Goal: Task Accomplishment & Management: Manage account settings

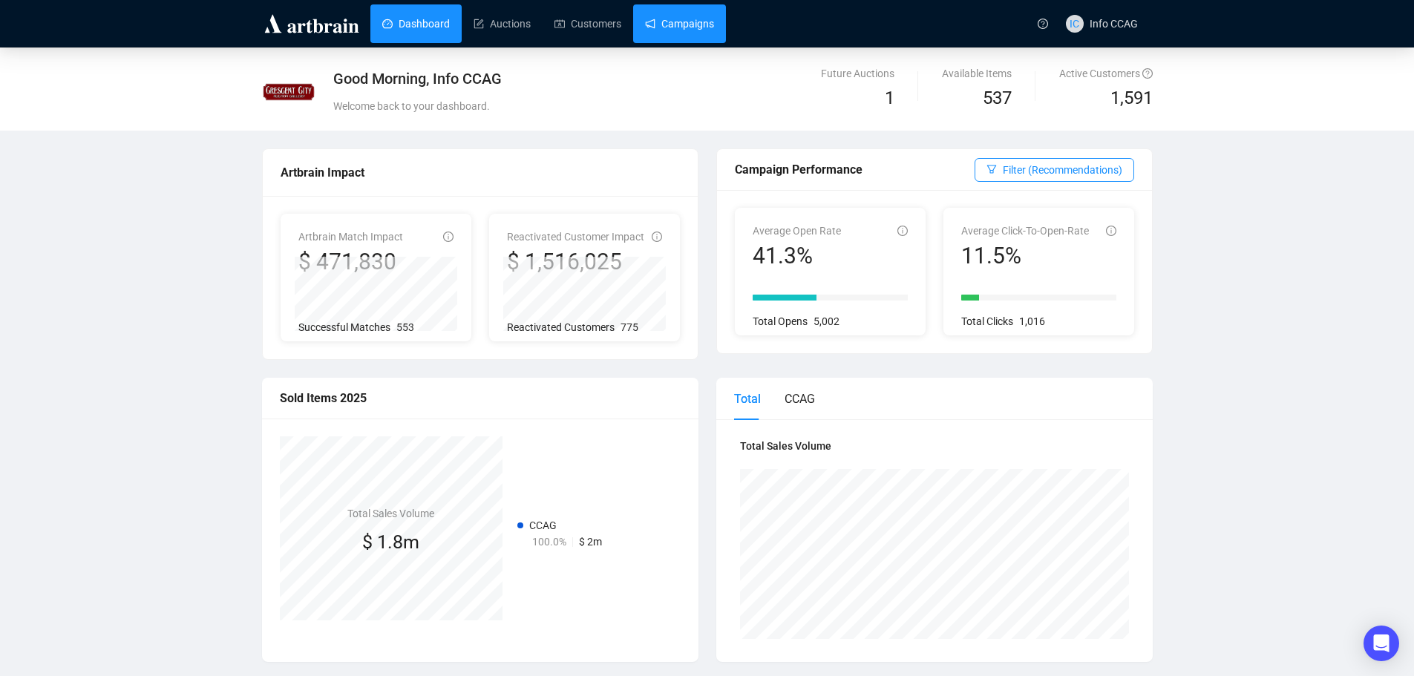
click at [695, 29] on link "Campaigns" at bounding box center [679, 23] width 69 height 39
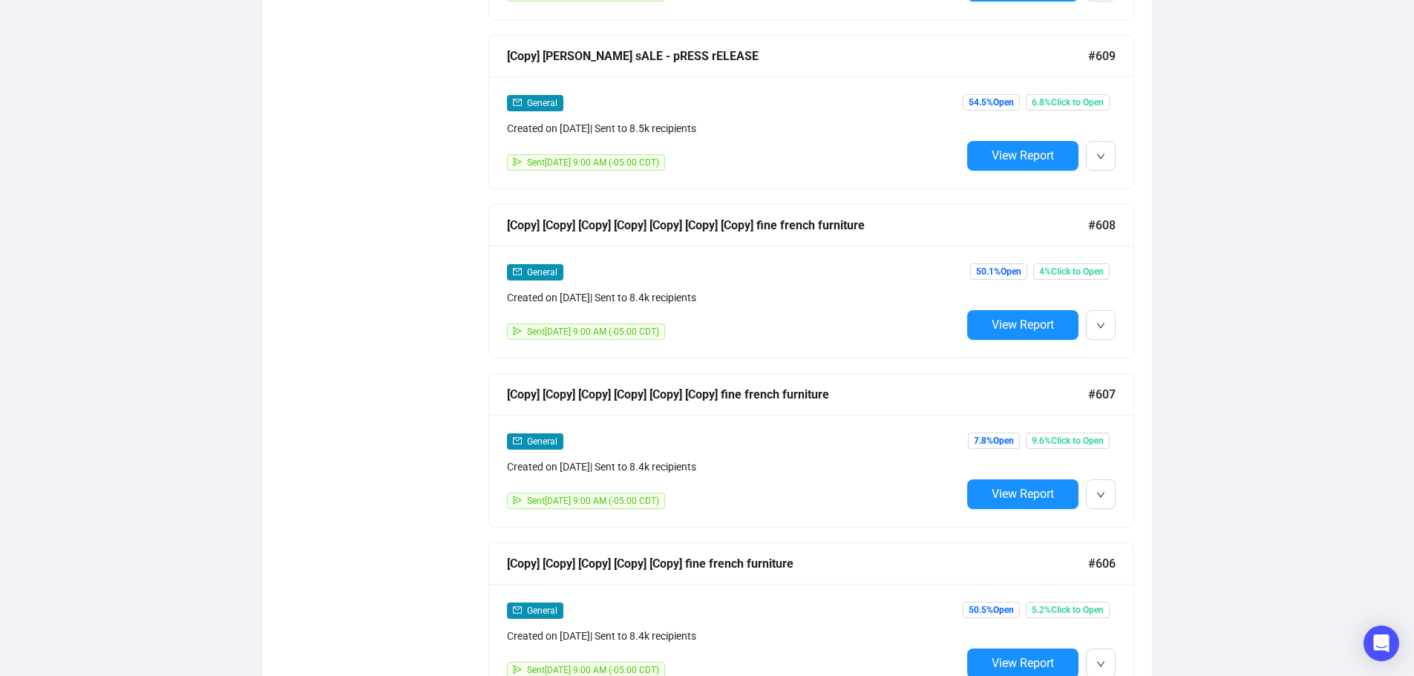
scroll to position [1262, 0]
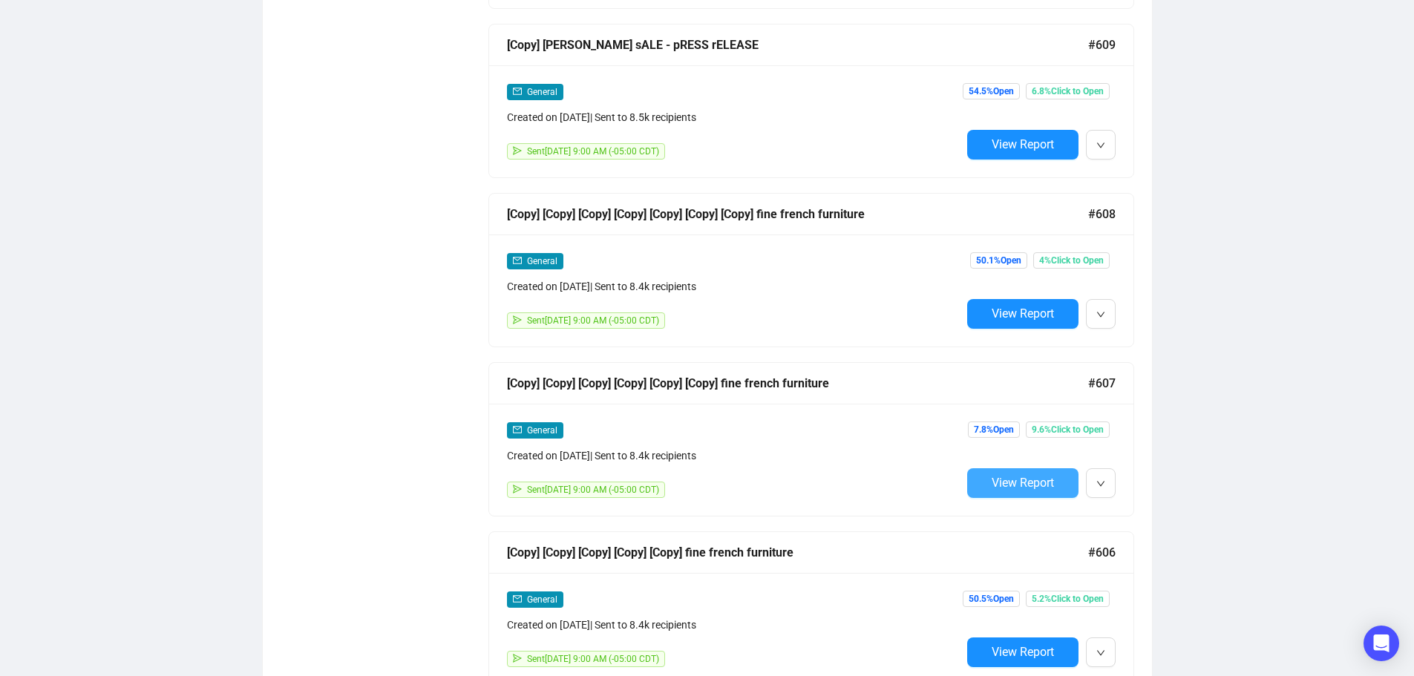
click at [1039, 477] on span "View Report" at bounding box center [1023, 483] width 62 height 14
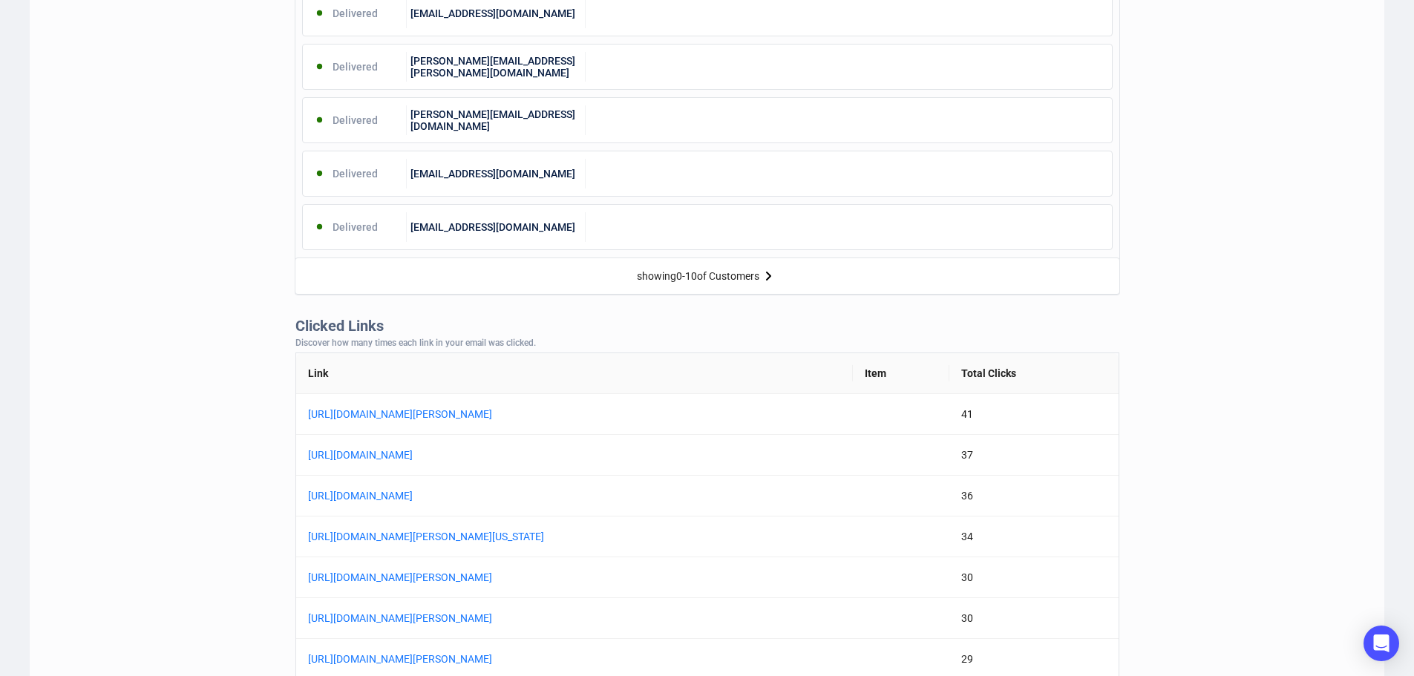
scroll to position [965, 0]
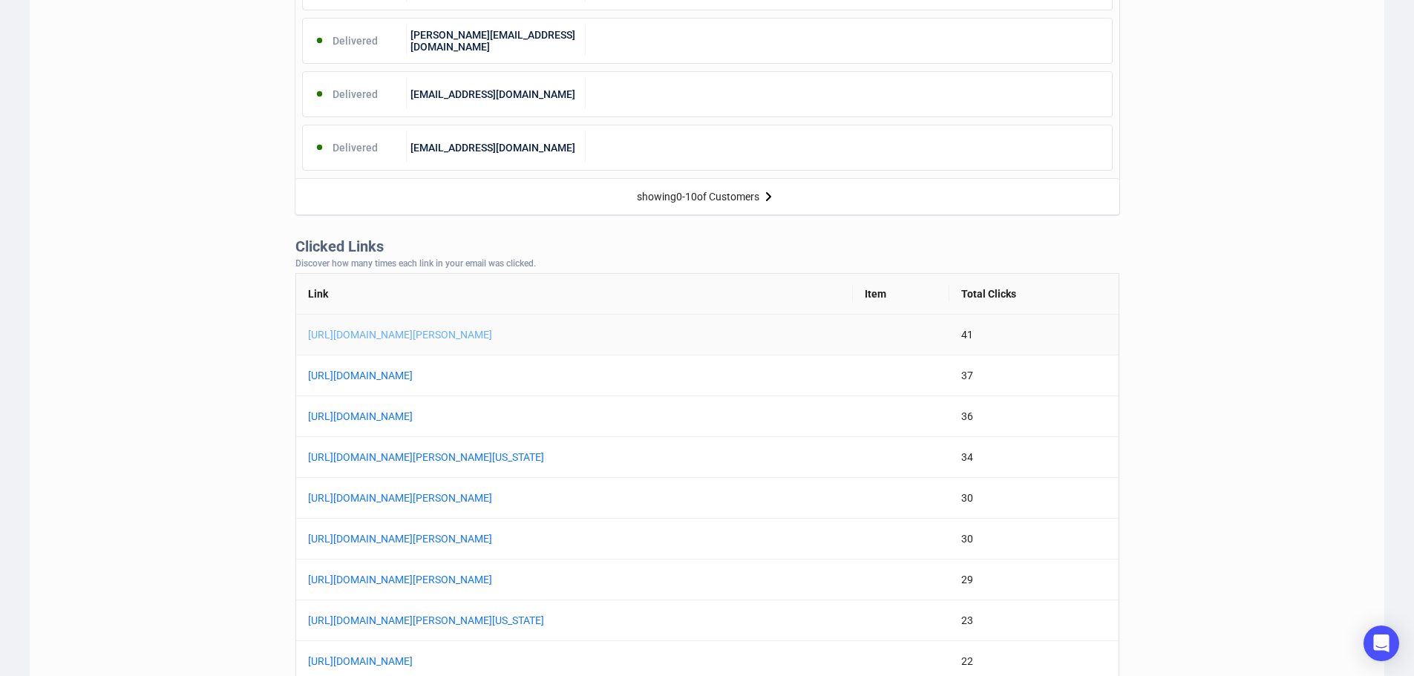
click at [601, 334] on link "[URL][DOMAIN_NAME][PERSON_NAME]" at bounding box center [493, 335] width 371 height 16
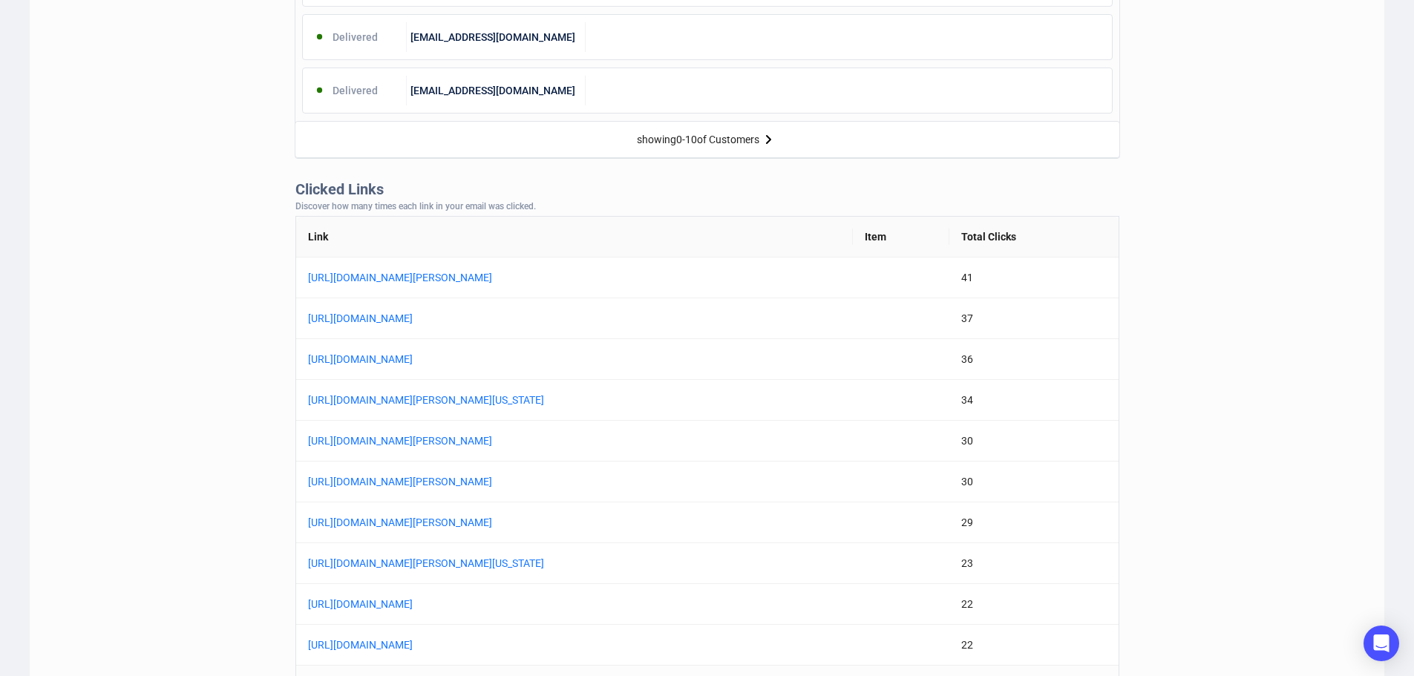
scroll to position [1113, 0]
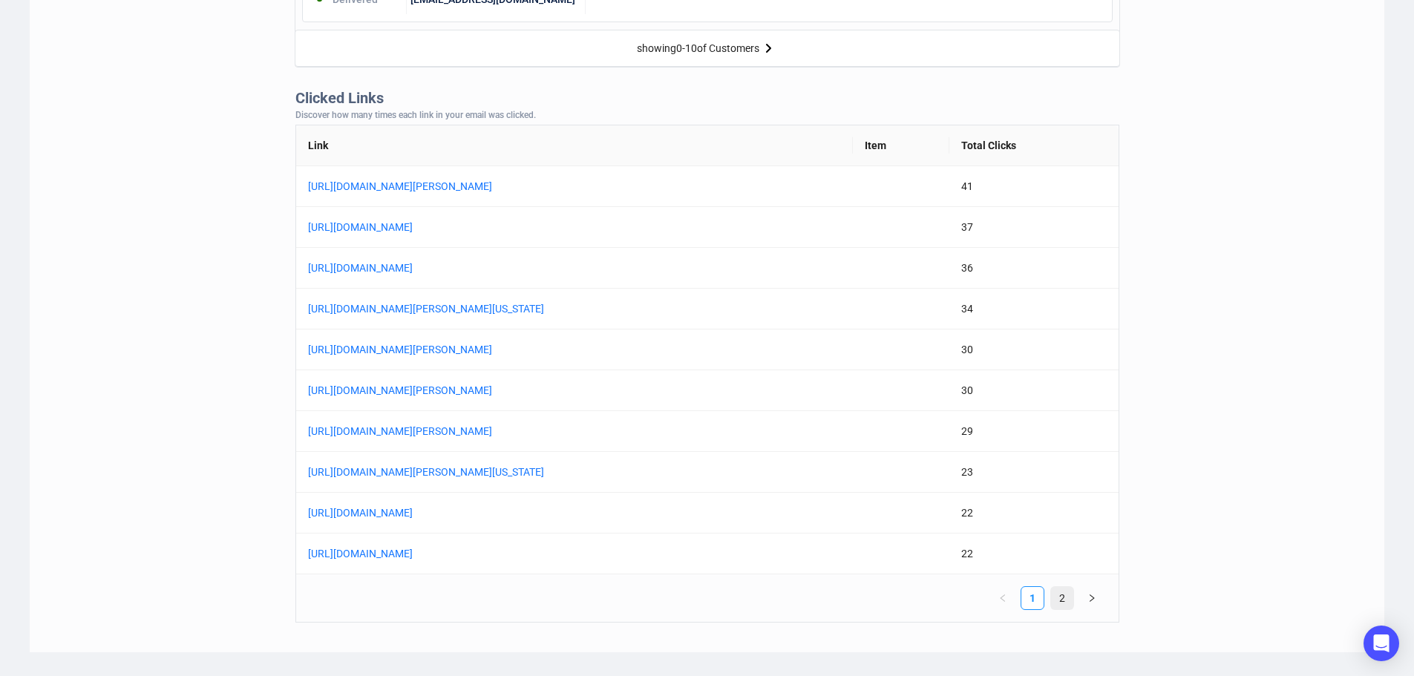
click at [1064, 597] on link "2" at bounding box center [1062, 598] width 22 height 22
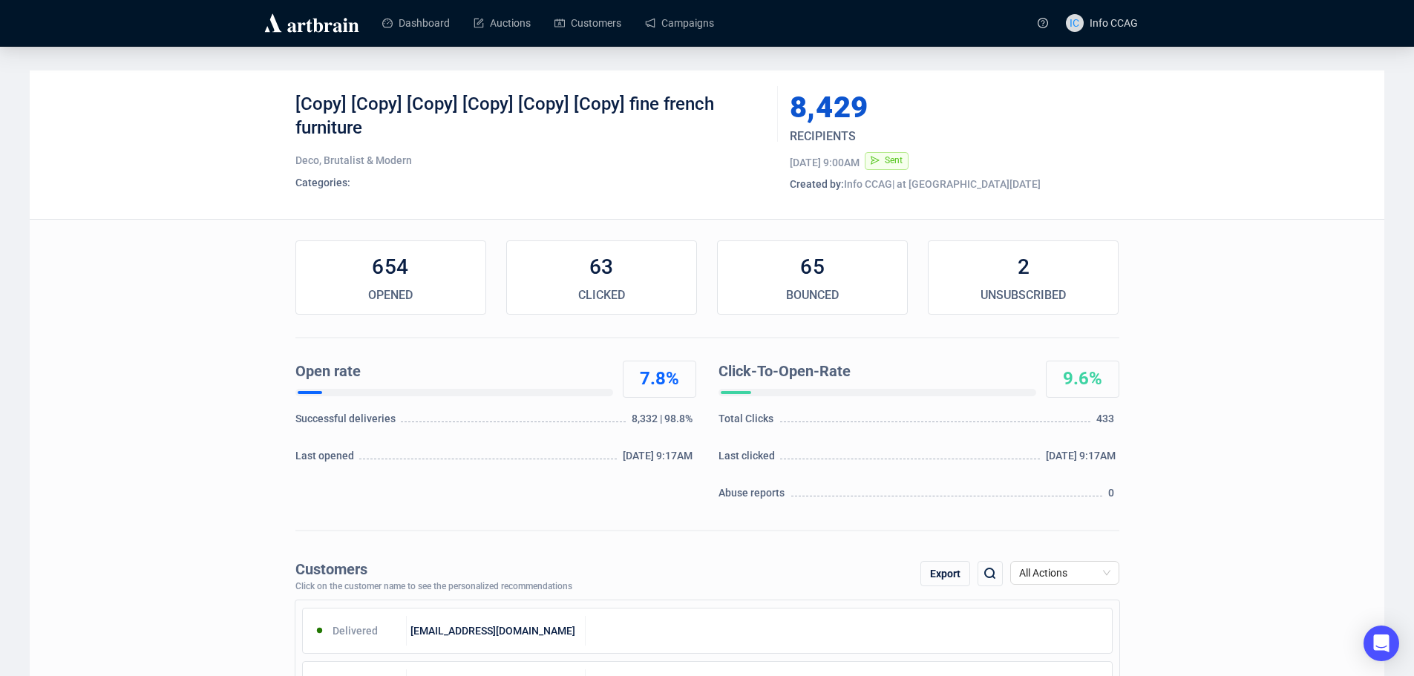
scroll to position [0, 0]
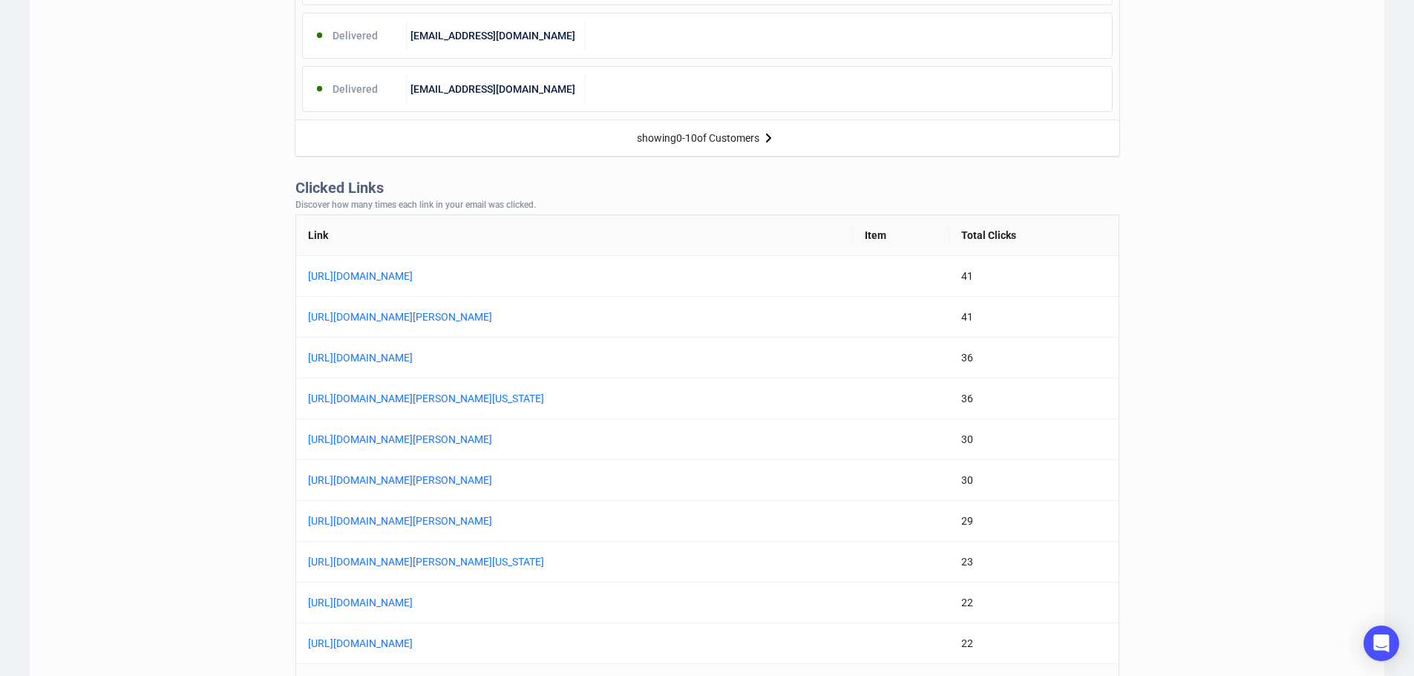
scroll to position [1113, 0]
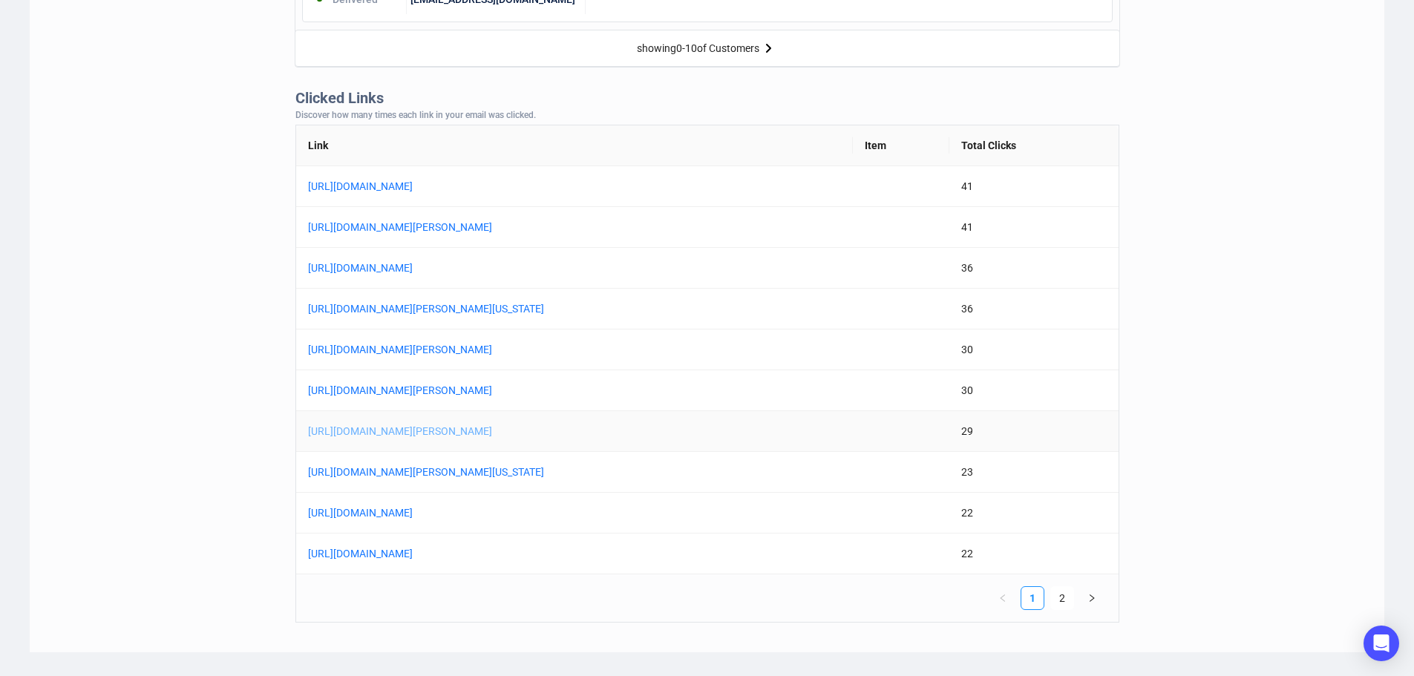
click at [610, 429] on link "[URL][DOMAIN_NAME][PERSON_NAME]" at bounding box center [493, 431] width 371 height 16
click at [1067, 598] on link "2" at bounding box center [1062, 598] width 22 height 22
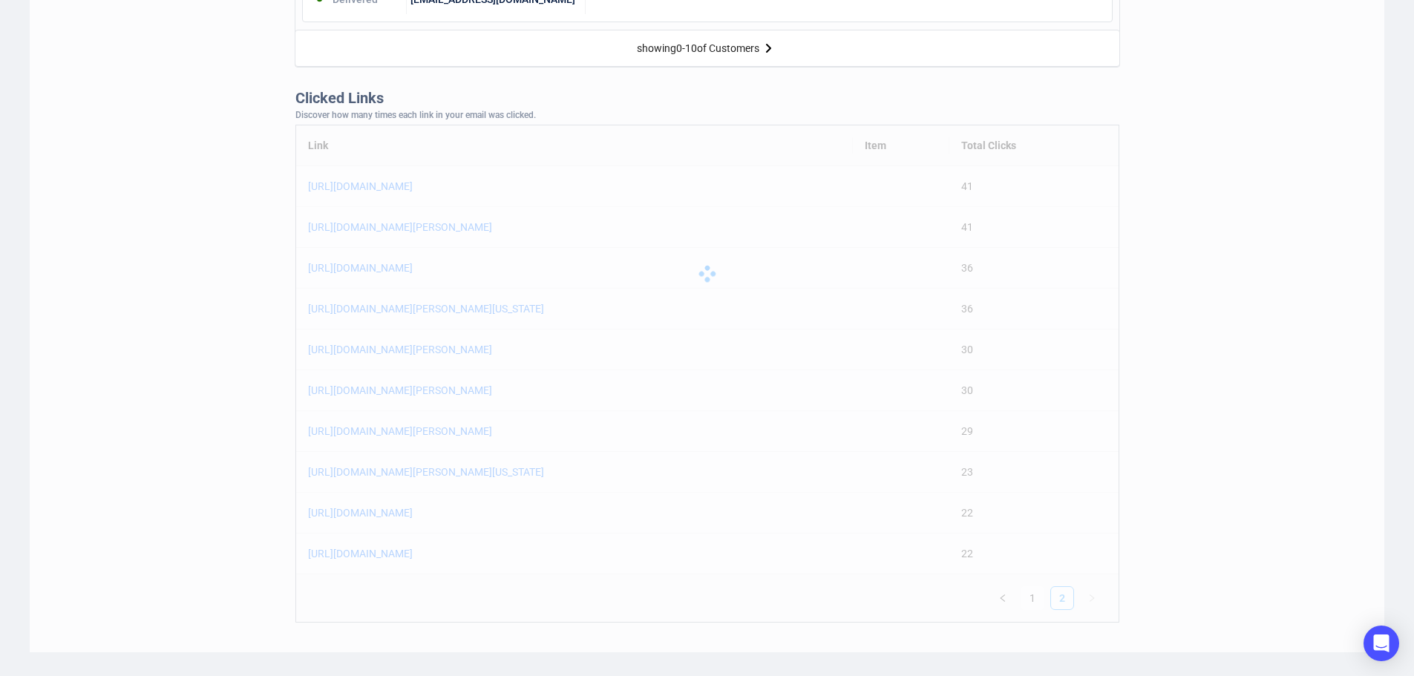
scroll to position [1032, 0]
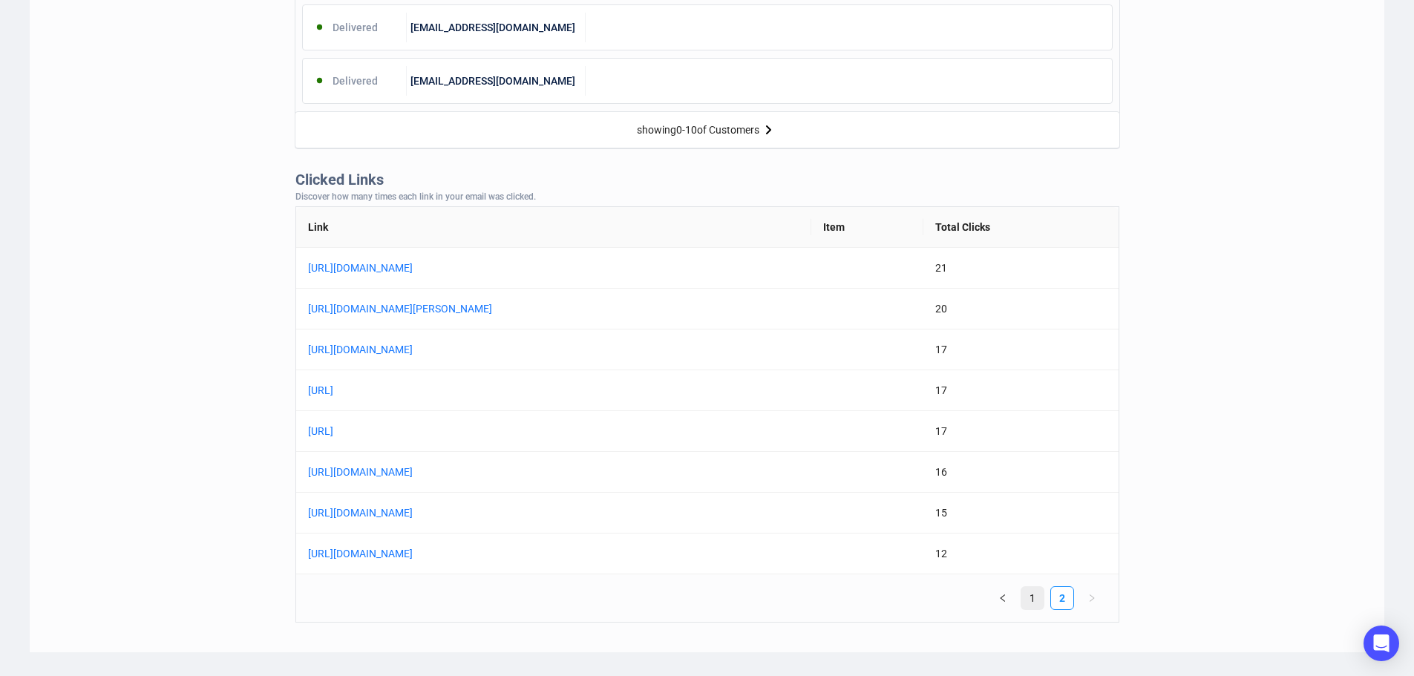
click at [1030, 597] on link "1" at bounding box center [1032, 598] width 22 height 22
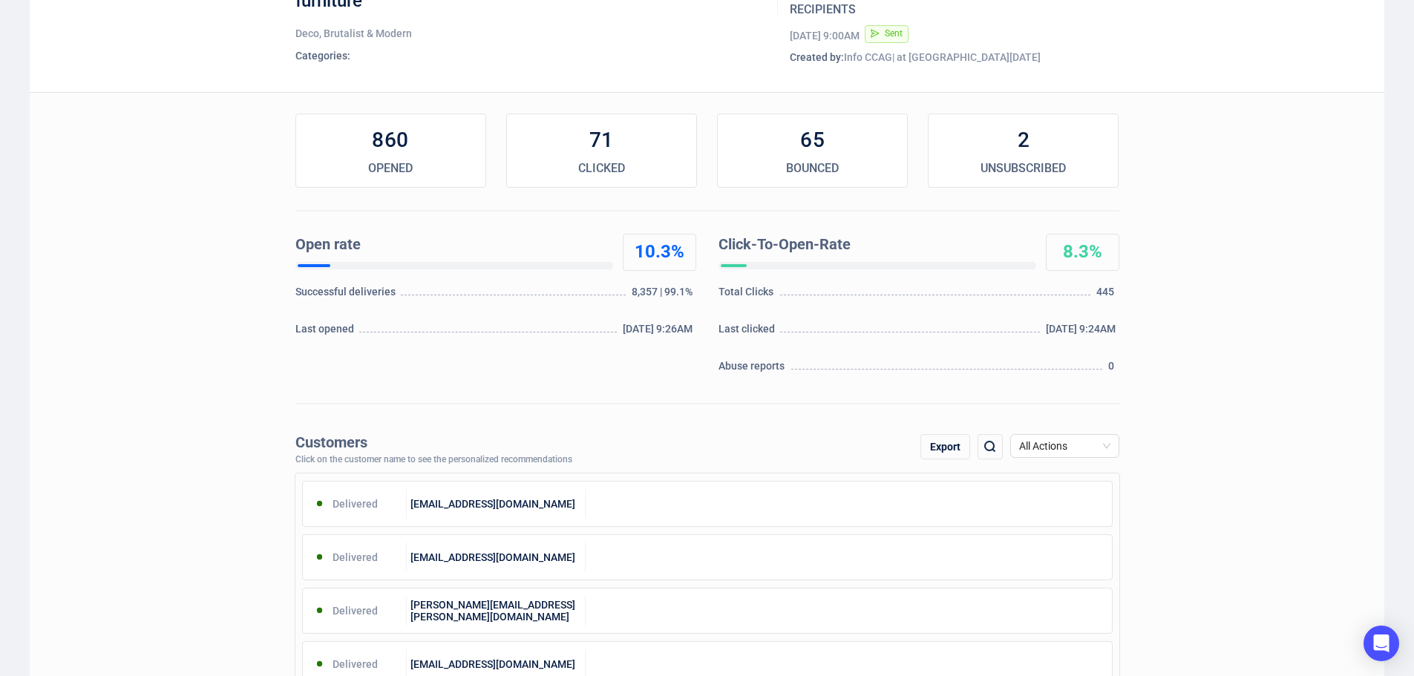
scroll to position [0, 0]
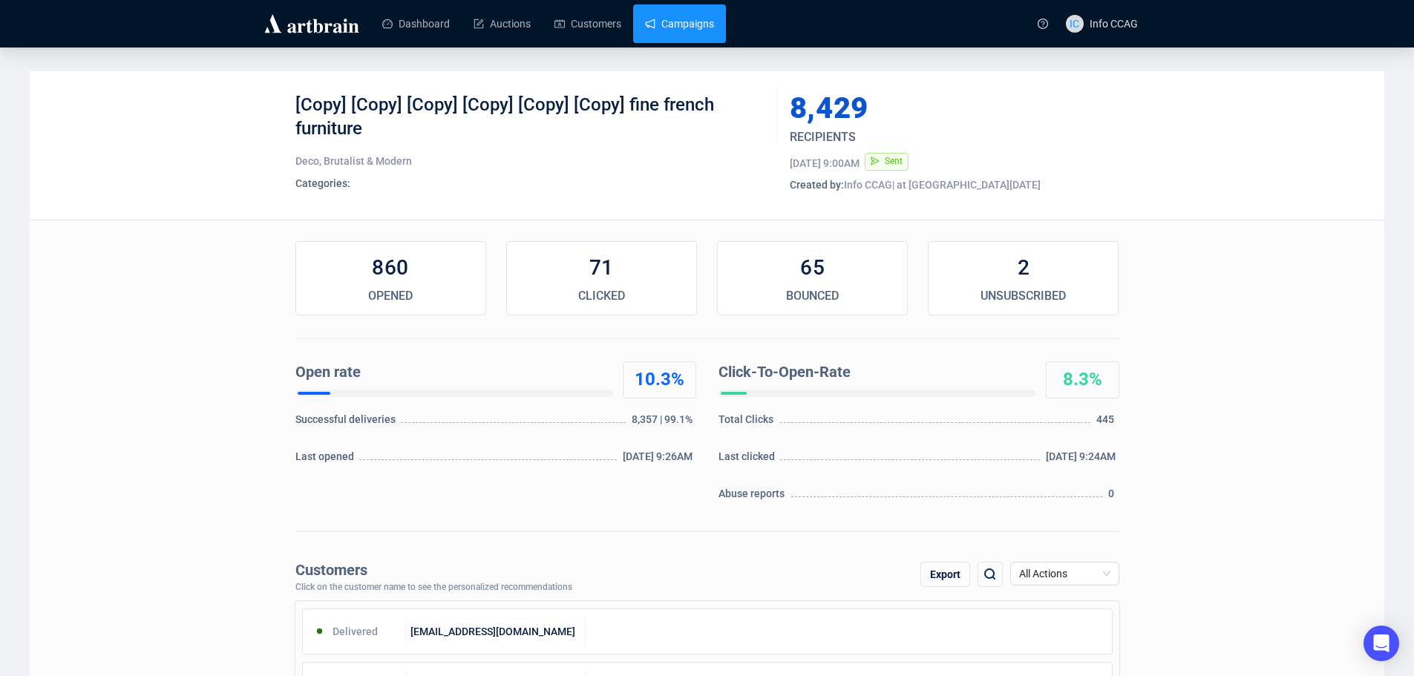
click at [655, 25] on link "Campaigns" at bounding box center [679, 23] width 69 height 39
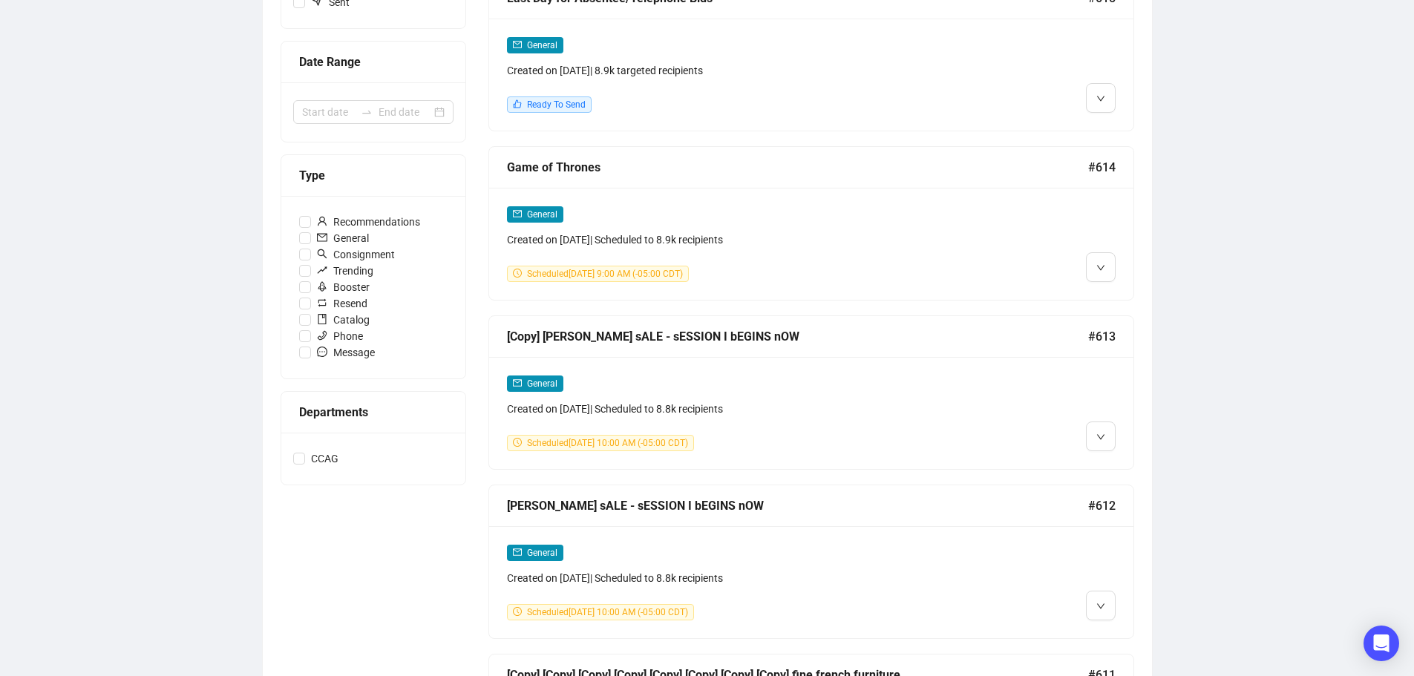
scroll to position [297, 0]
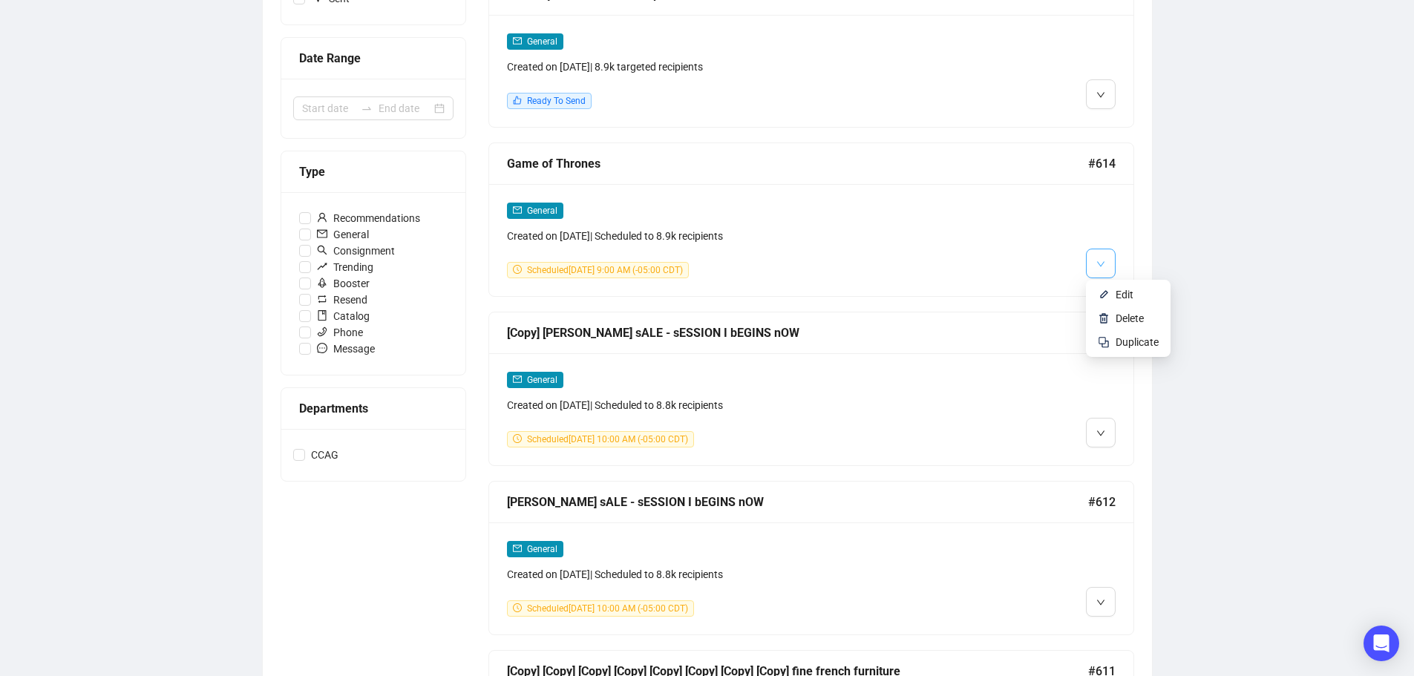
click at [1097, 260] on icon "down" at bounding box center [1100, 264] width 9 height 9
click at [1117, 290] on span "Edit" at bounding box center [1125, 295] width 18 height 12
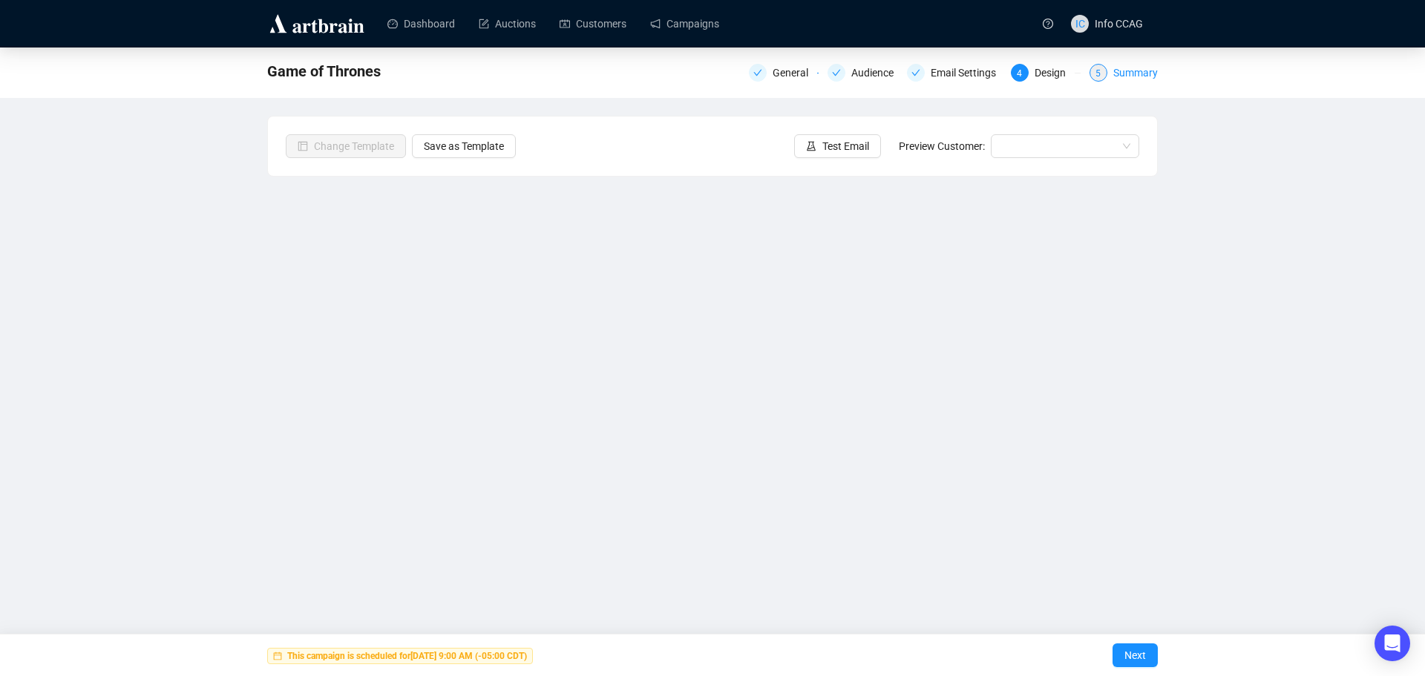
click at [1123, 73] on div "Summary" at bounding box center [1135, 73] width 45 height 18
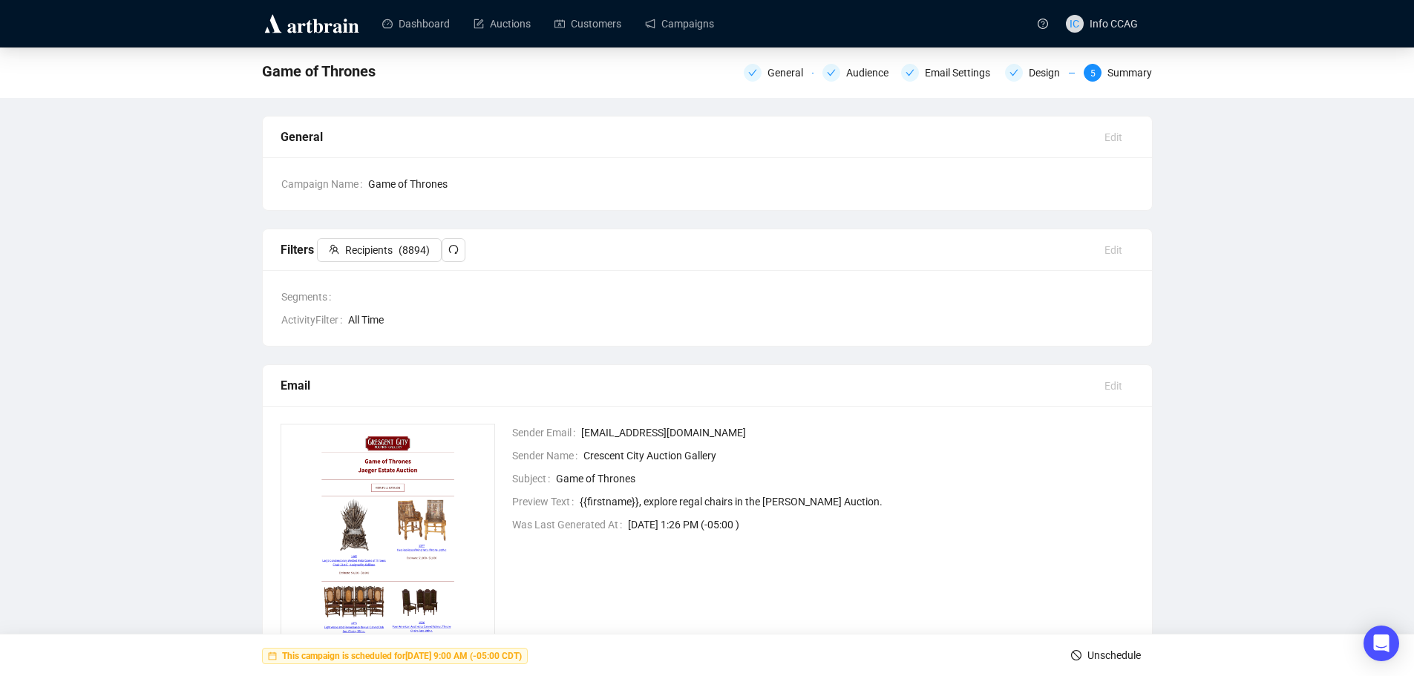
click at [1111, 658] on span "Unschedule" at bounding box center [1114, 656] width 53 height 42
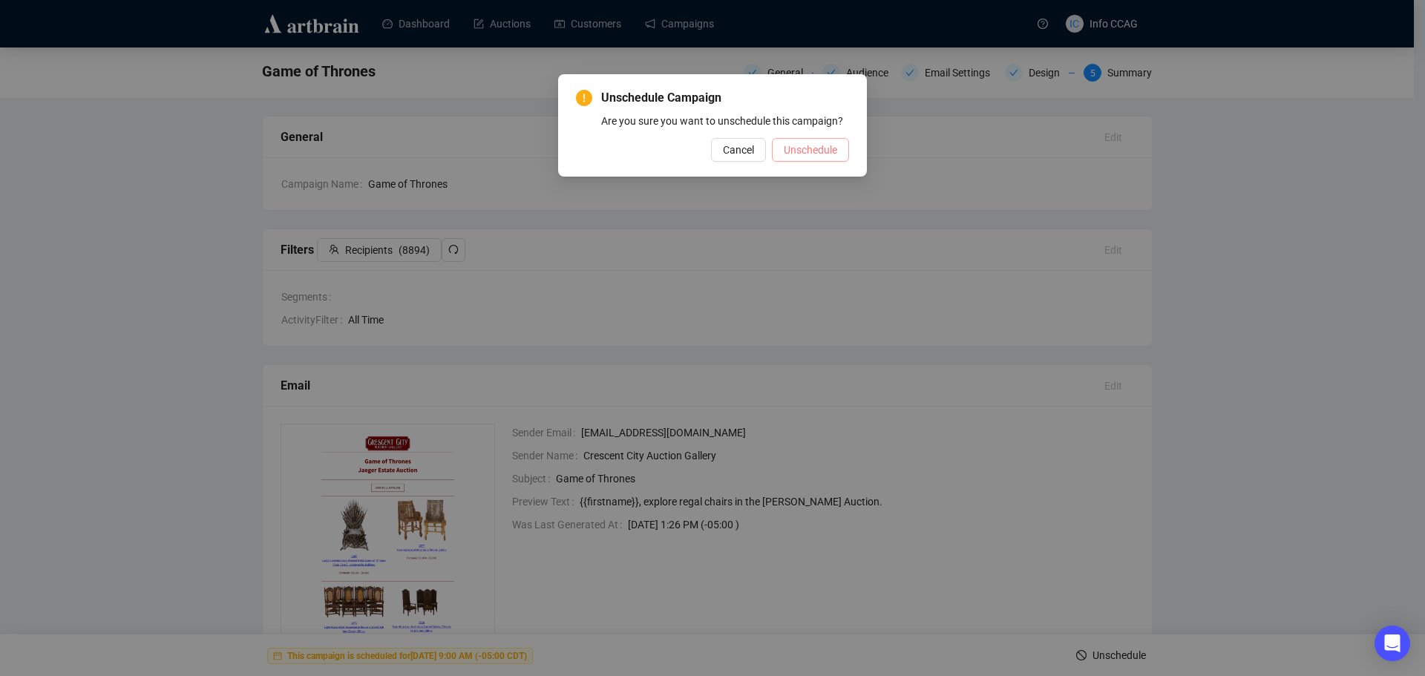
click at [817, 149] on span "Unschedule" at bounding box center [810, 150] width 53 height 16
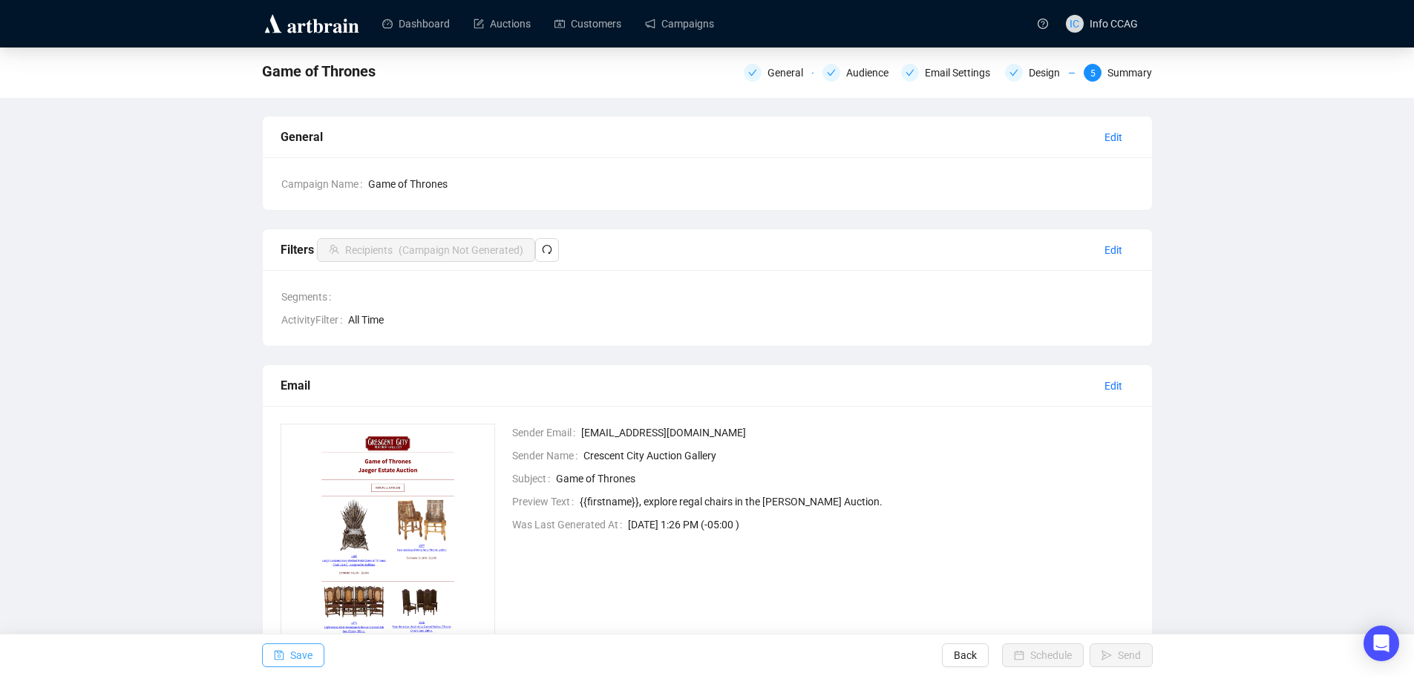
click at [303, 655] on span "Save" at bounding box center [301, 656] width 22 height 42
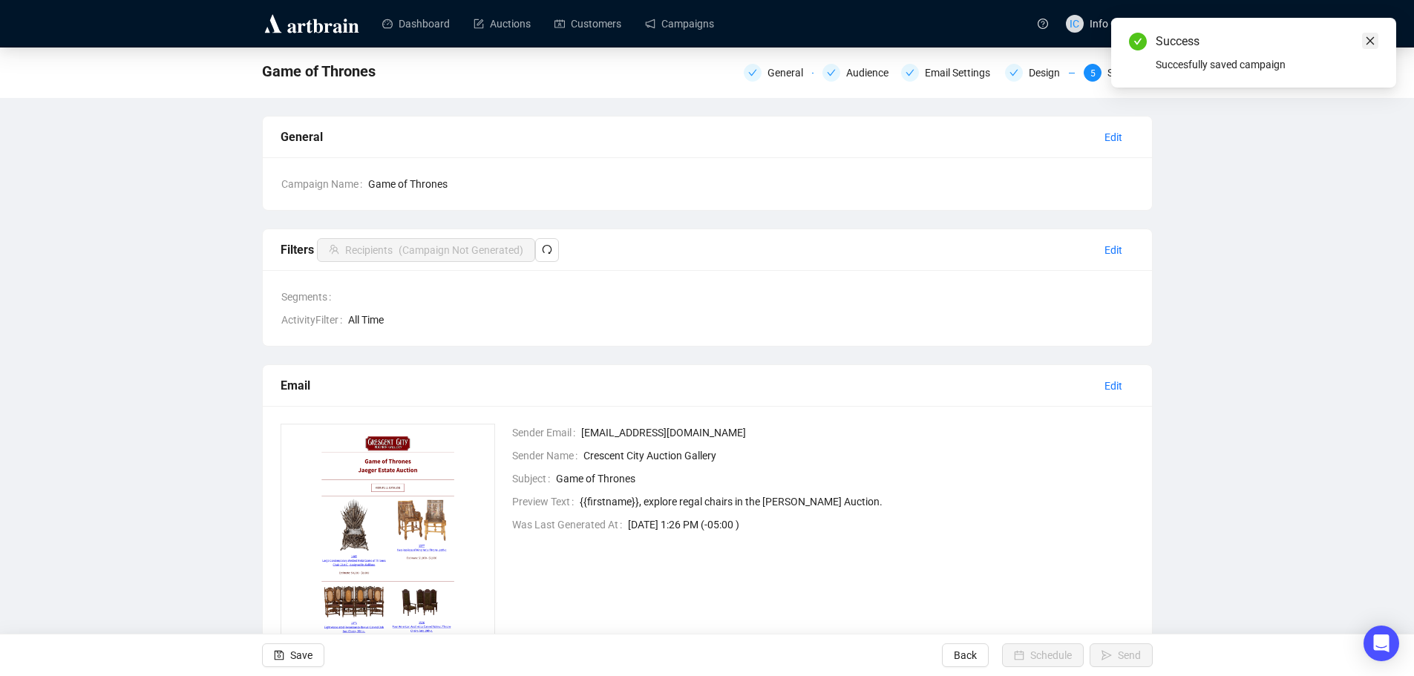
click at [1373, 42] on icon "close" at bounding box center [1370, 41] width 10 height 10
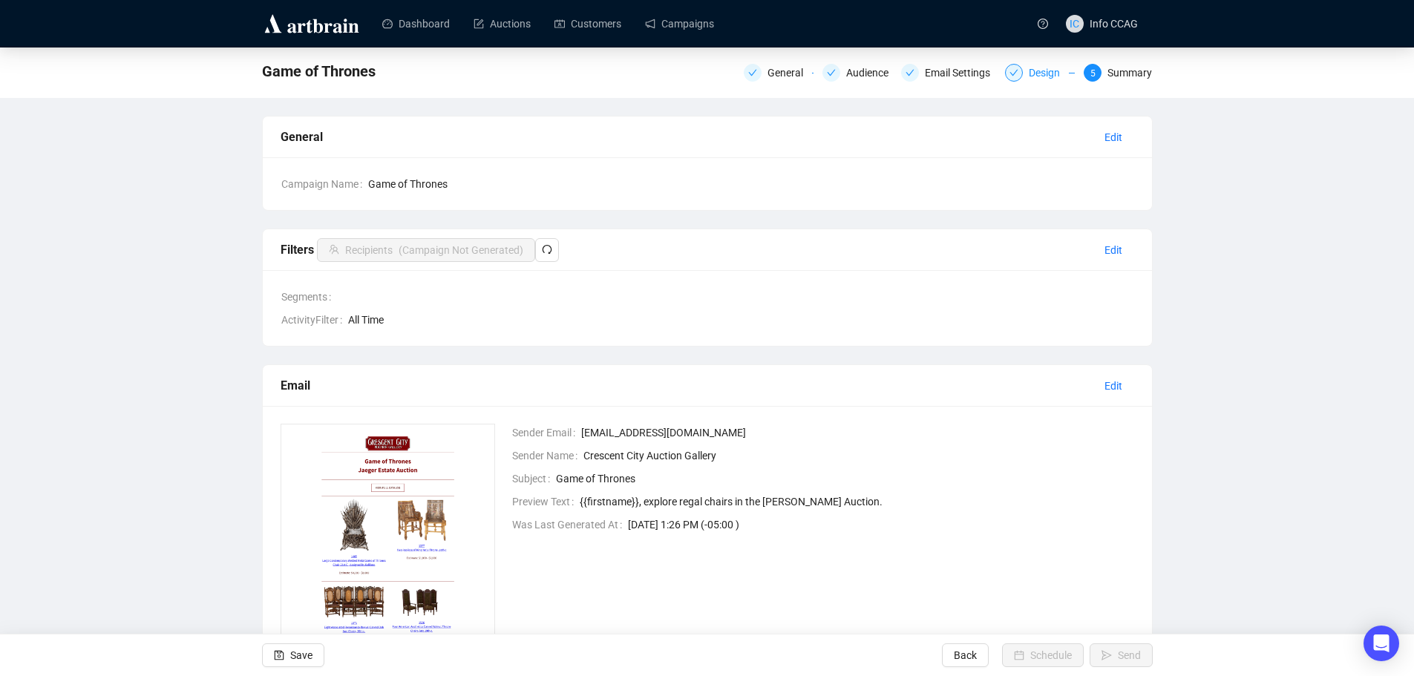
click at [1018, 71] on icon "check" at bounding box center [1014, 72] width 9 height 9
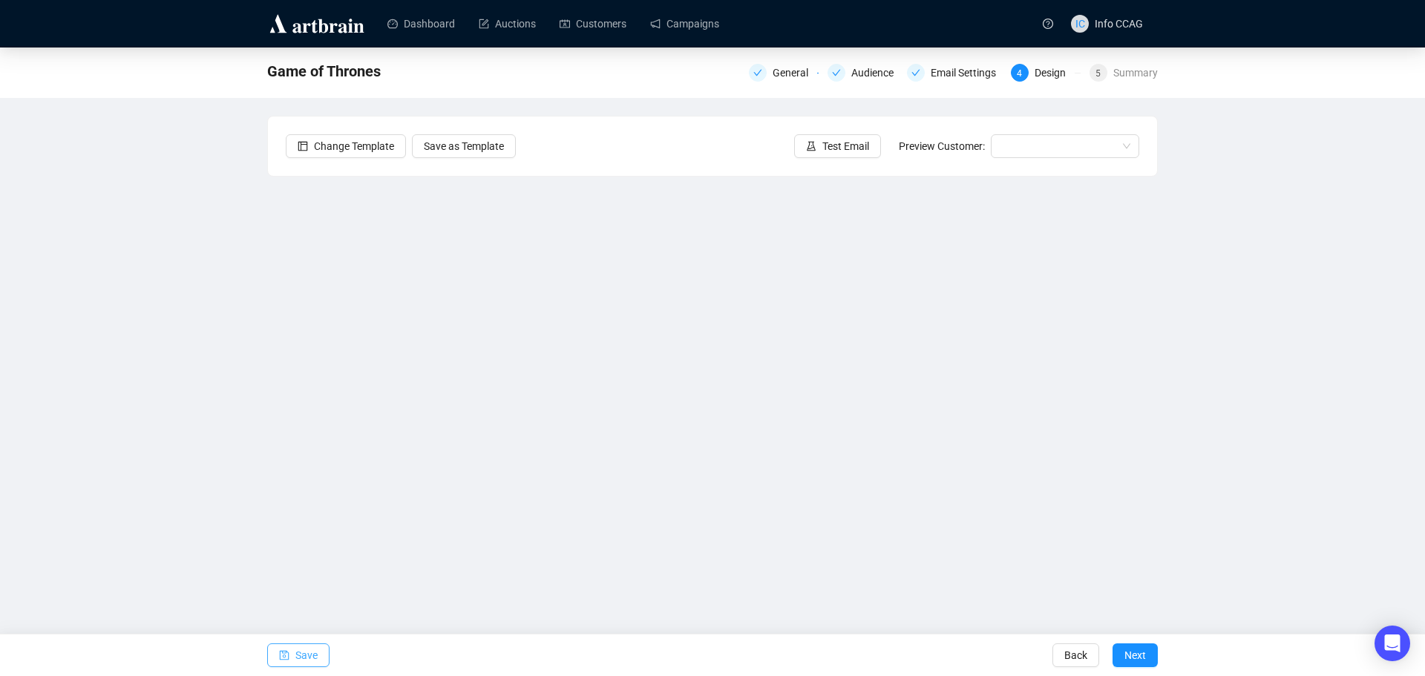
click at [304, 661] on span "Save" at bounding box center [306, 656] width 22 height 42
click at [292, 651] on button "Save" at bounding box center [298, 656] width 62 height 24
click at [295, 658] on button "Save" at bounding box center [298, 656] width 62 height 24
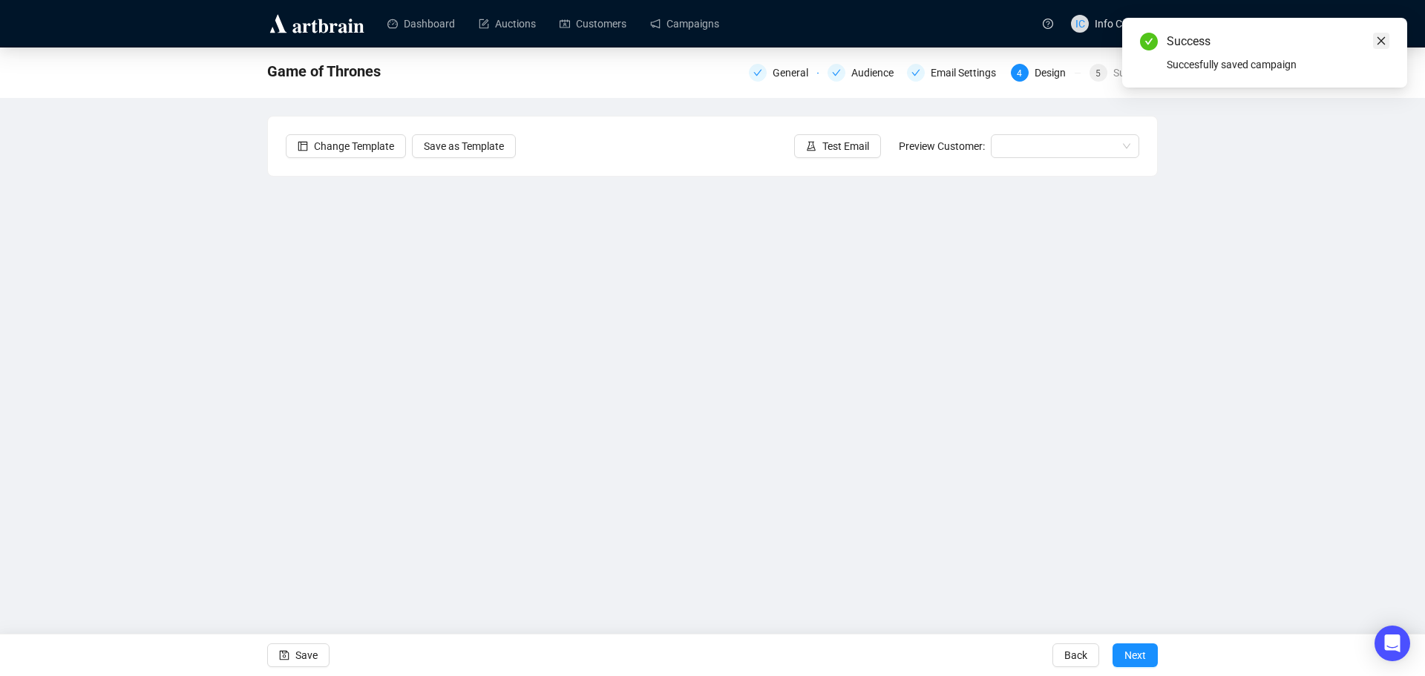
click at [1379, 40] on icon "close" at bounding box center [1381, 41] width 10 height 10
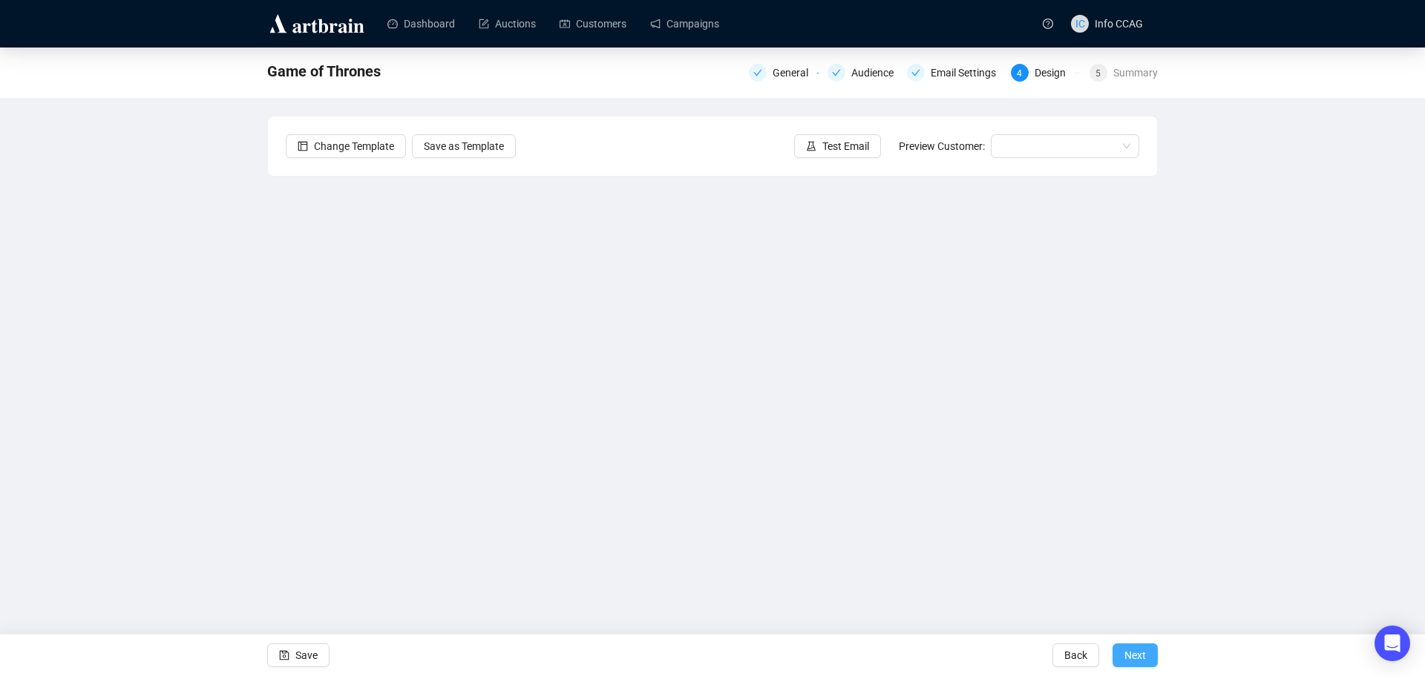
click at [1148, 659] on button "Next" at bounding box center [1135, 656] width 45 height 24
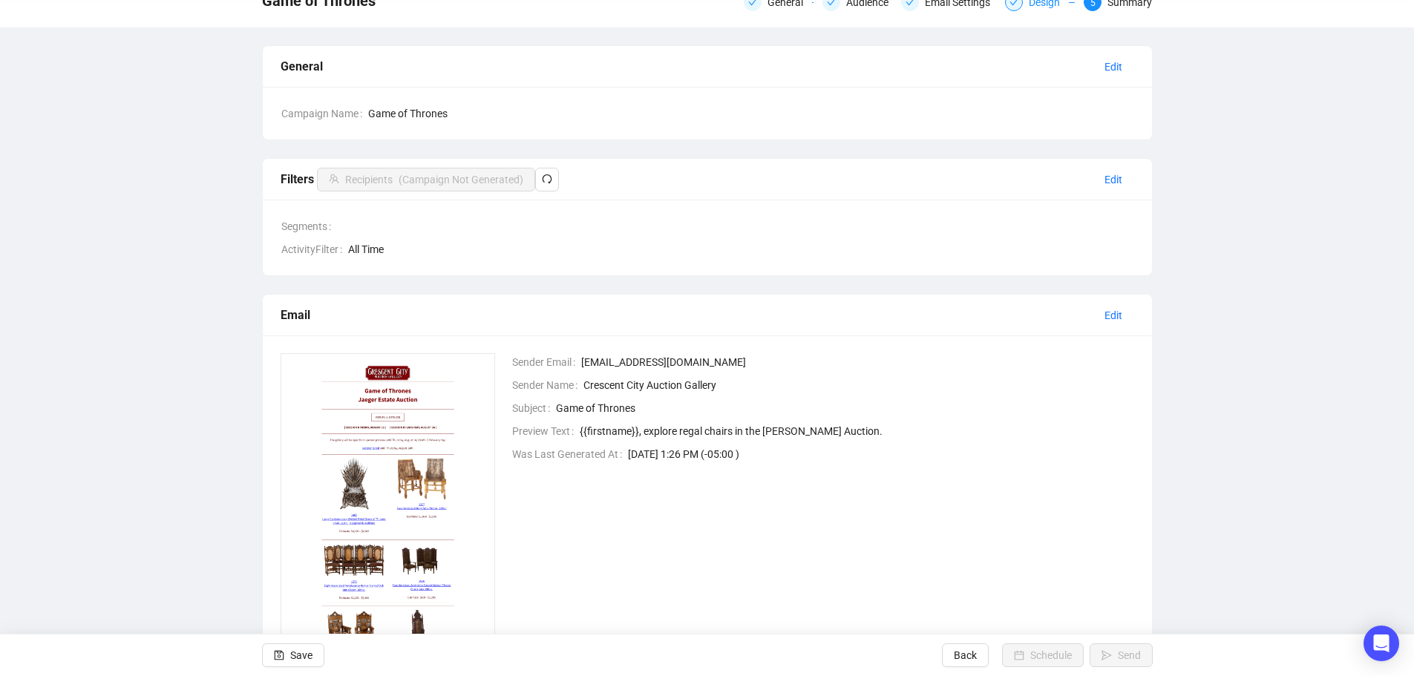
scroll to position [139, 0]
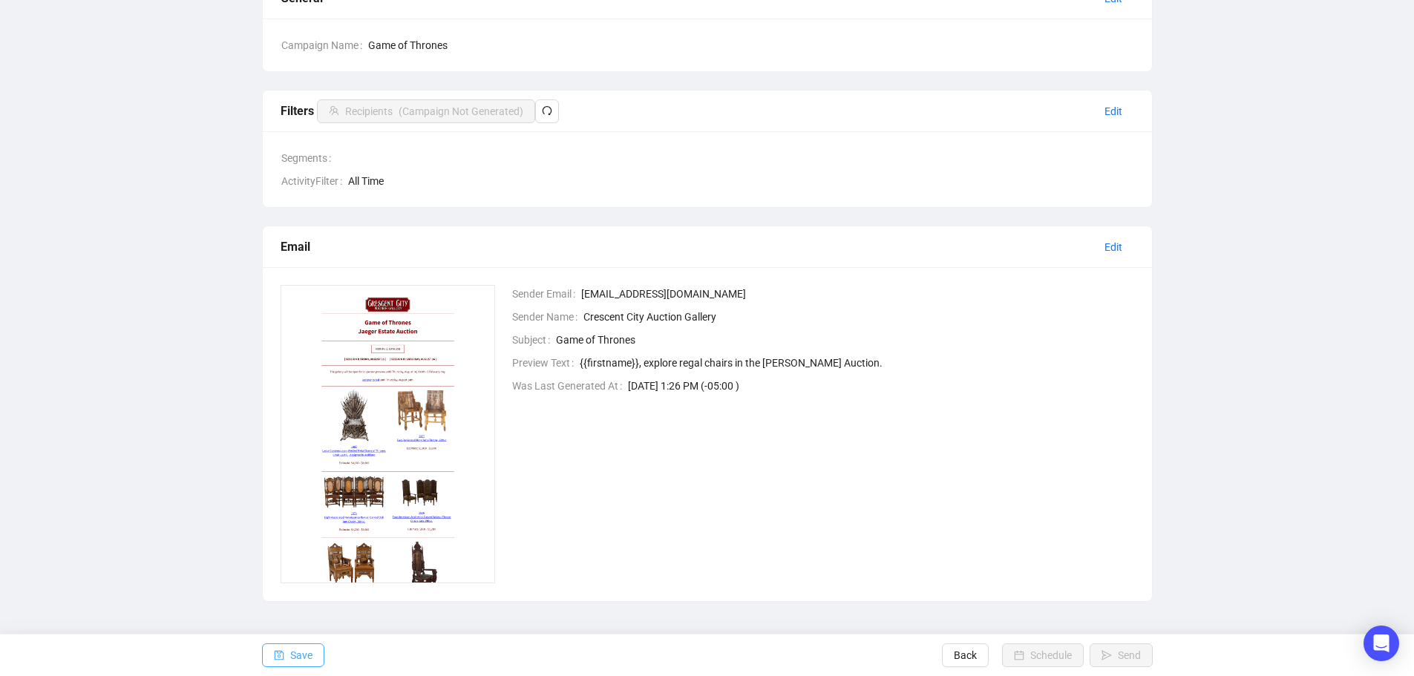
click at [298, 657] on span "Save" at bounding box center [301, 656] width 22 height 42
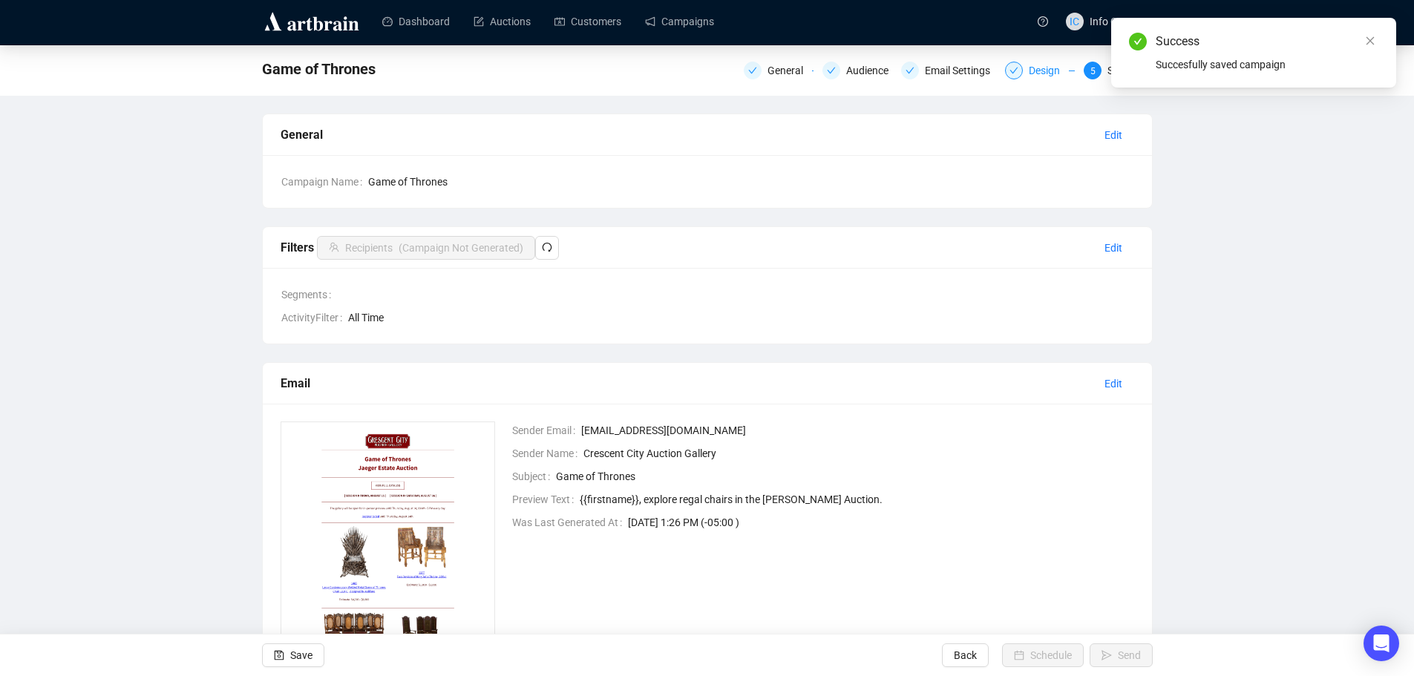
scroll to position [0, 0]
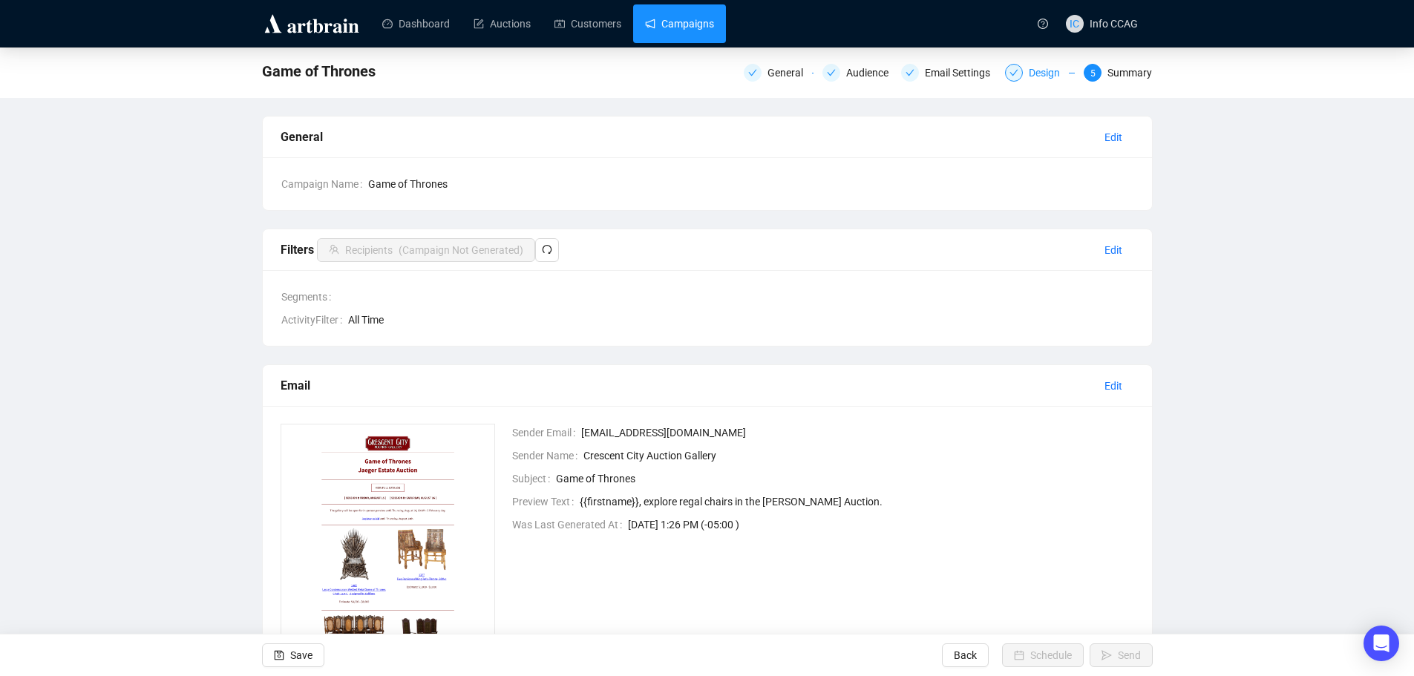
click at [677, 22] on link "Campaigns" at bounding box center [679, 23] width 69 height 39
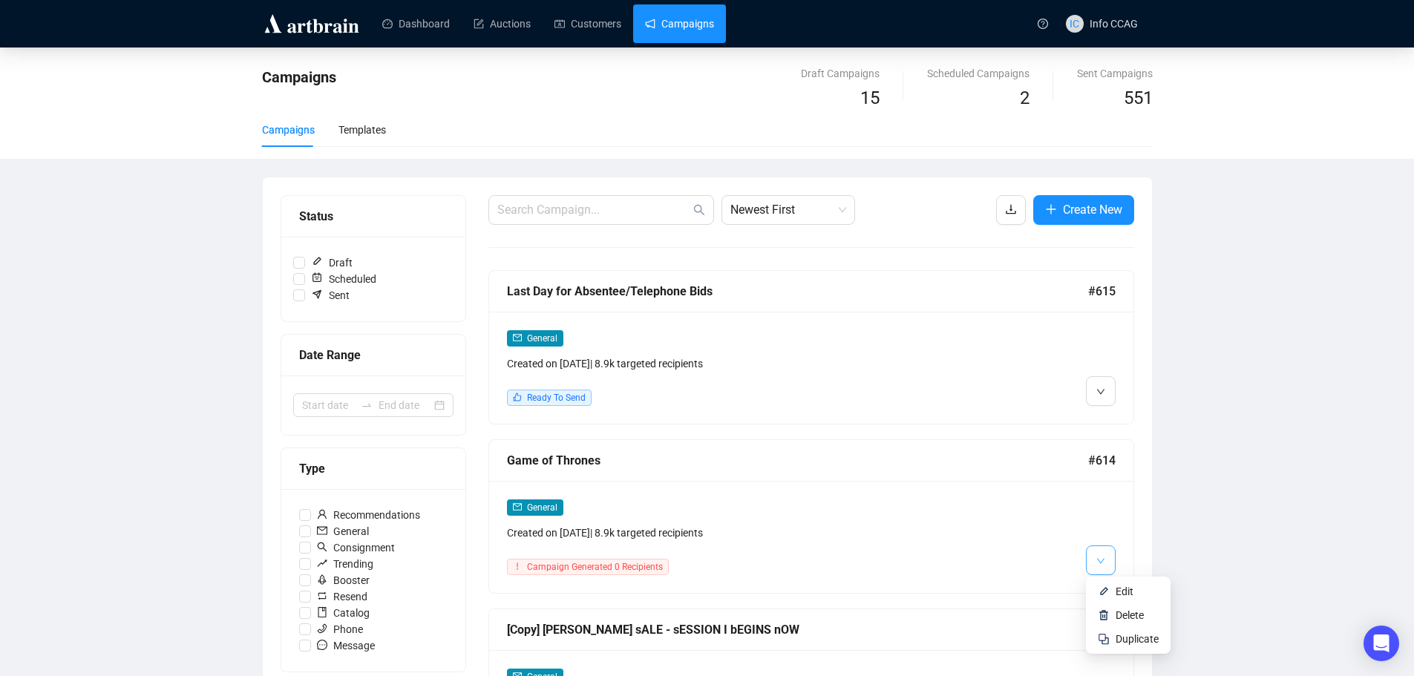
click at [1095, 556] on button "button" at bounding box center [1101, 561] width 30 height 30
click at [1107, 592] on img at bounding box center [1104, 592] width 12 height 12
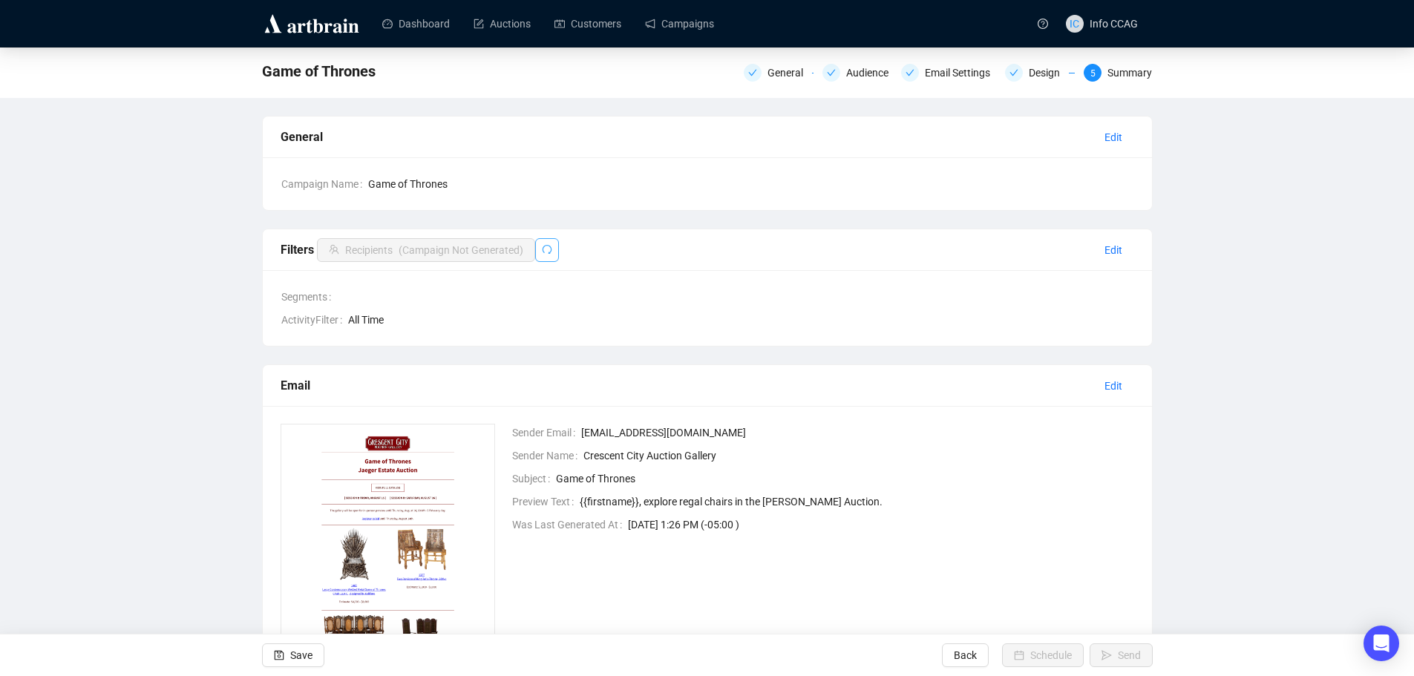
click at [545, 255] on icon "redo" at bounding box center [547, 249] width 10 height 10
click at [543, 252] on icon "redo" at bounding box center [547, 249] width 10 height 10
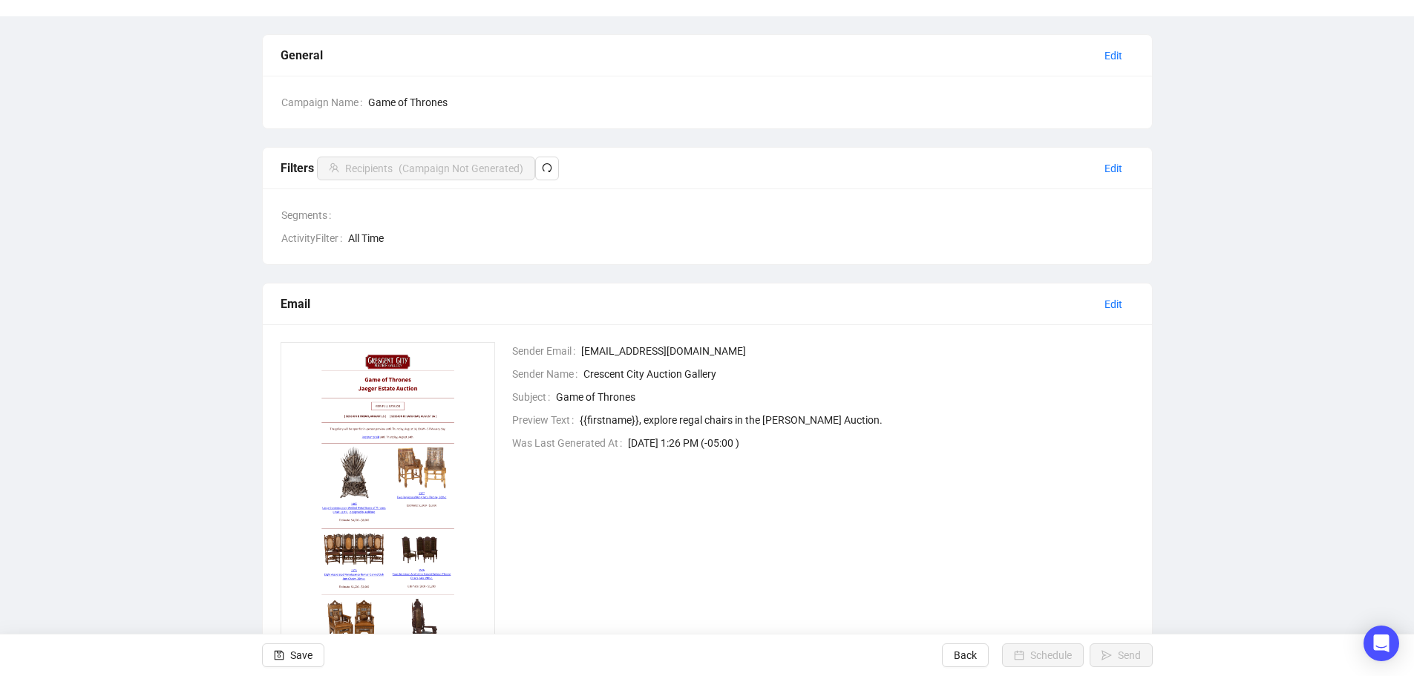
scroll to position [139, 0]
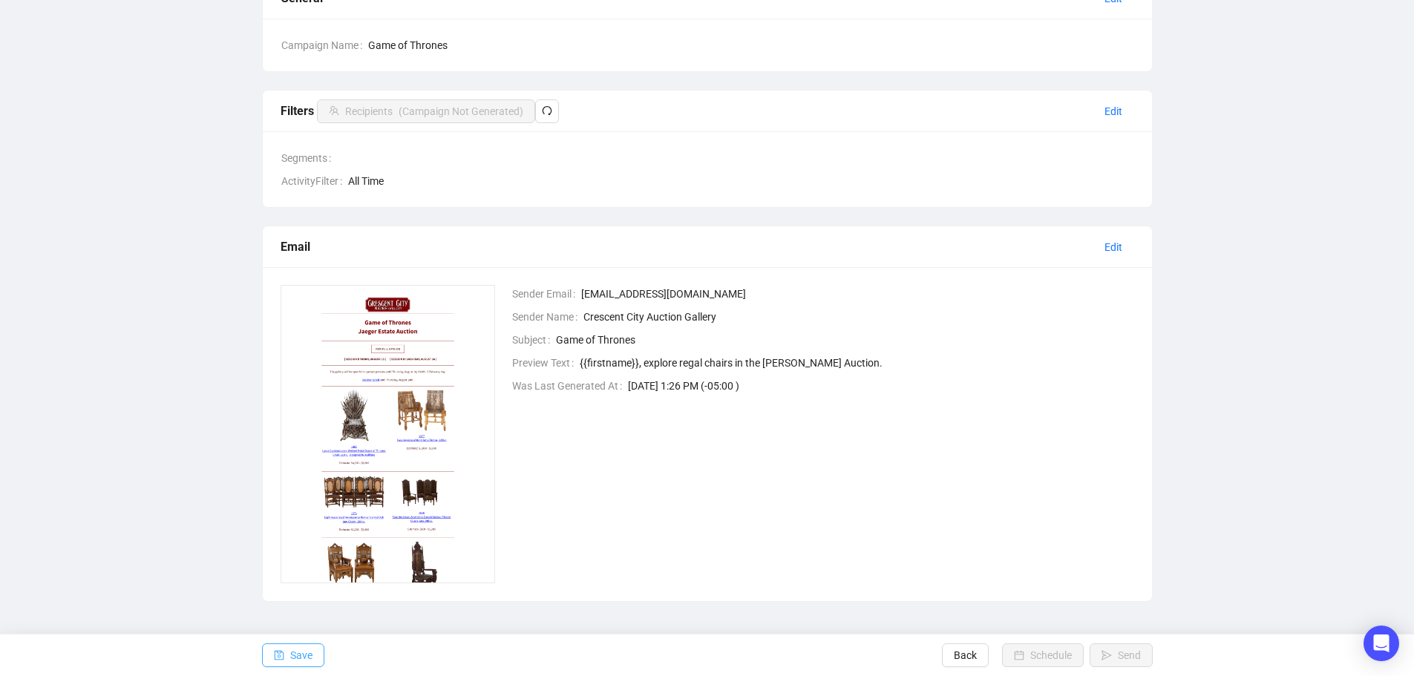
click at [294, 648] on span "Save" at bounding box center [301, 656] width 22 height 42
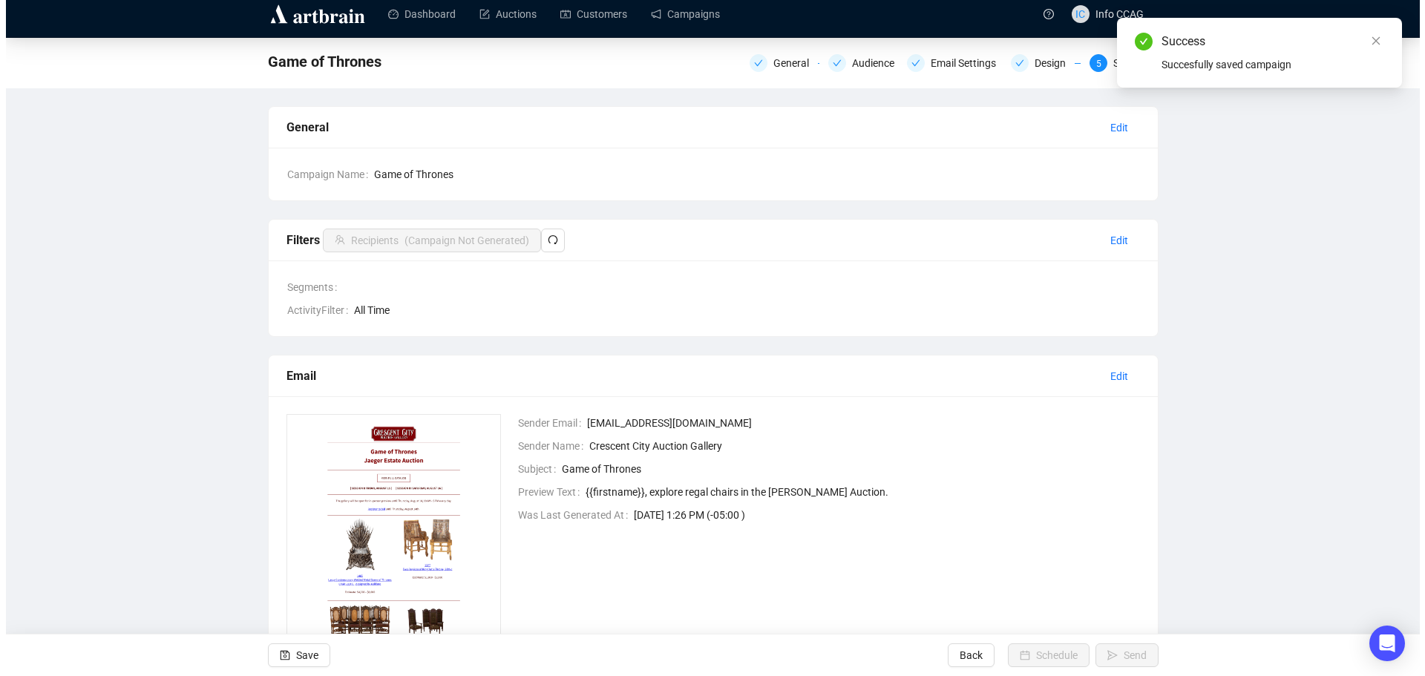
scroll to position [0, 0]
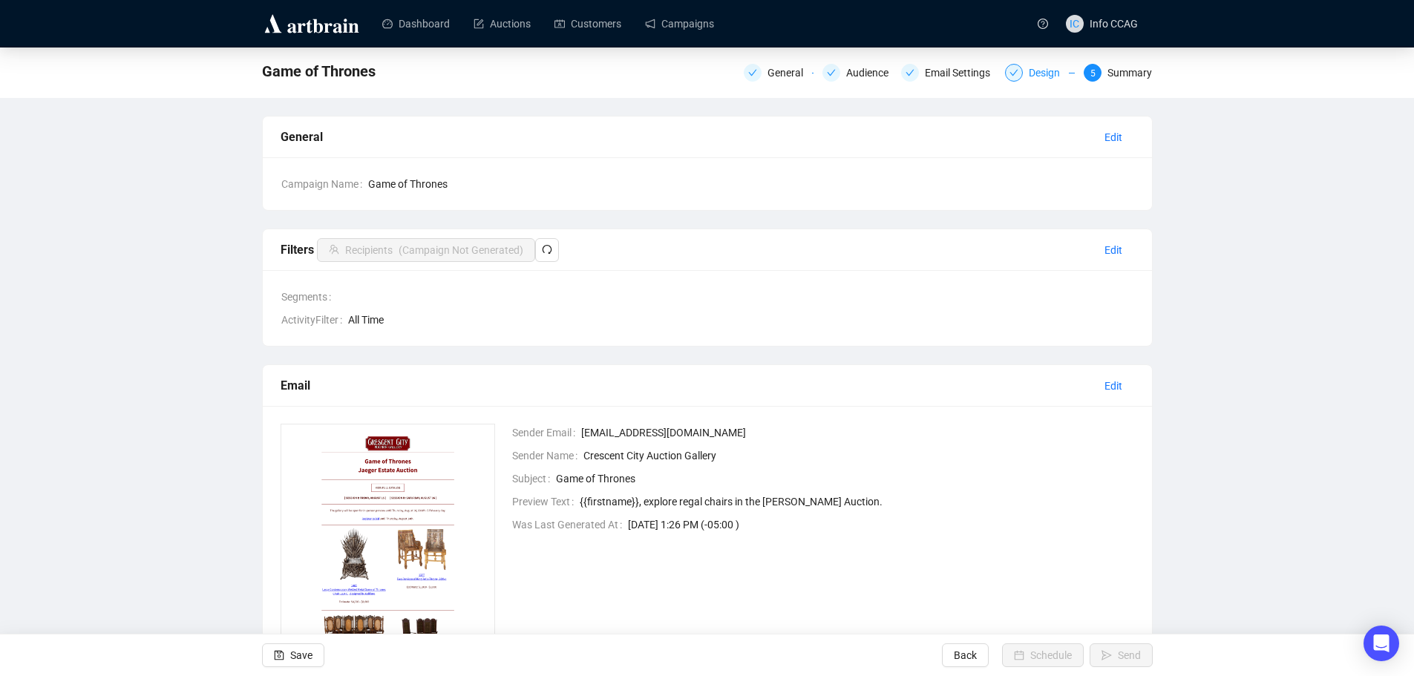
click at [1047, 73] on div "Design" at bounding box center [1049, 73] width 40 height 18
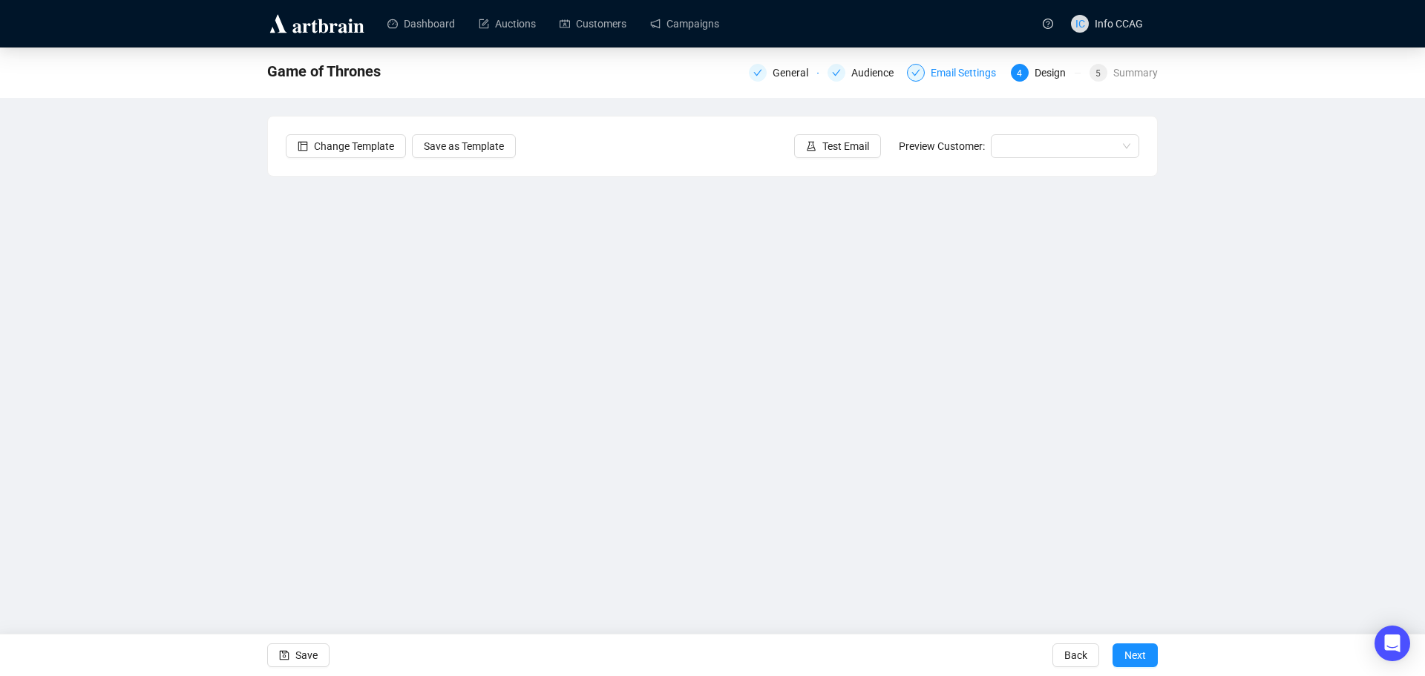
click at [946, 71] on div "Email Settings" at bounding box center [968, 73] width 74 height 18
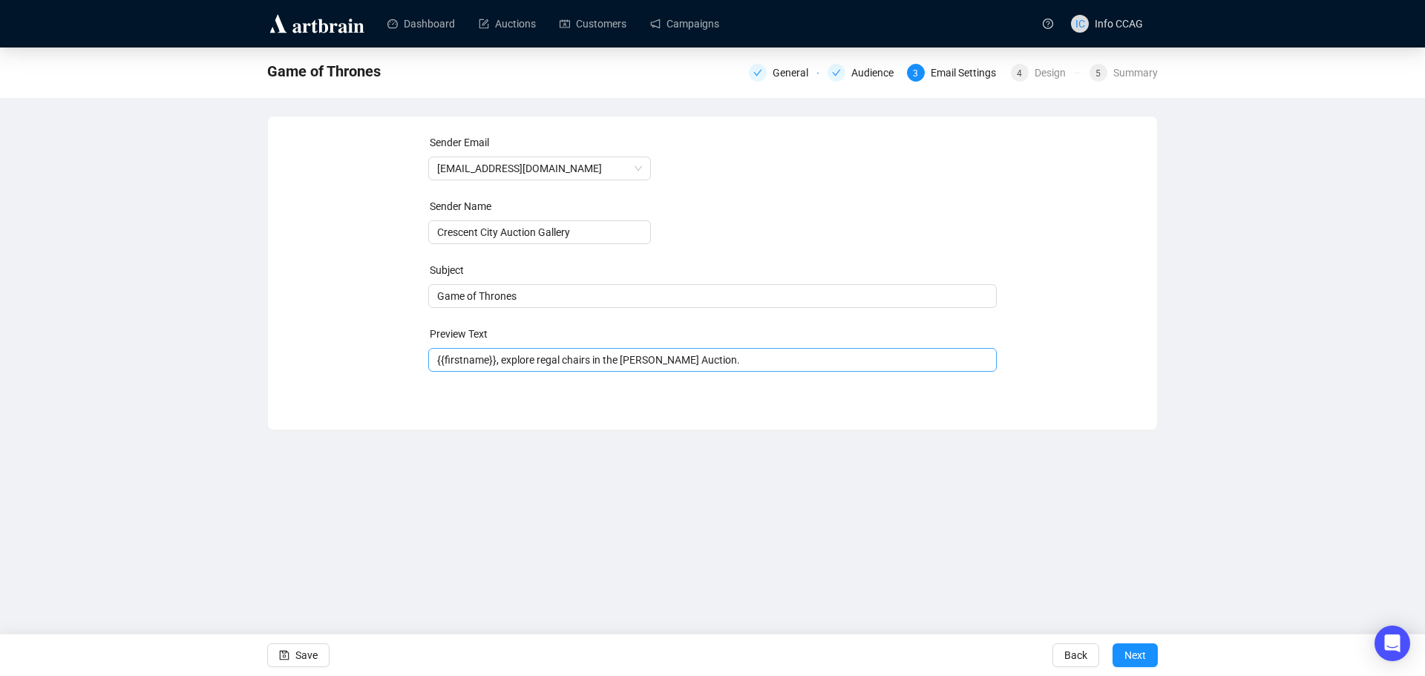
click at [725, 364] on span "{{firstname}}, explore regal chairs in the Jaeger Auction." at bounding box center [712, 360] width 569 height 12
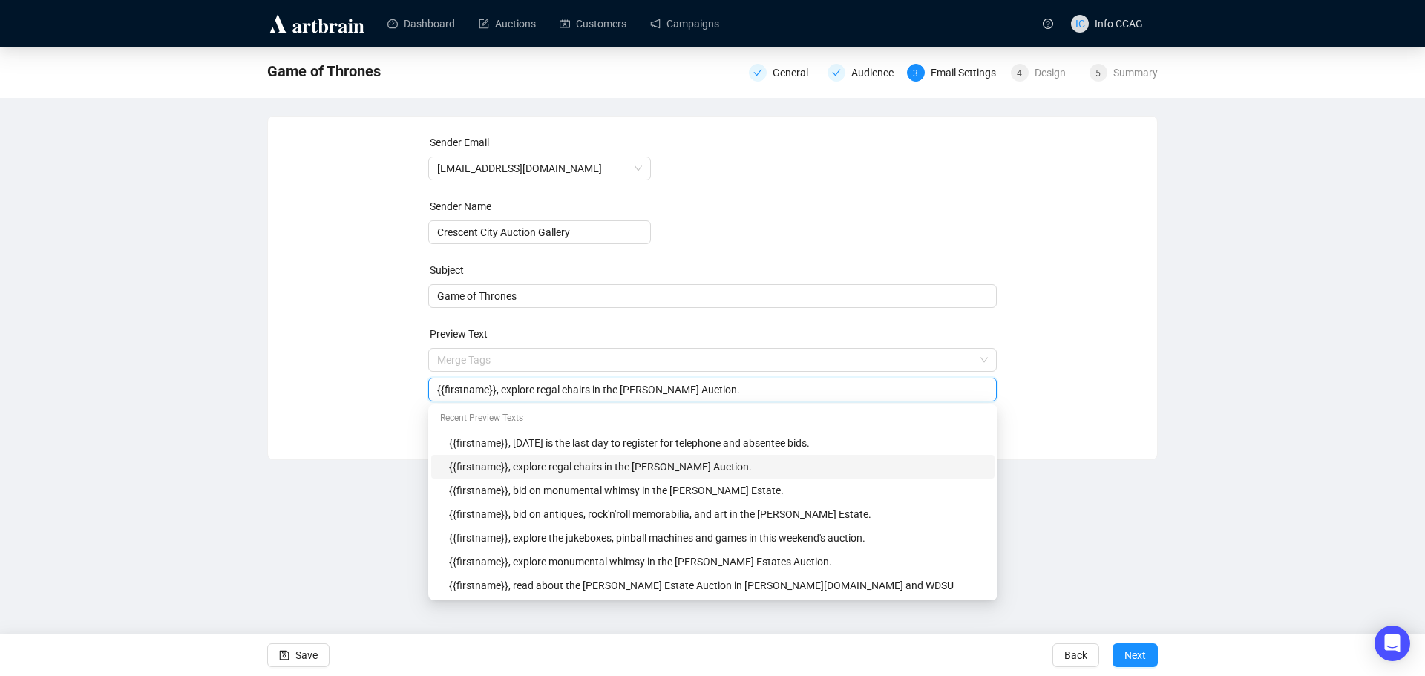
click at [729, 387] on input "{{firstname}}, explore regal chairs in the Jaeger Auction." at bounding box center [713, 390] width 552 height 16
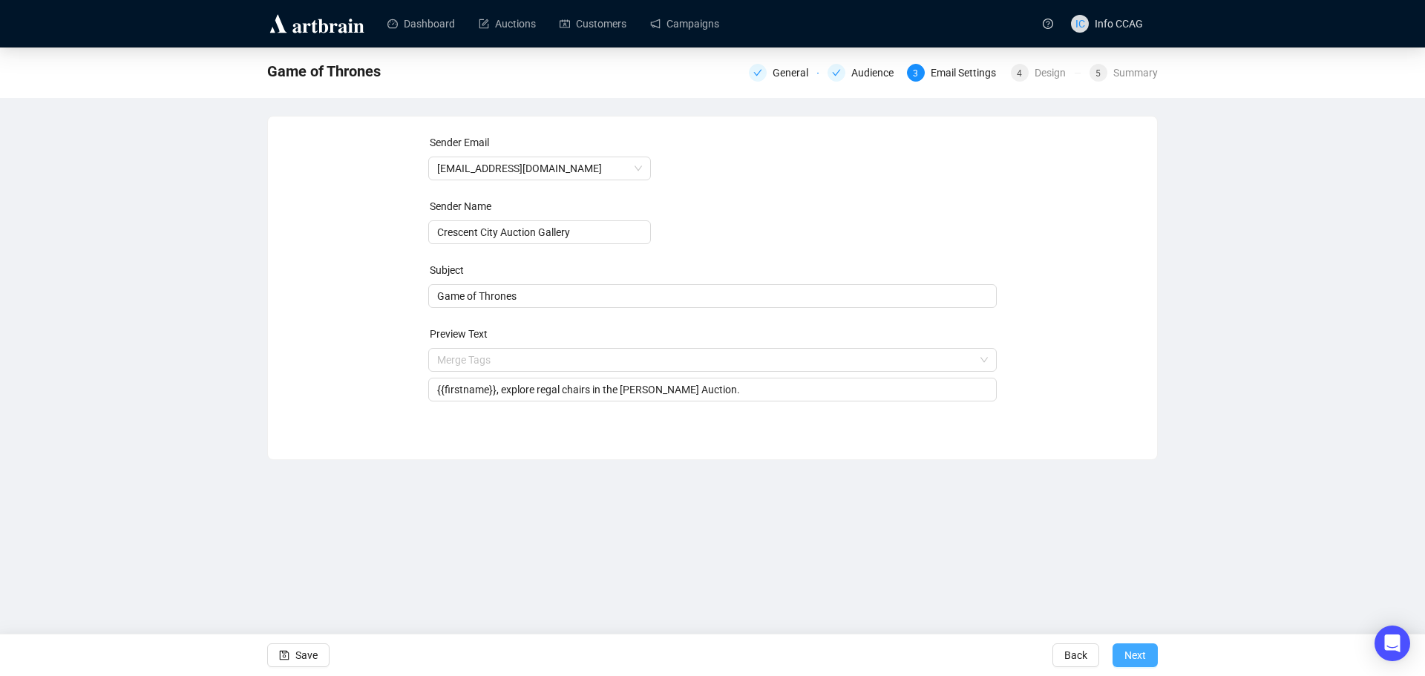
click at [1148, 651] on button "Next" at bounding box center [1135, 656] width 45 height 24
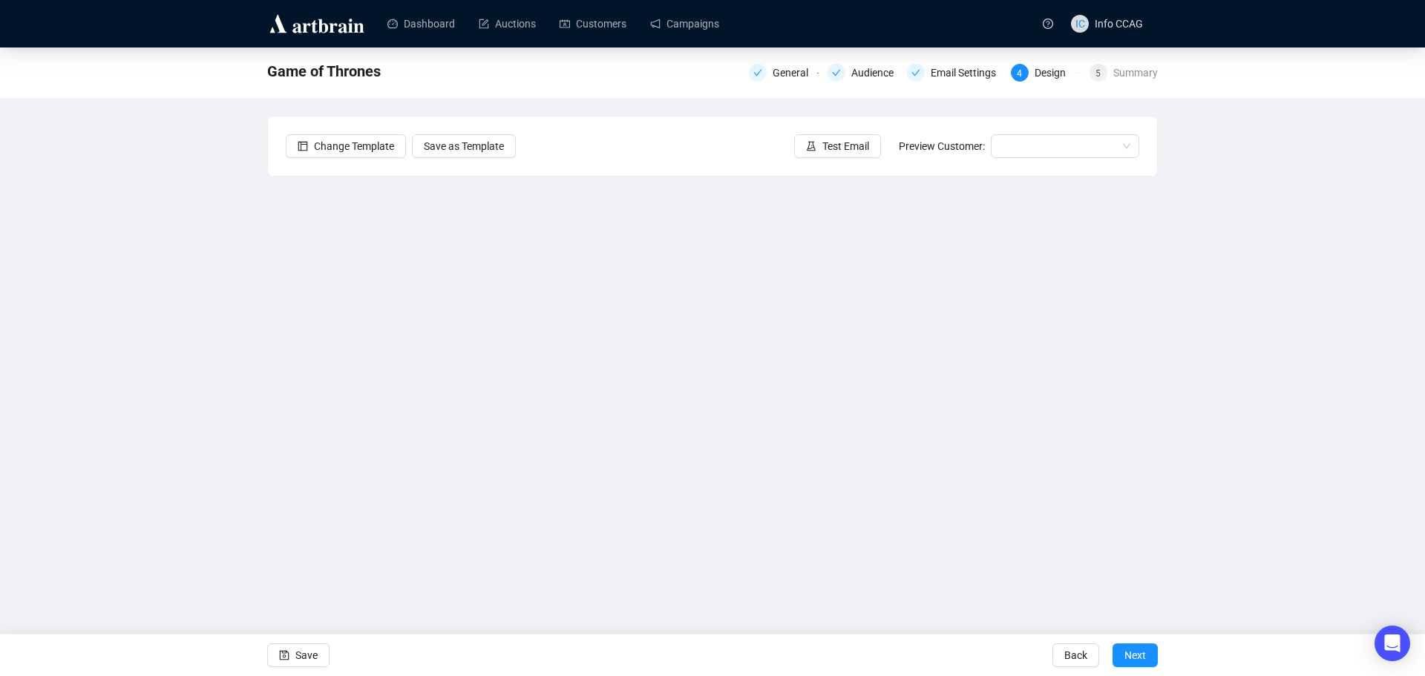
click at [1148, 651] on button "Next" at bounding box center [1135, 656] width 45 height 24
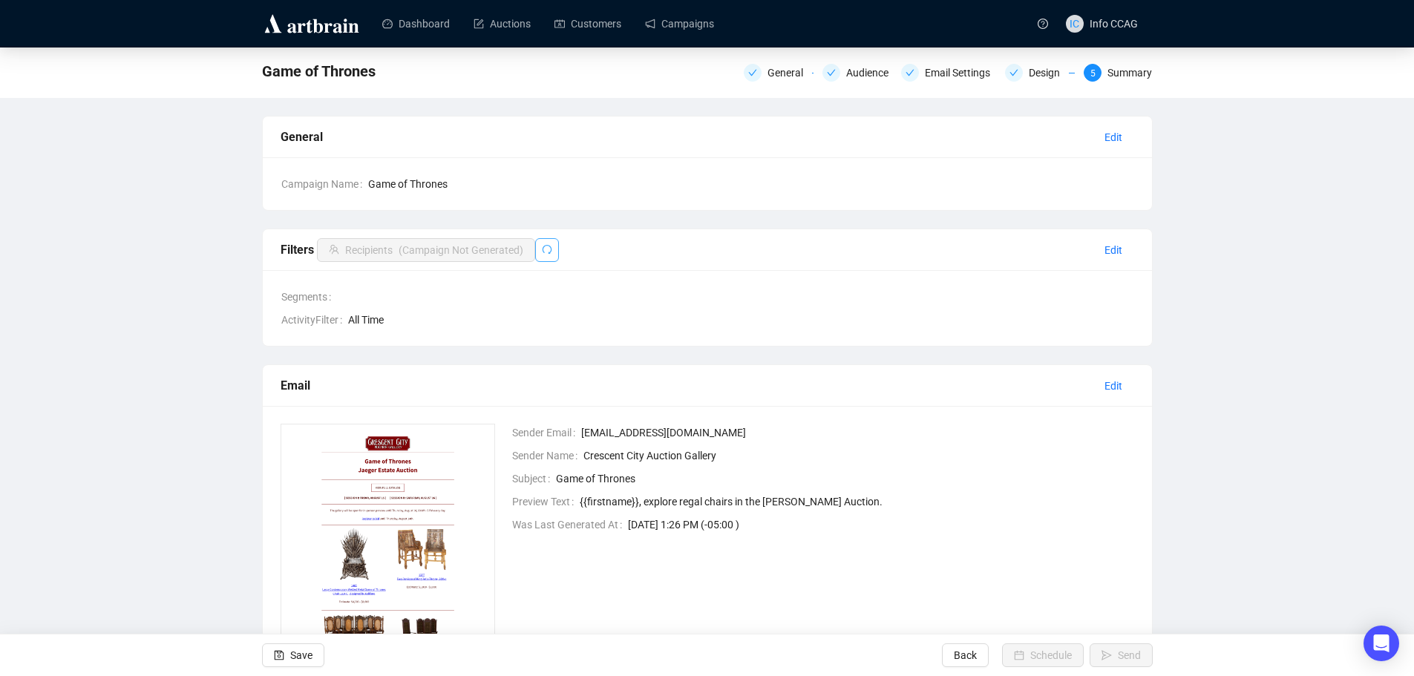
click at [547, 247] on icon "redo" at bounding box center [547, 249] width 10 height 9
click at [1113, 252] on span "Edit" at bounding box center [1114, 250] width 18 height 16
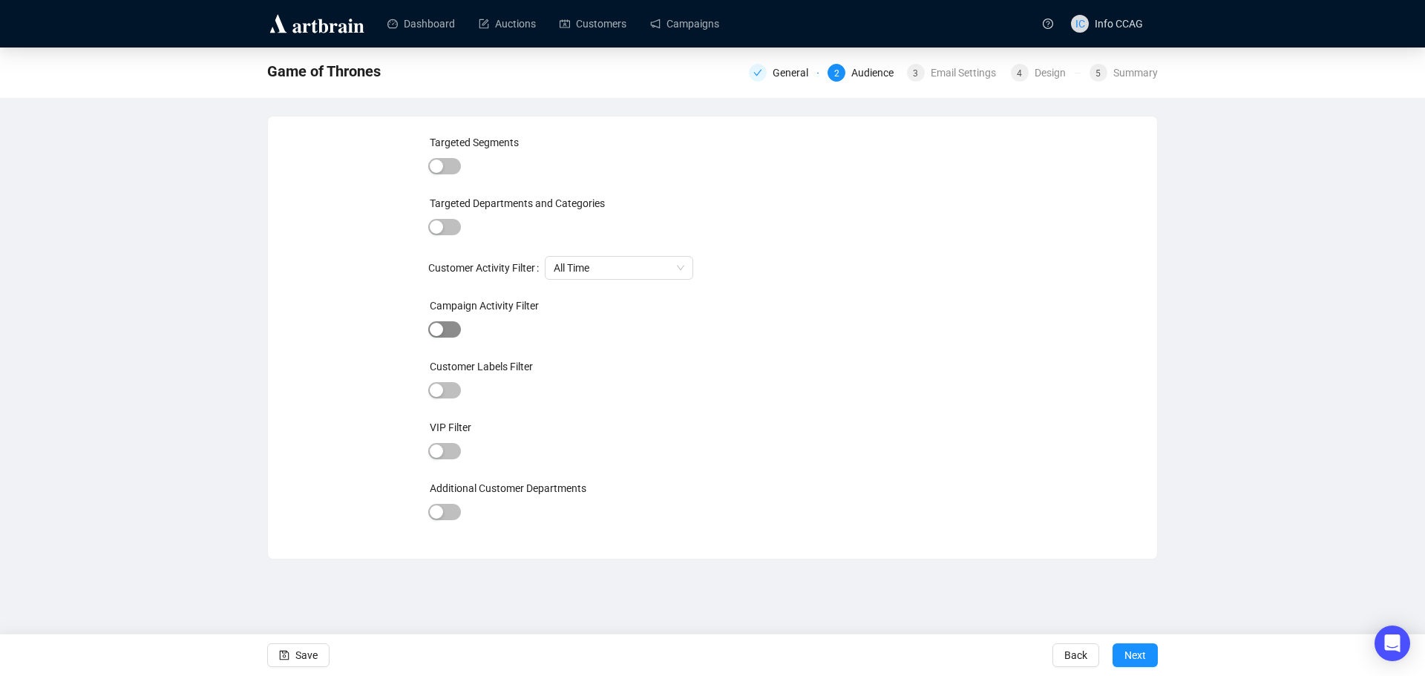
click at [451, 330] on span "button" at bounding box center [444, 329] width 33 height 16
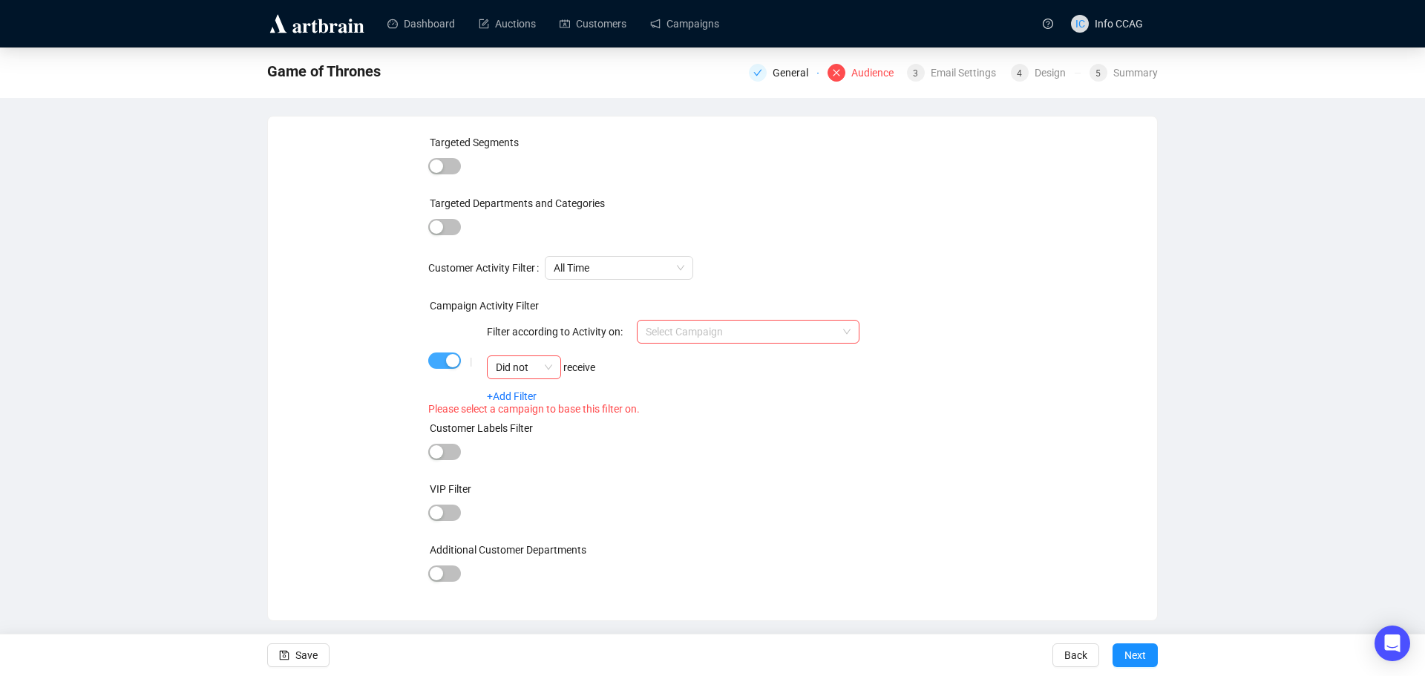
click at [441, 359] on span "button" at bounding box center [444, 361] width 33 height 16
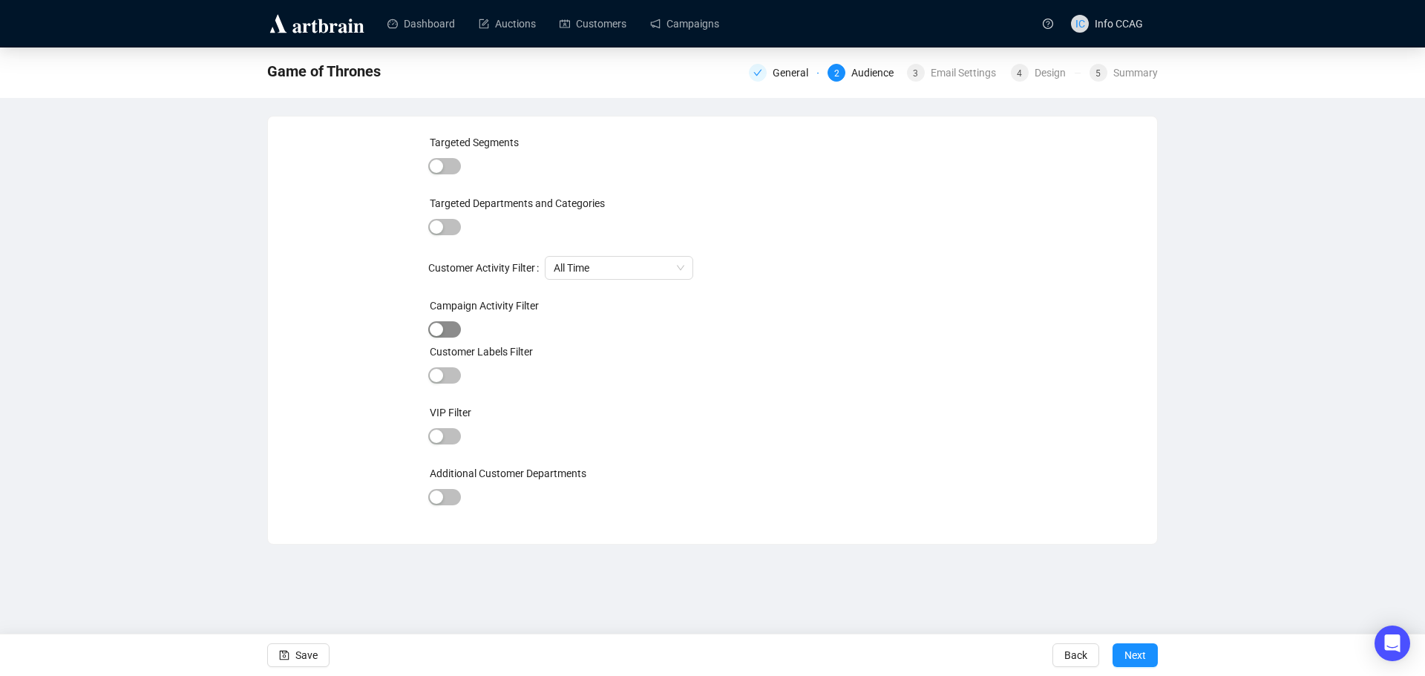
click at [454, 330] on span "button" at bounding box center [444, 329] width 33 height 16
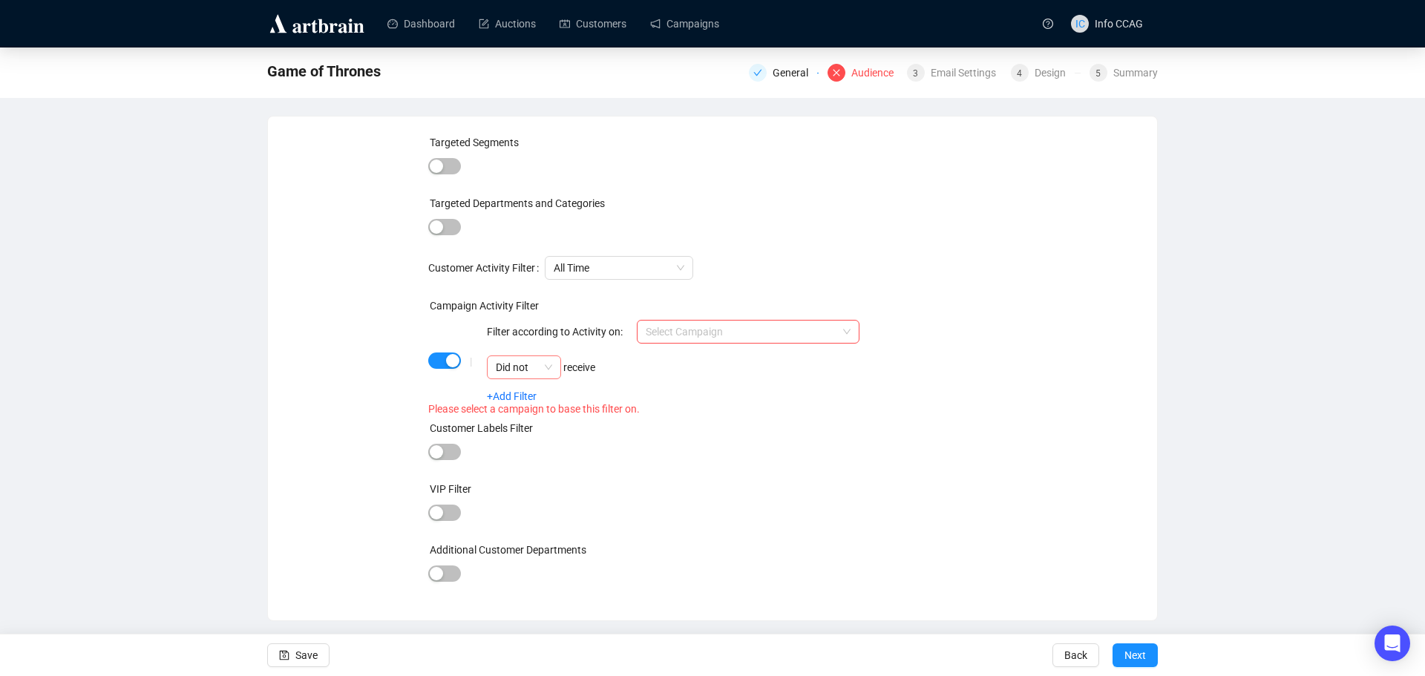
click at [545, 368] on span "Did not" at bounding box center [524, 367] width 56 height 22
click at [537, 394] on div "Did" at bounding box center [524, 397] width 50 height 16
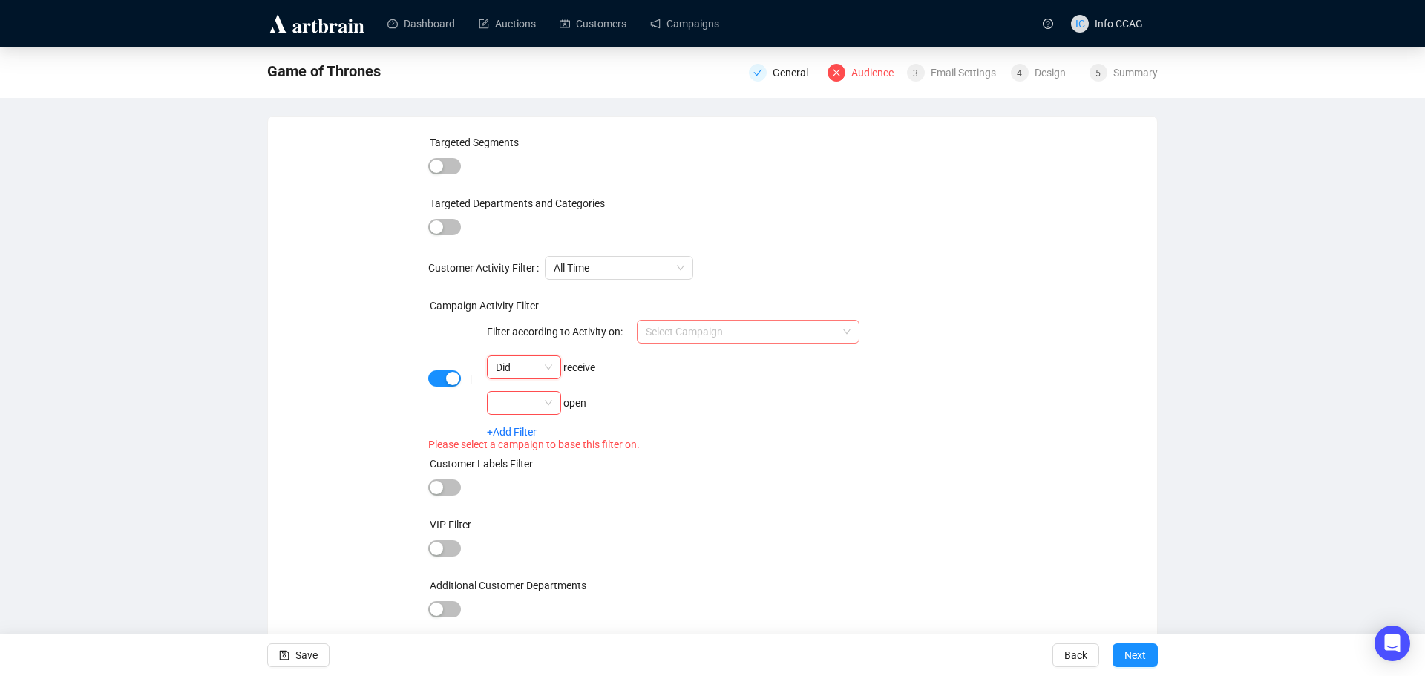
click at [849, 333] on span at bounding box center [748, 332] width 205 height 22
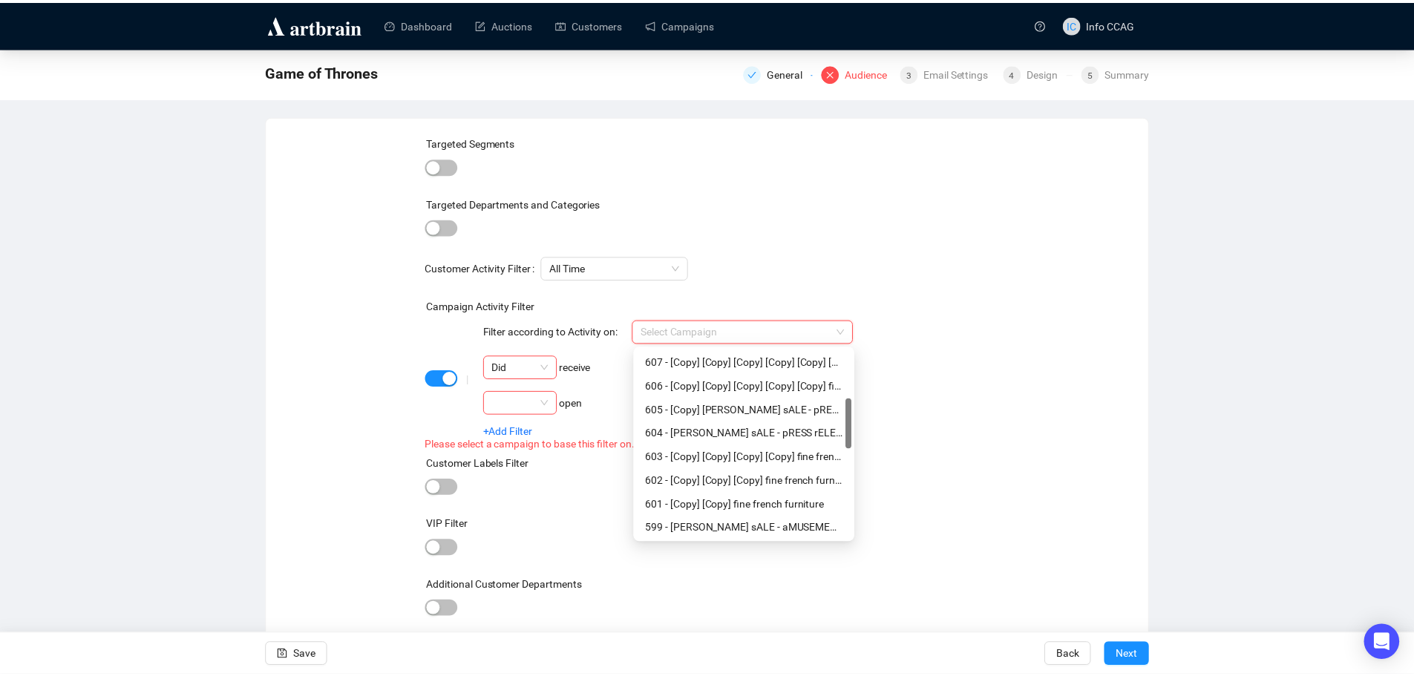
scroll to position [203, 0]
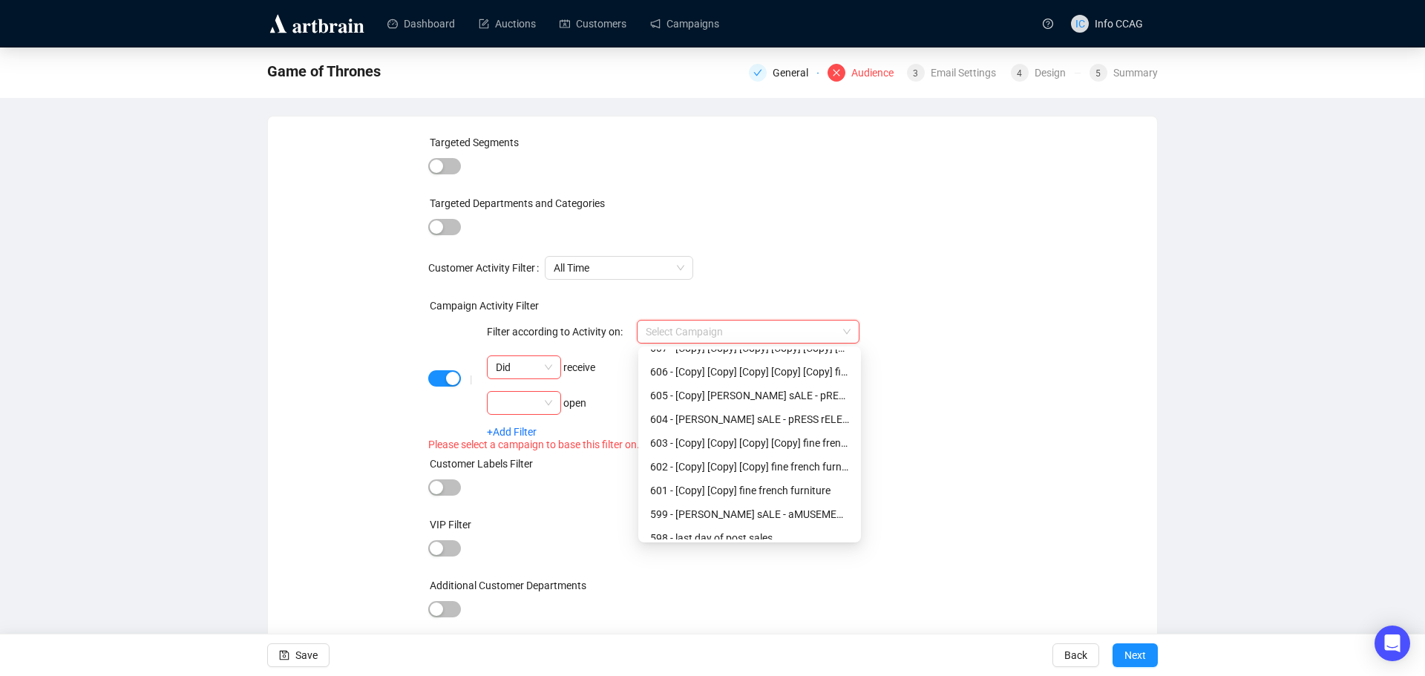
drag, startPoint x: 854, startPoint y: 372, endPoint x: 851, endPoint y: 426, distance: 54.3
click at [851, 426] on div "607 - [Copy] [Copy] [Copy] [Copy] [Copy] [Copy] fine french furniture 606 - [Co…" at bounding box center [749, 445] width 217 height 190
click at [805, 422] on div "604 - jAEGER sALE - pRESS rELEASE" at bounding box center [749, 419] width 199 height 16
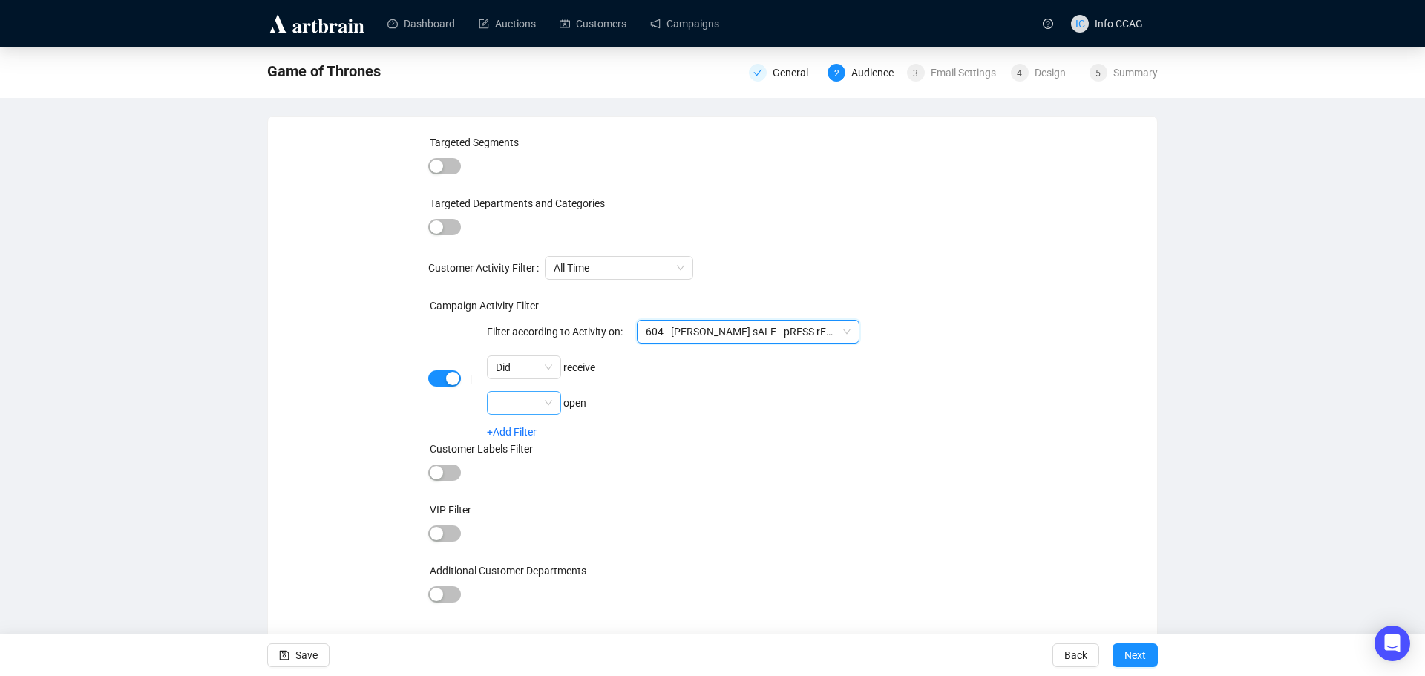
click at [540, 400] on span at bounding box center [524, 403] width 56 height 22
click at [534, 432] on div "Did" at bounding box center [524, 433] width 50 height 16
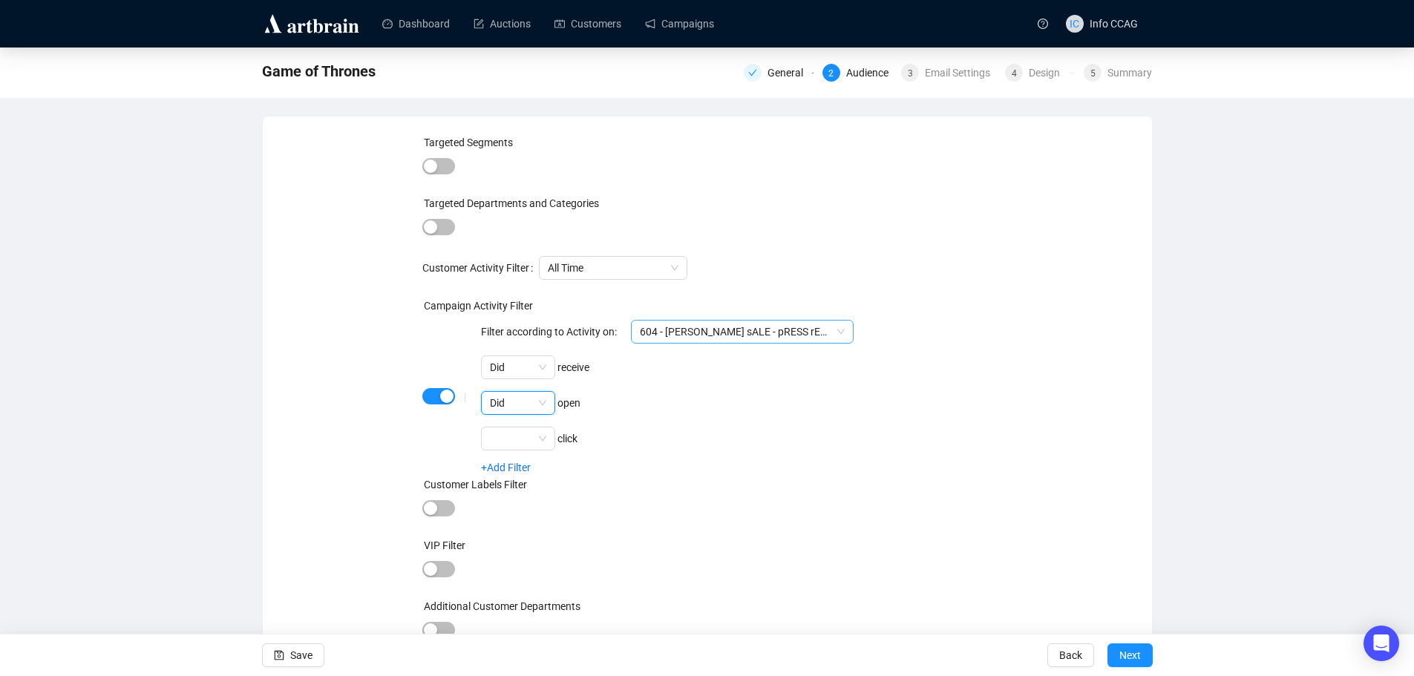
click at [844, 338] on span "604 - jAEGER sALE - pRESS rELEASE" at bounding box center [742, 332] width 205 height 22
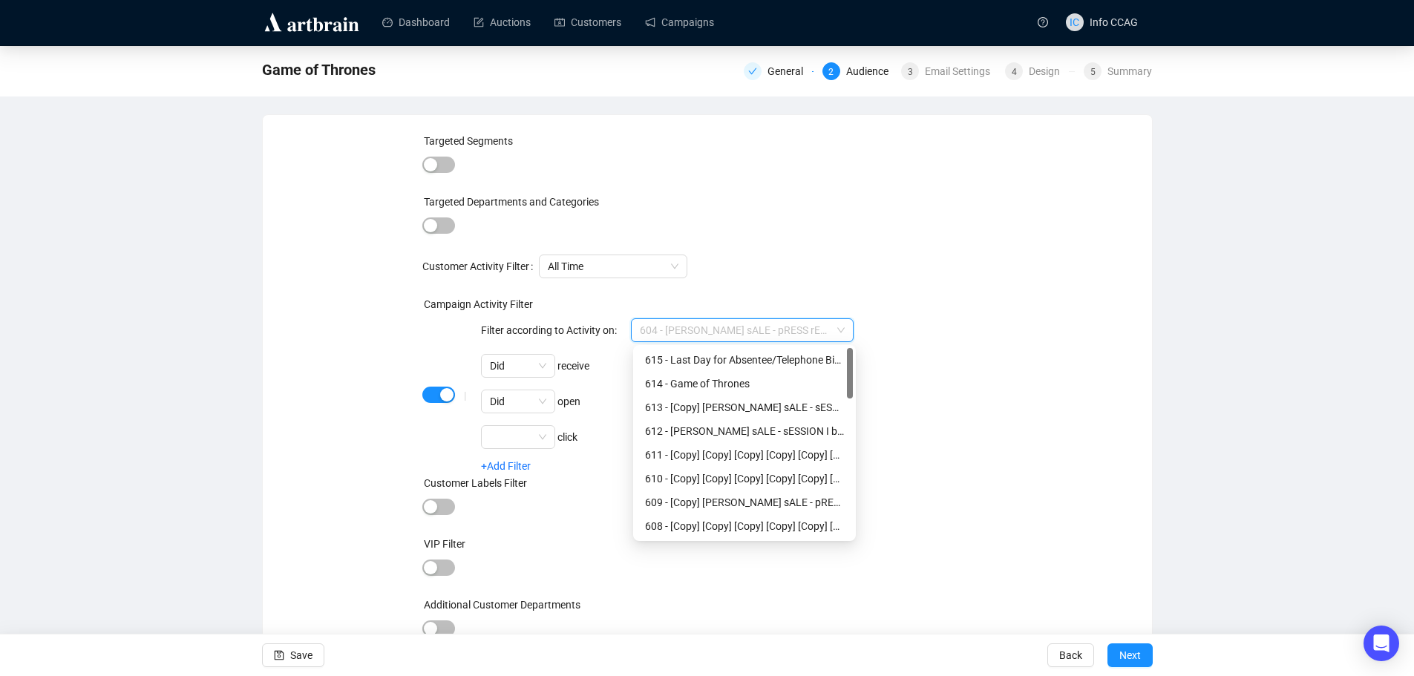
scroll to position [0, 0]
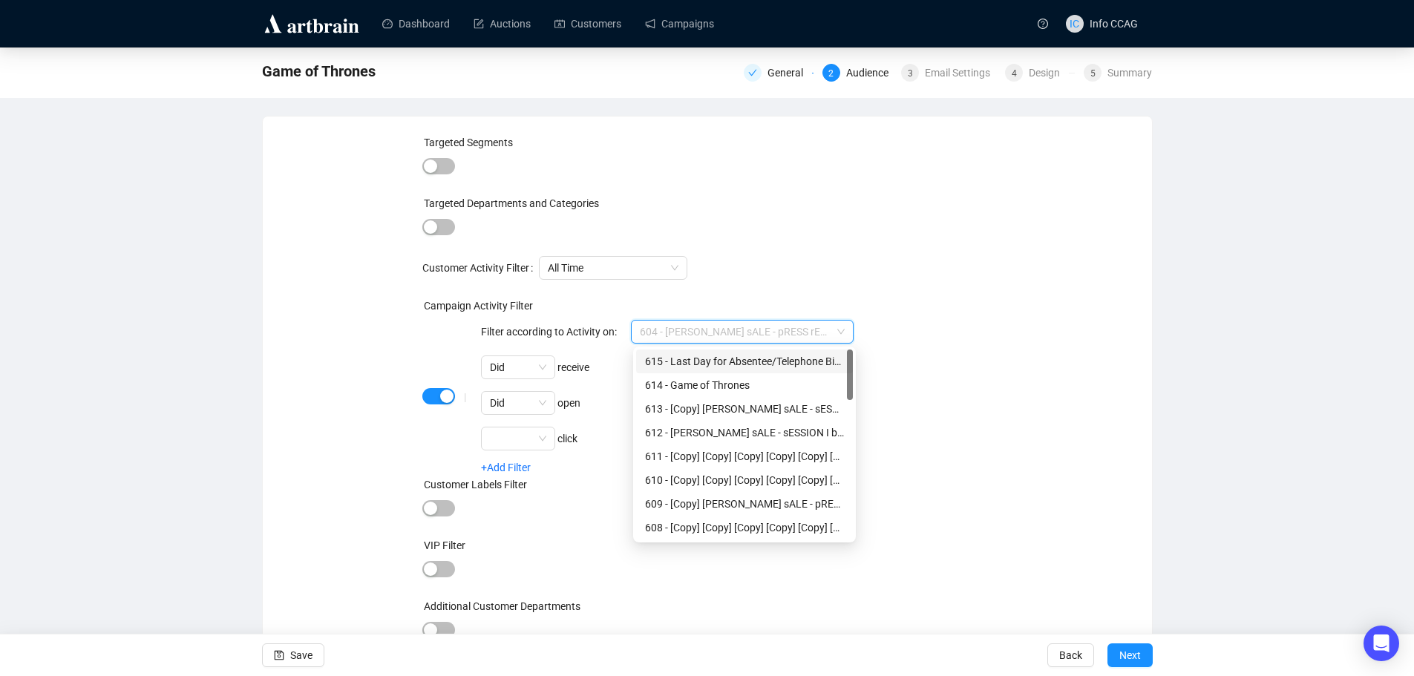
click at [930, 301] on div "Campaign Activity Filter" at bounding box center [706, 309] width 569 height 22
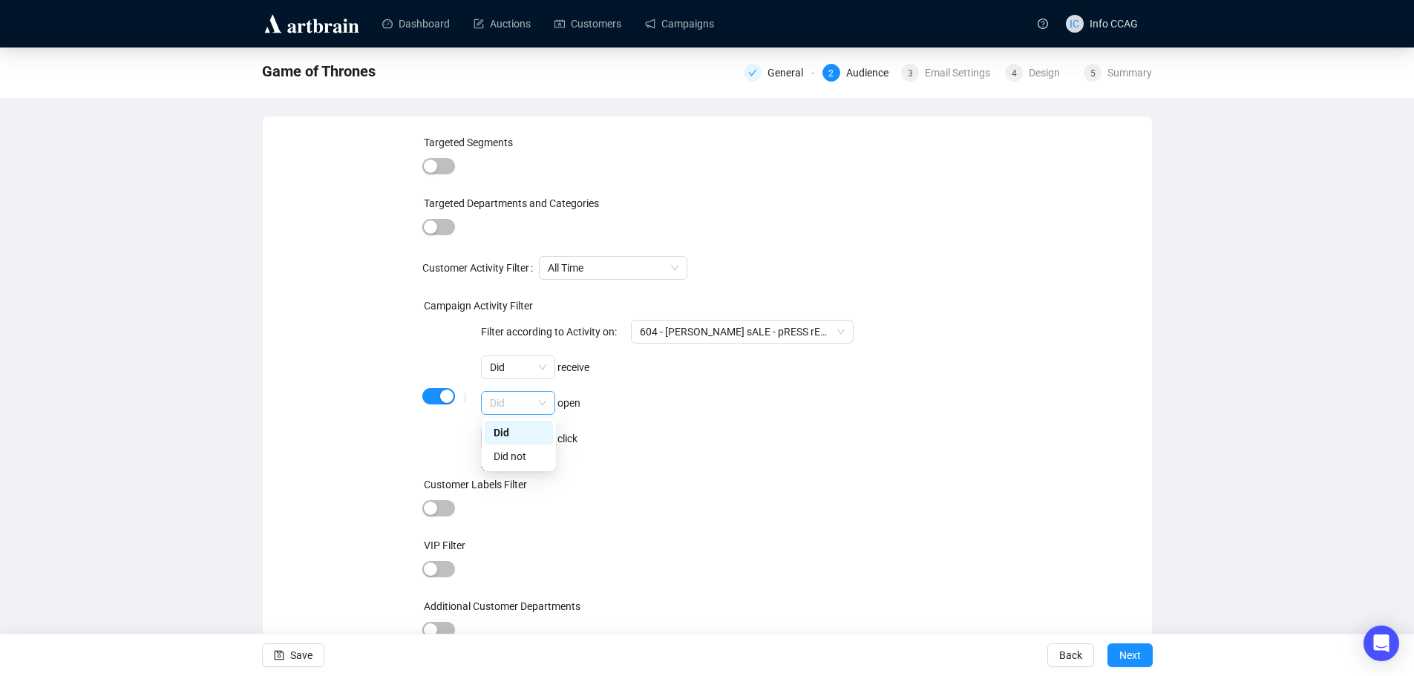
click at [549, 403] on div "Did" at bounding box center [518, 403] width 74 height 24
click at [313, 649] on button "Save" at bounding box center [293, 656] width 62 height 24
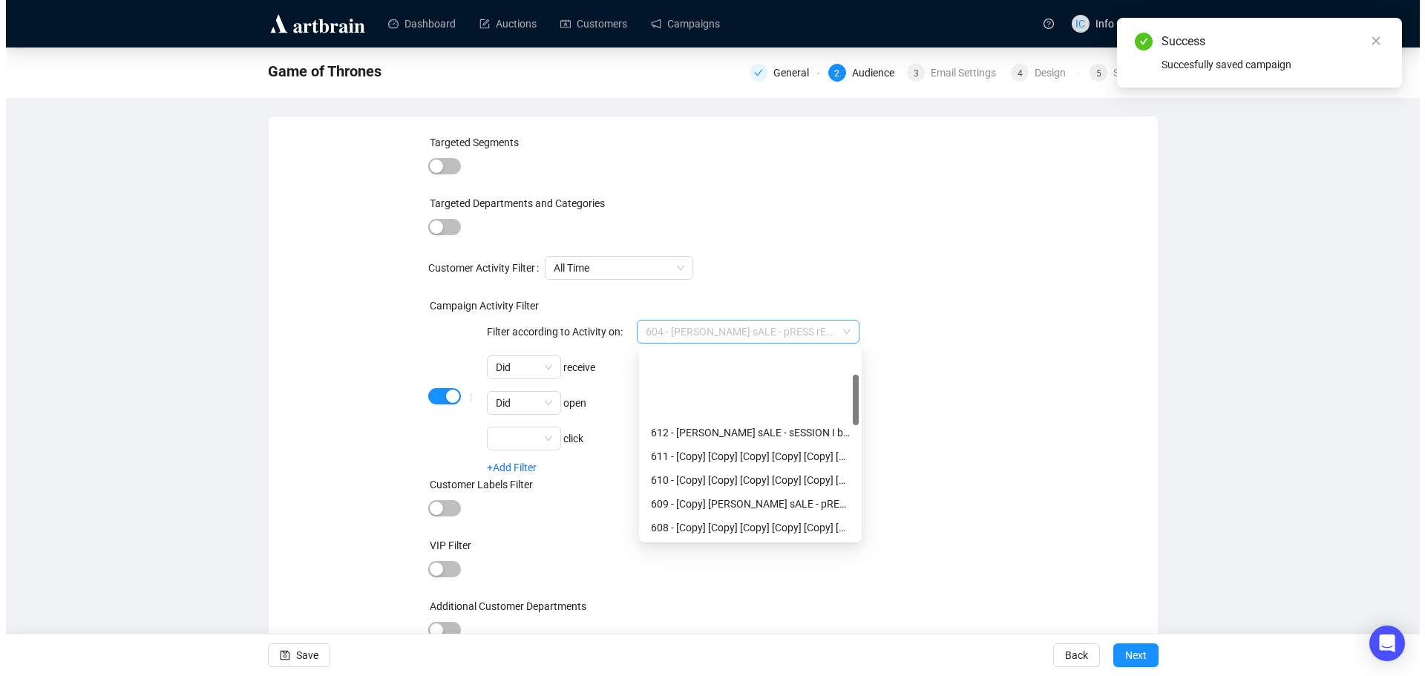
scroll to position [95, 0]
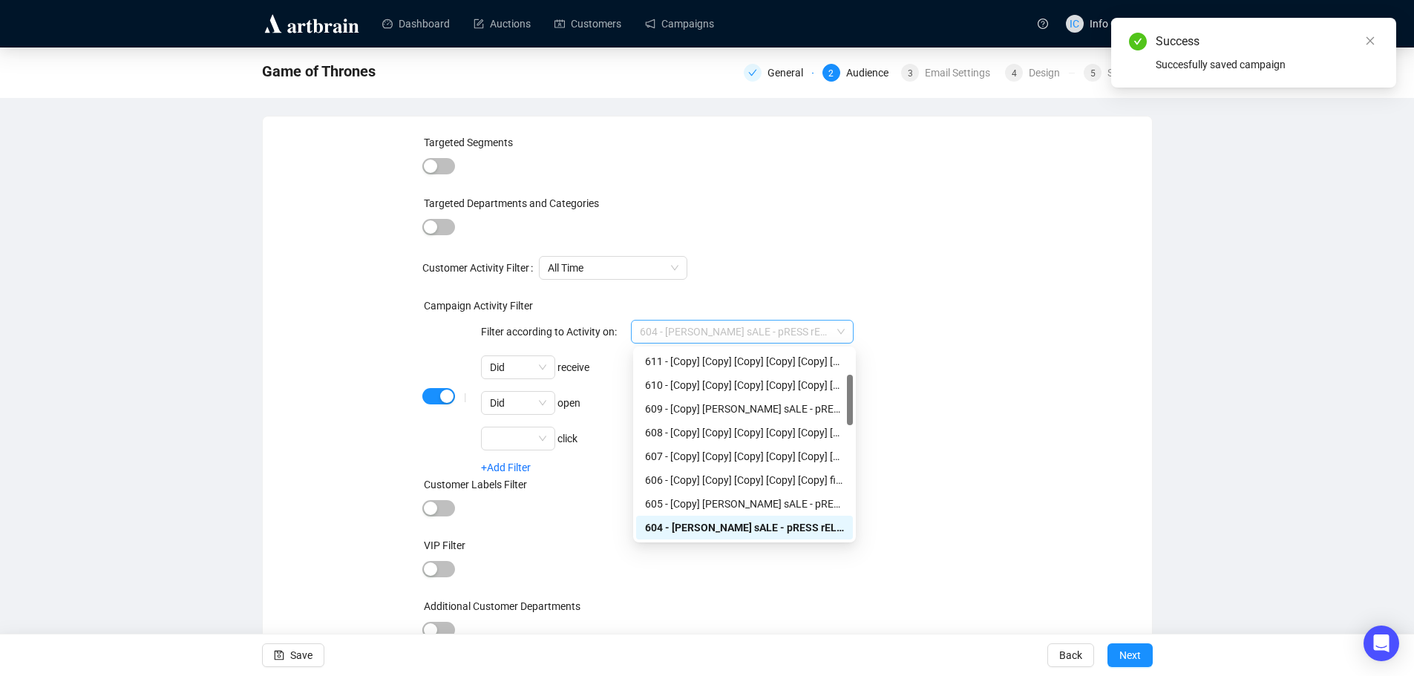
click at [834, 335] on span "604 - jAEGER sALE - pRESS rELEASE" at bounding box center [742, 332] width 205 height 22
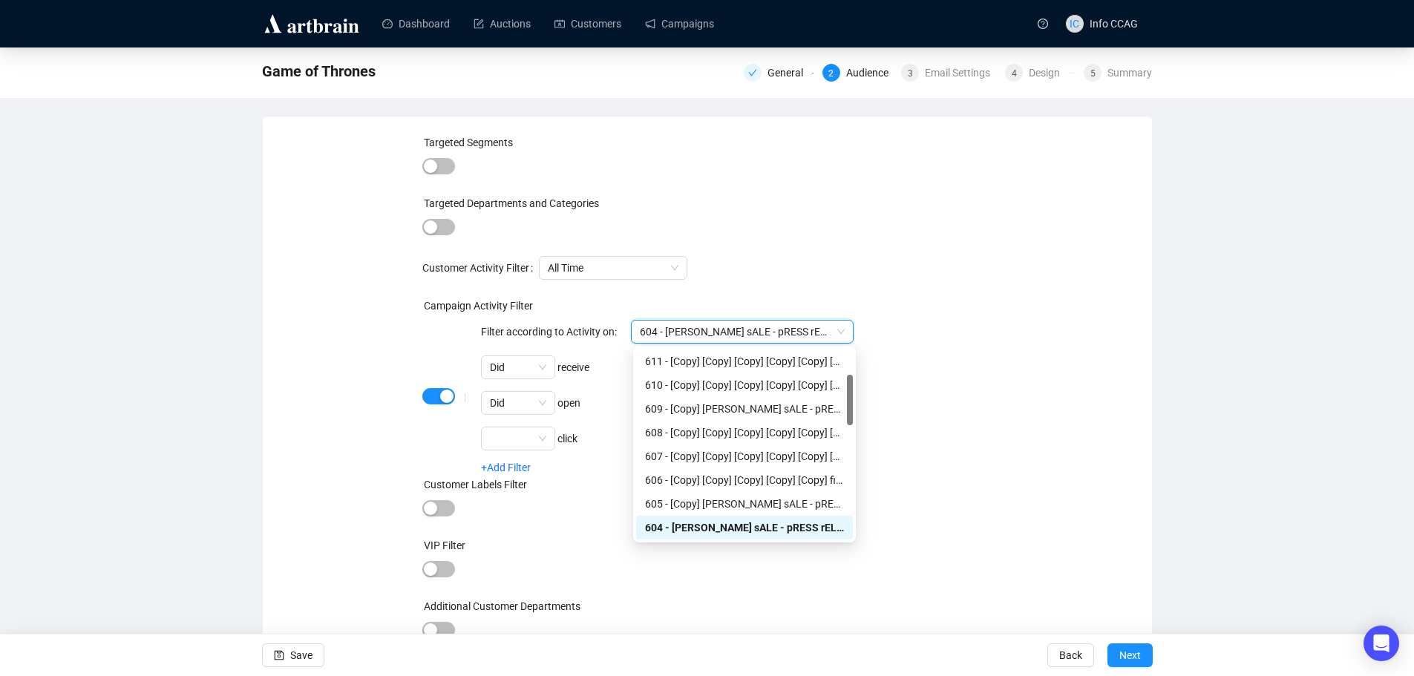
click at [834, 335] on span "604 - jAEGER sALE - pRESS rELEASE" at bounding box center [742, 332] width 205 height 22
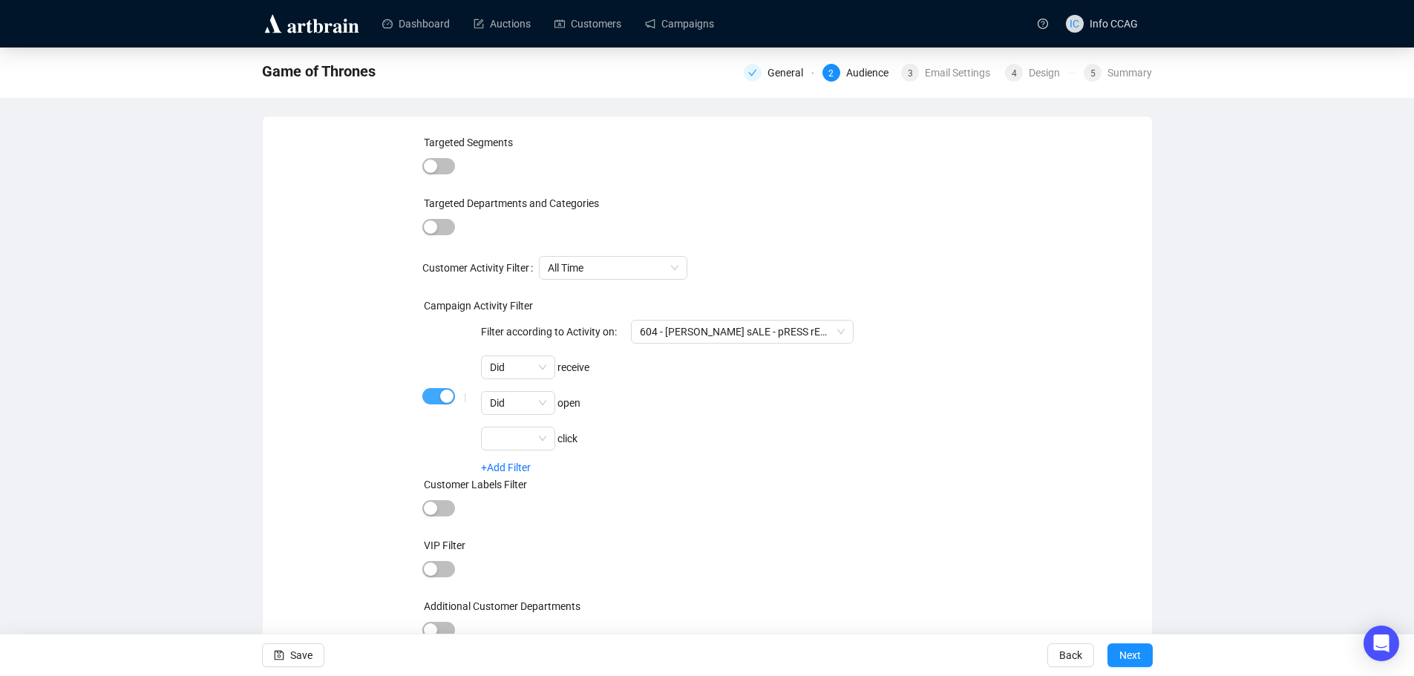
click at [434, 397] on span "button" at bounding box center [438, 396] width 33 height 16
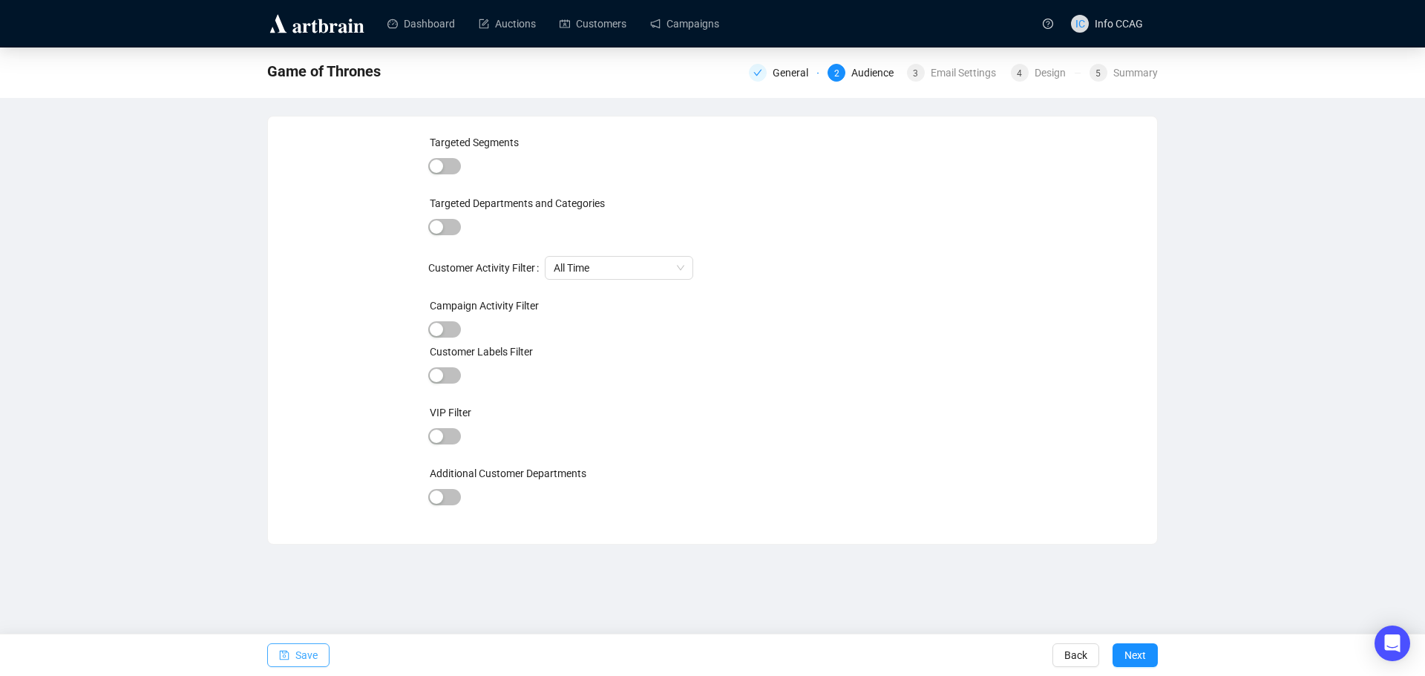
click at [298, 656] on span "Save" at bounding box center [306, 656] width 22 height 42
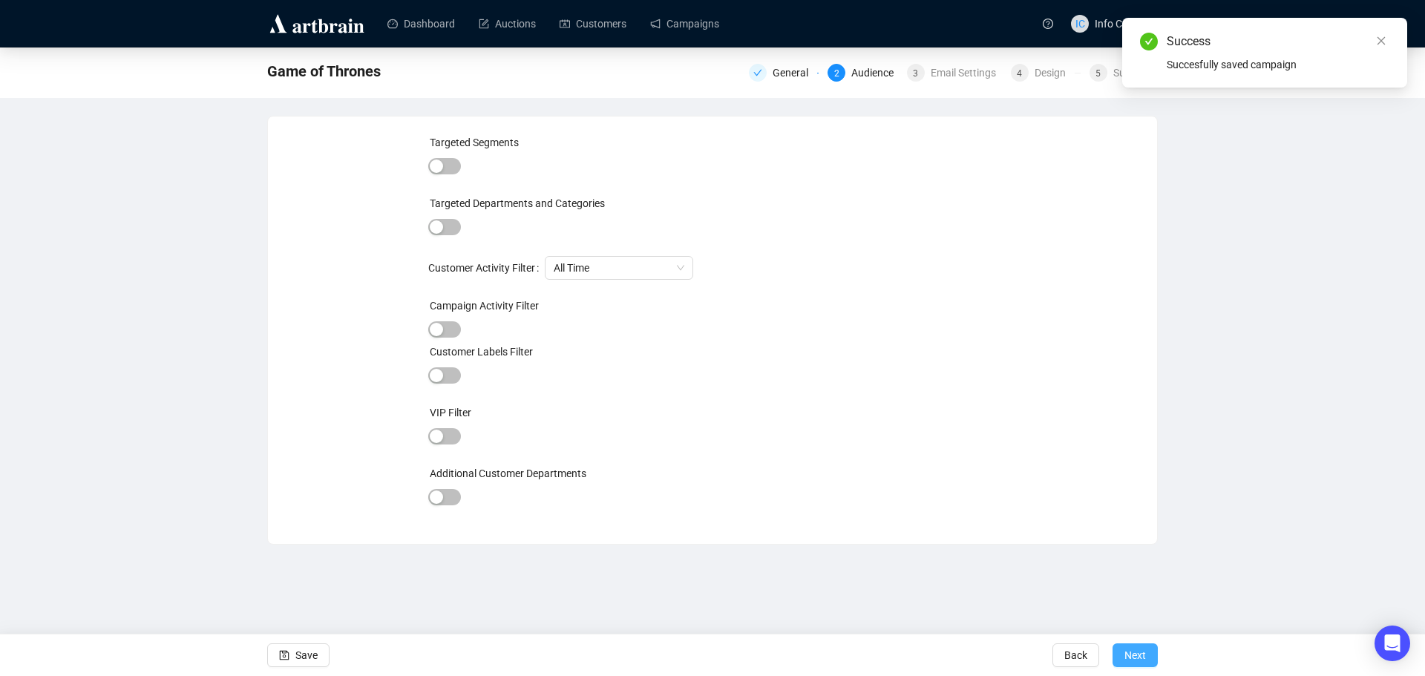
click at [1138, 661] on span "Next" at bounding box center [1136, 656] width 22 height 42
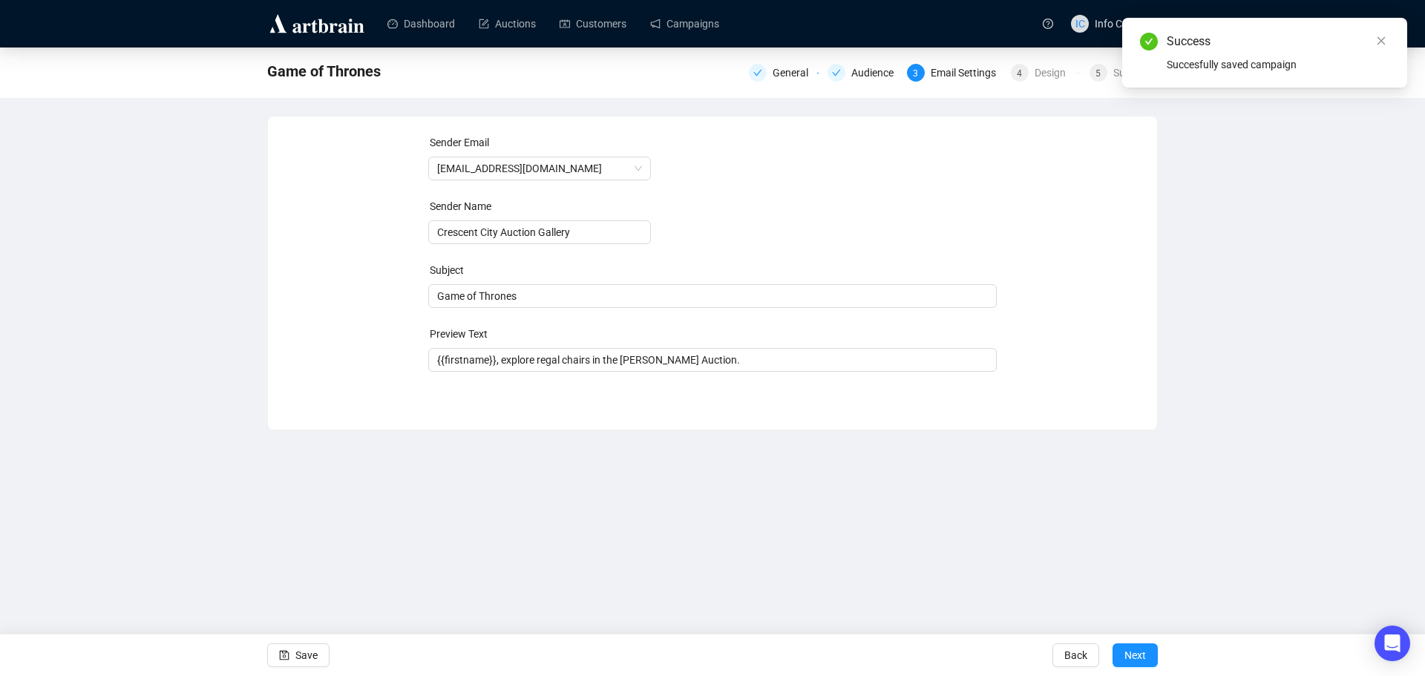
click at [1138, 661] on span "Next" at bounding box center [1136, 656] width 22 height 42
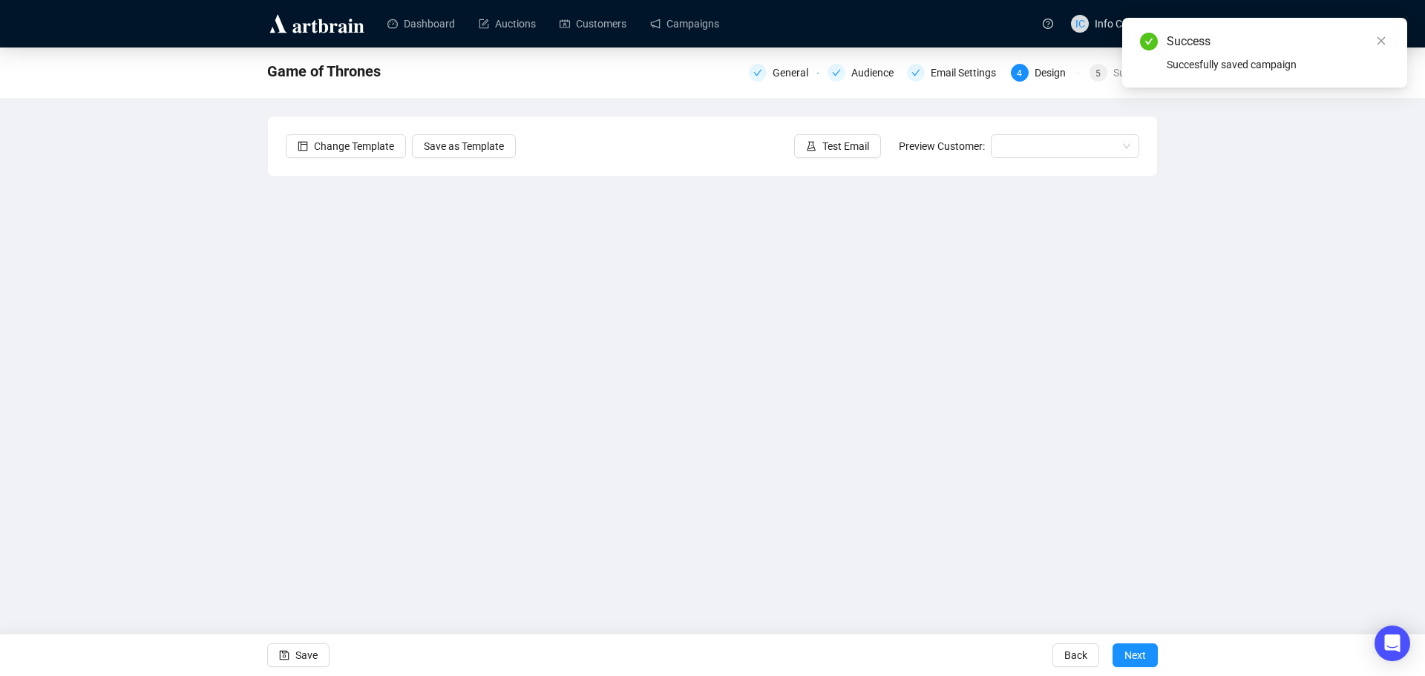
click at [1138, 661] on span "Next" at bounding box center [1136, 656] width 22 height 42
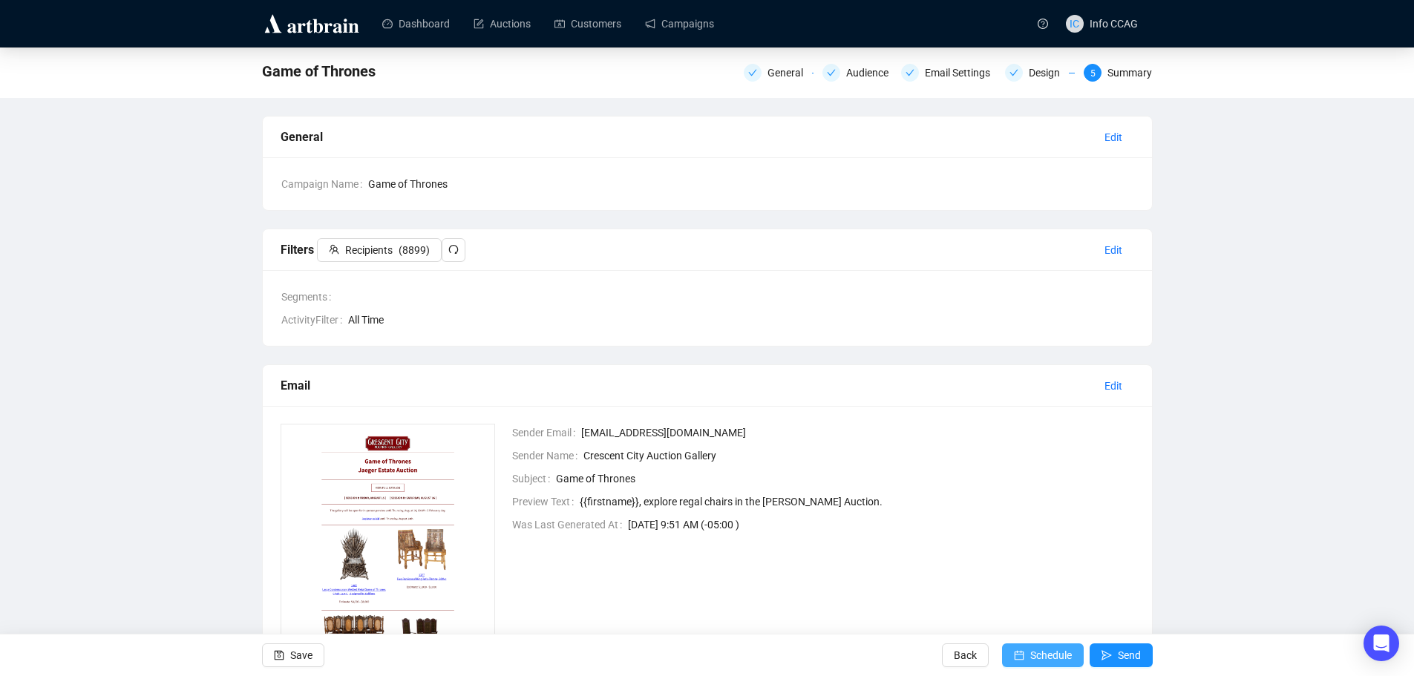
click at [1047, 658] on span "Schedule" at bounding box center [1051, 656] width 42 height 42
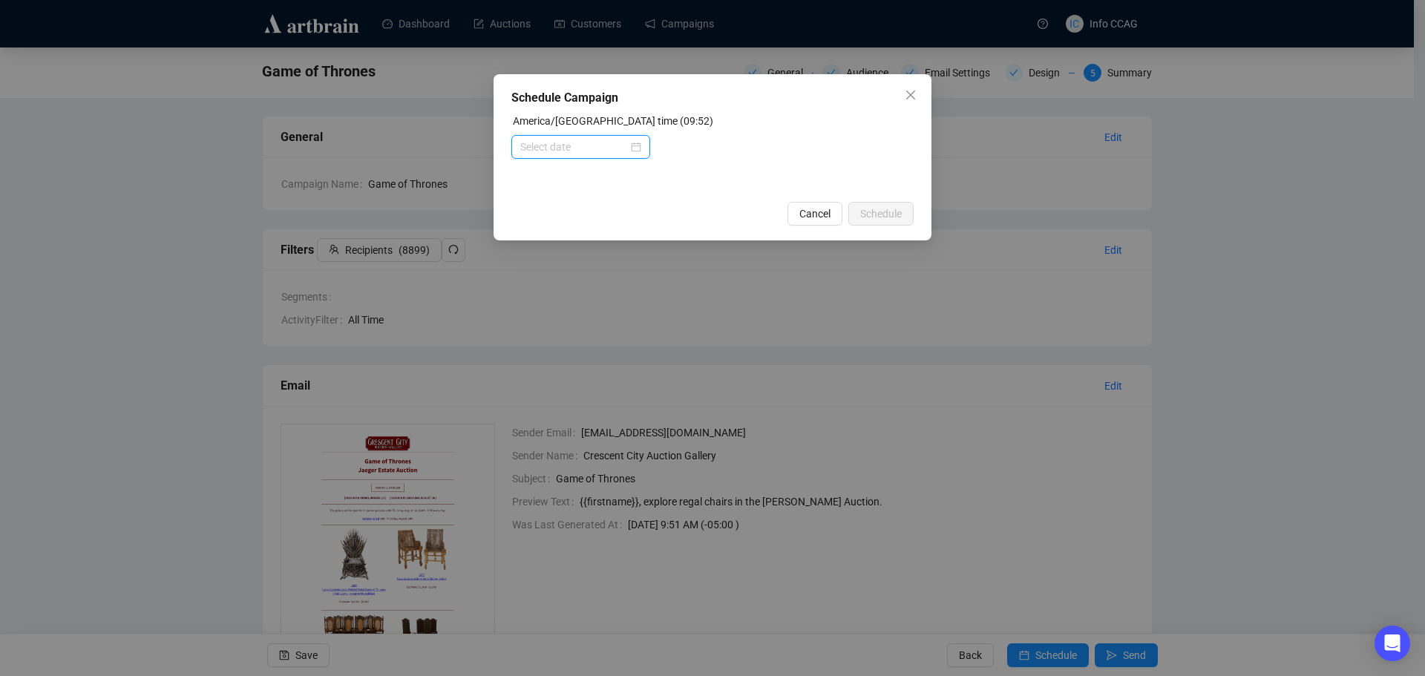
click at [574, 142] on input at bounding box center [574, 147] width 108 height 16
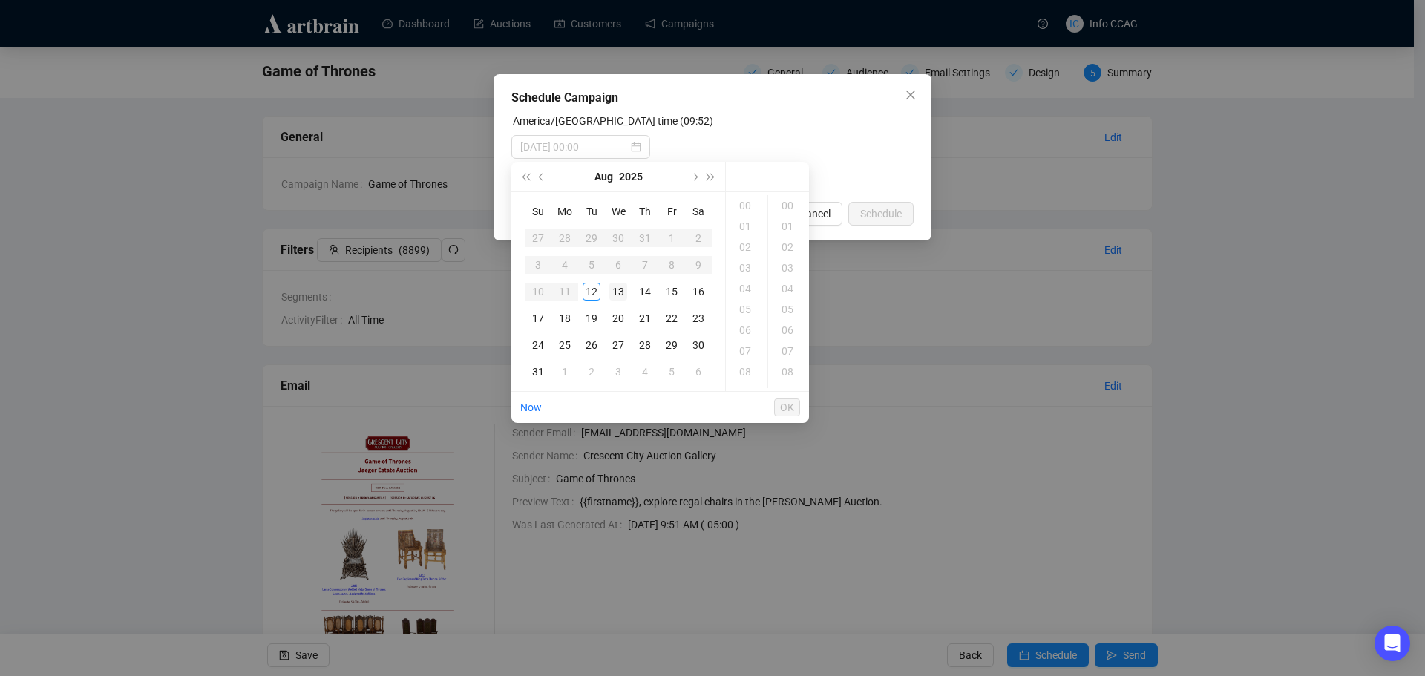
click at [621, 284] on div "13" at bounding box center [618, 292] width 18 height 18
click at [746, 319] on div "09" at bounding box center [747, 318] width 36 height 21
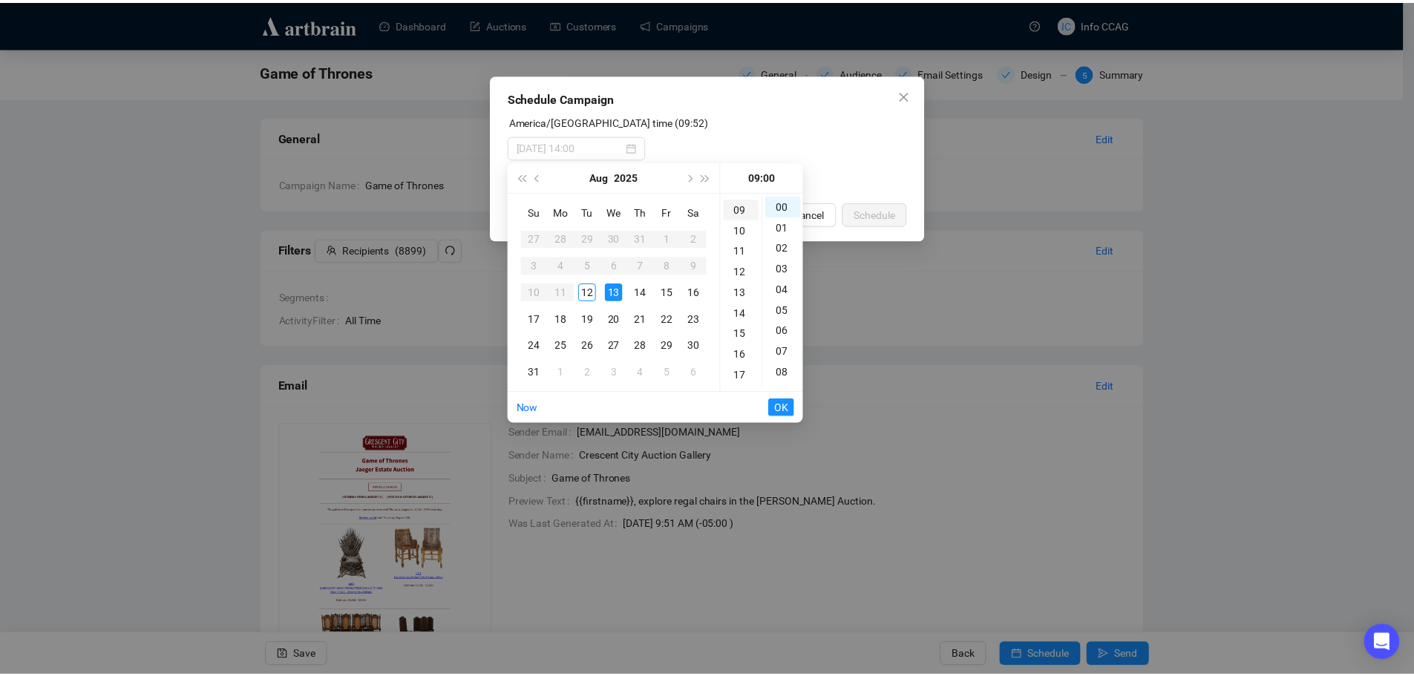
scroll to position [187, 0]
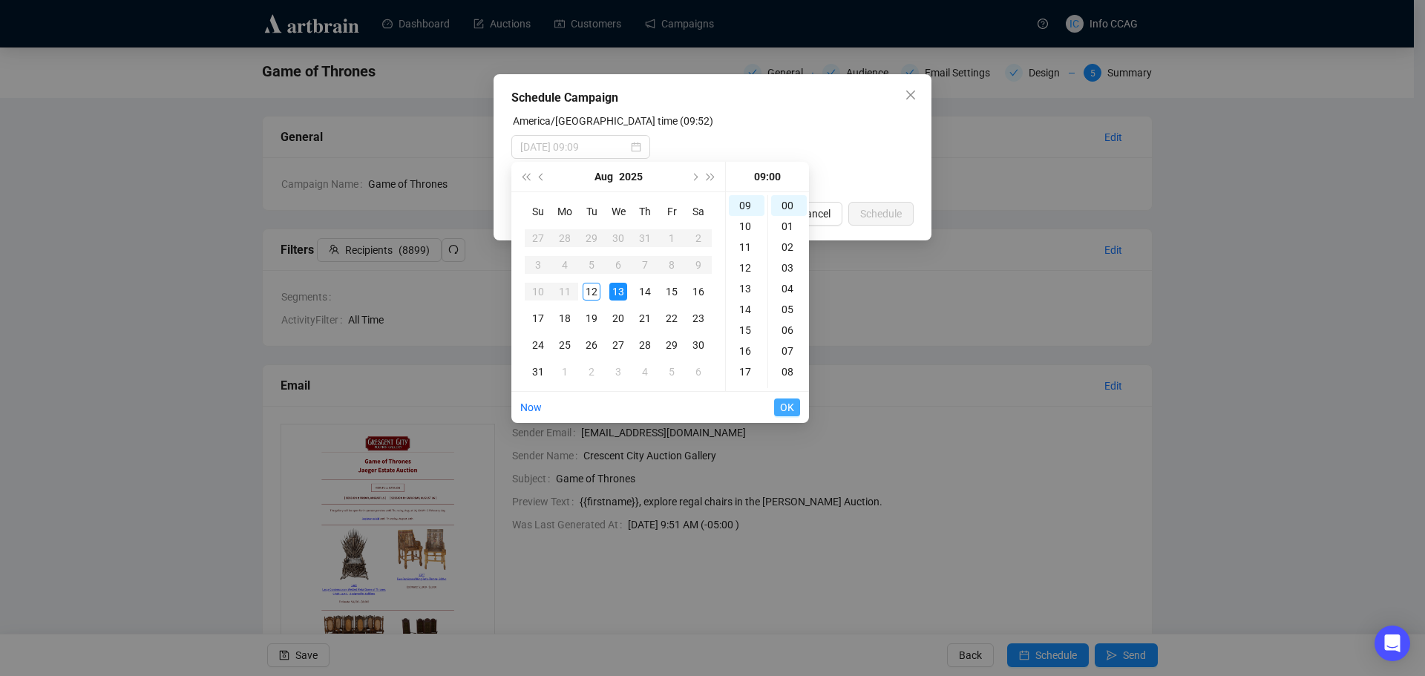
type input "2025-08-13 09:00"
click at [782, 405] on span "OK" at bounding box center [787, 407] width 14 height 28
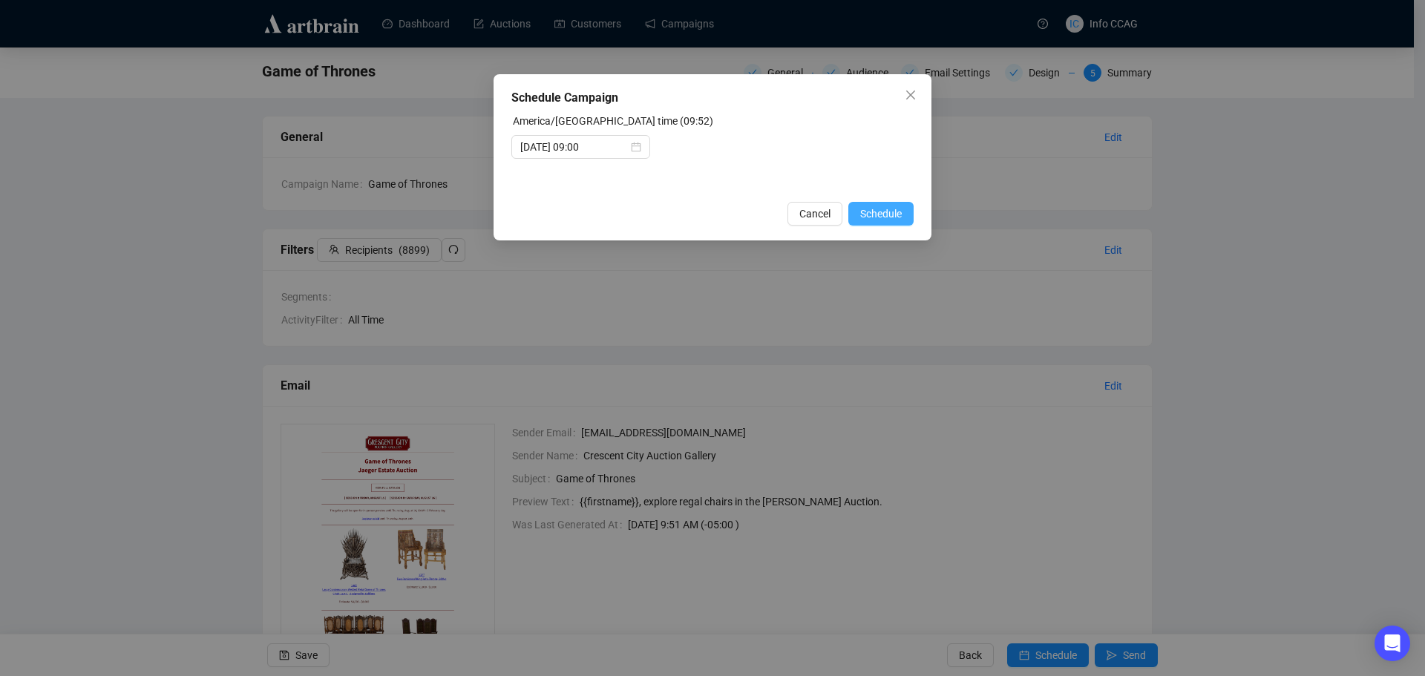
click at [867, 212] on span "Schedule" at bounding box center [881, 214] width 42 height 16
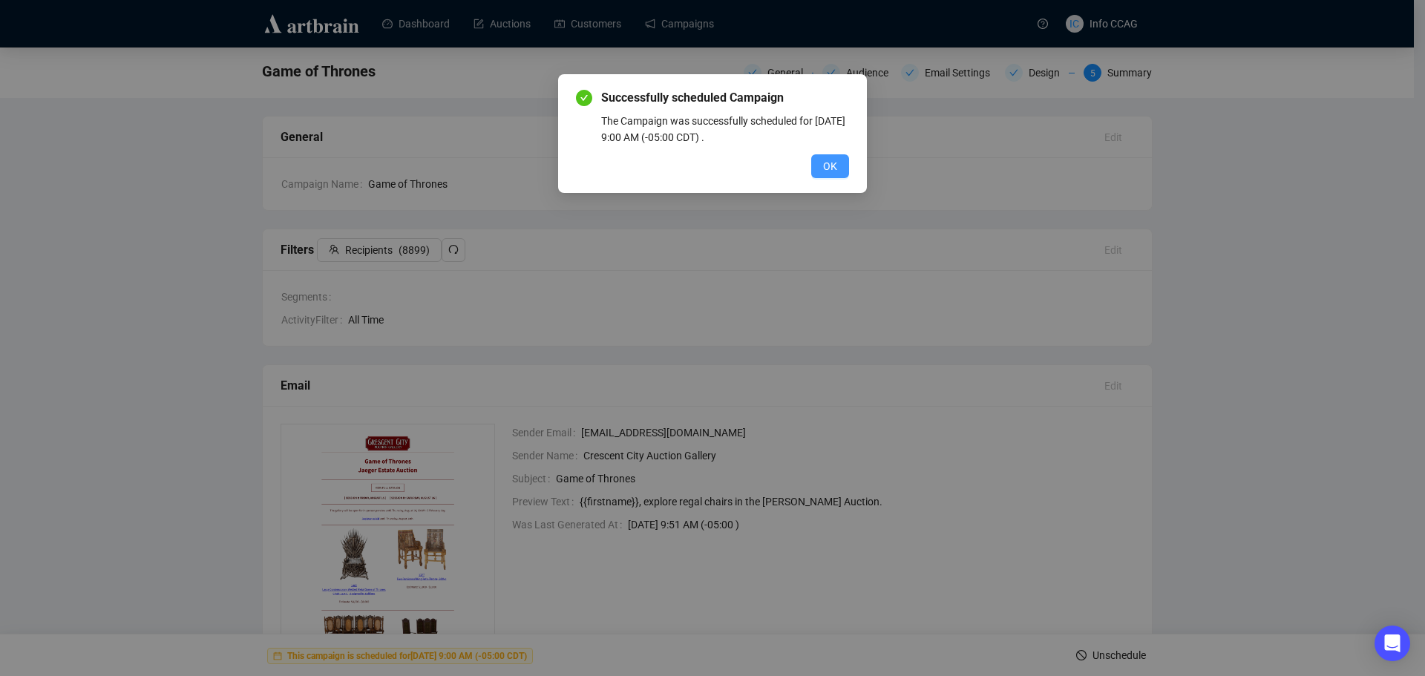
click at [835, 165] on span "OK" at bounding box center [830, 166] width 14 height 16
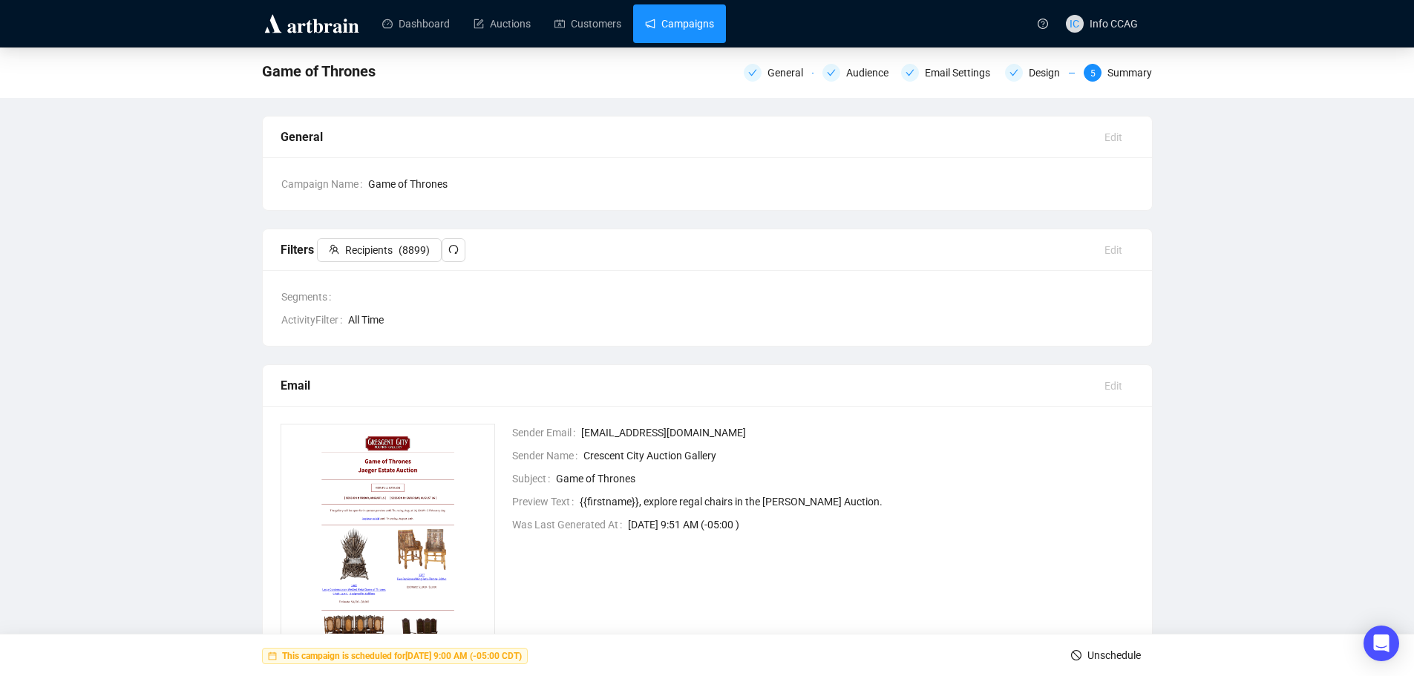
click at [683, 24] on link "Campaigns" at bounding box center [679, 23] width 69 height 39
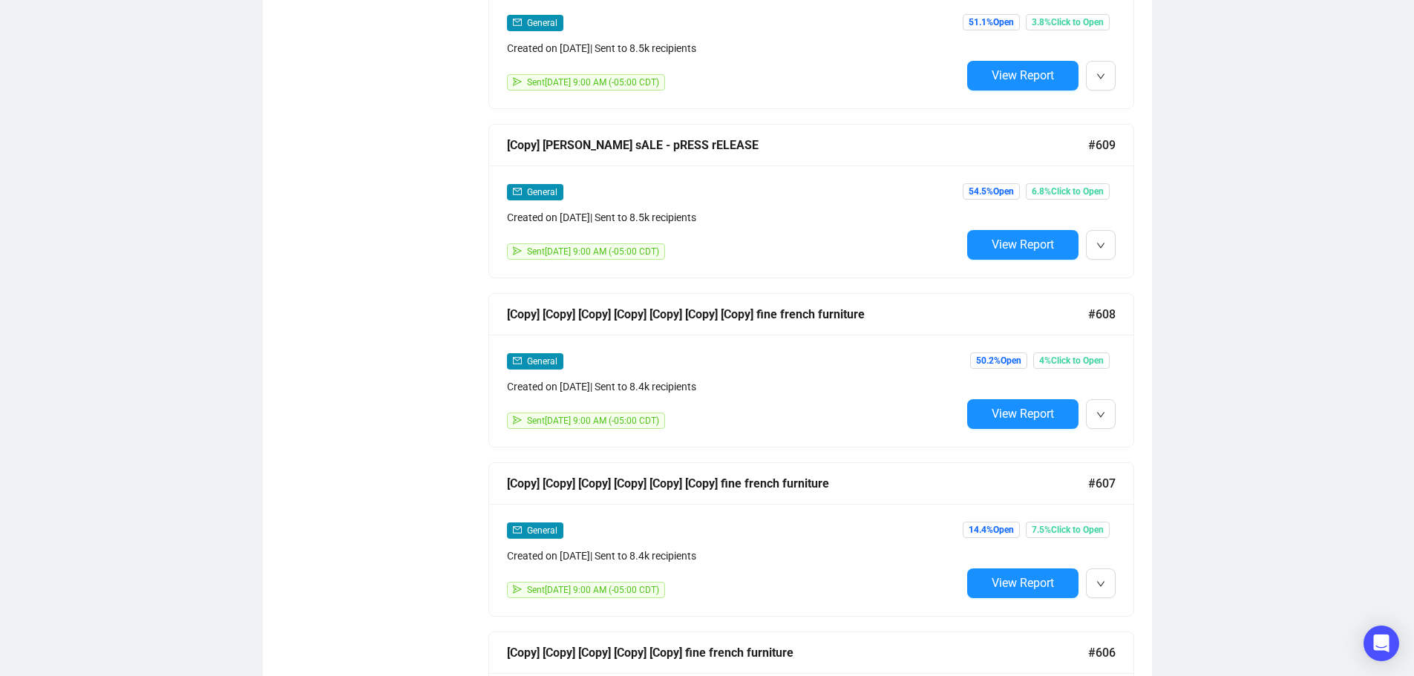
scroll to position [1188, 0]
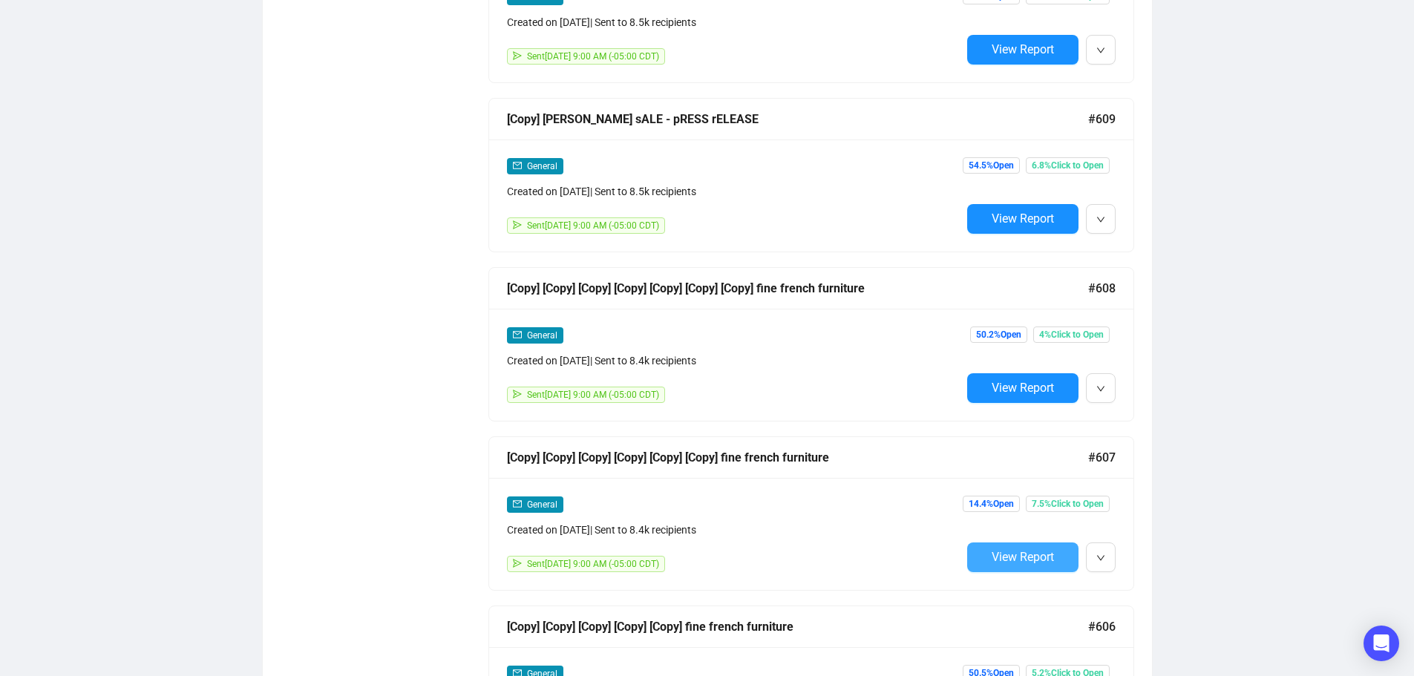
click at [1002, 550] on span "View Report" at bounding box center [1023, 557] width 62 height 14
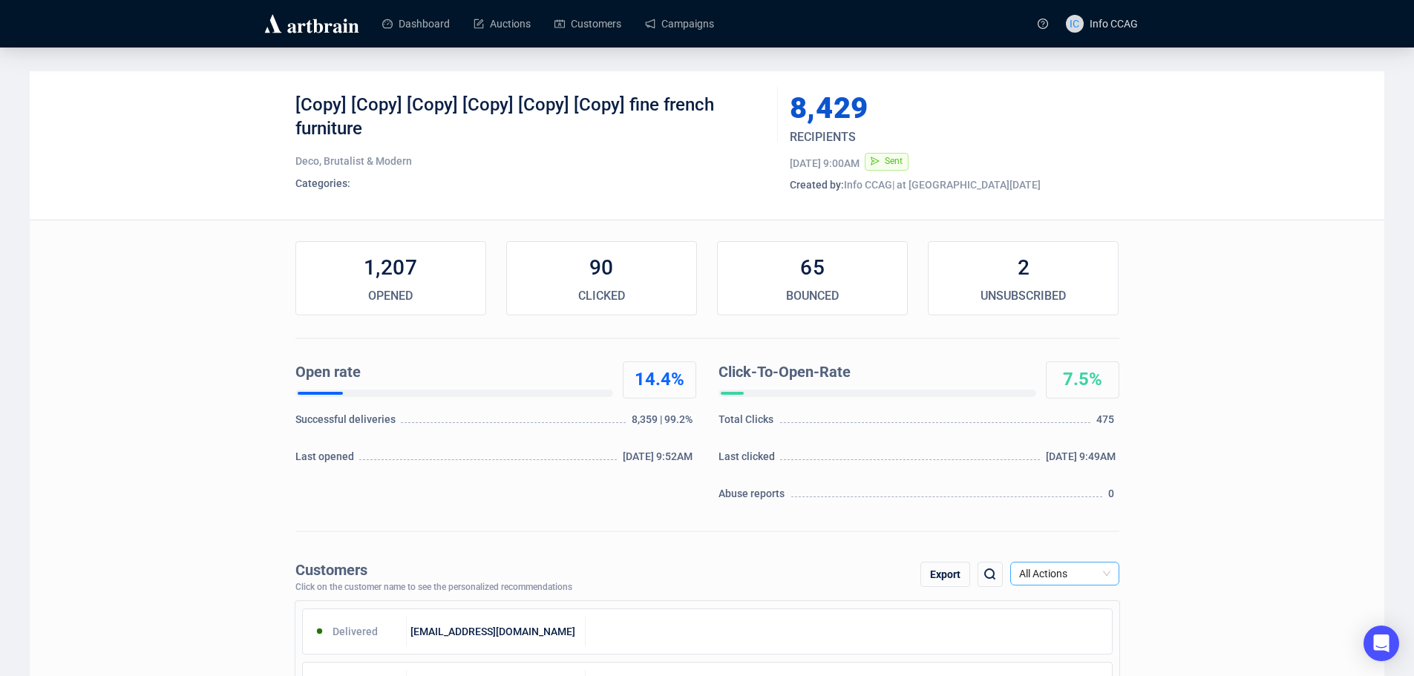
click at [1072, 572] on span "All Actions" at bounding box center [1064, 574] width 91 height 22
click at [1061, 482] on div "Click" at bounding box center [1064, 473] width 103 height 24
click at [949, 575] on div "Export" at bounding box center [945, 574] width 50 height 25
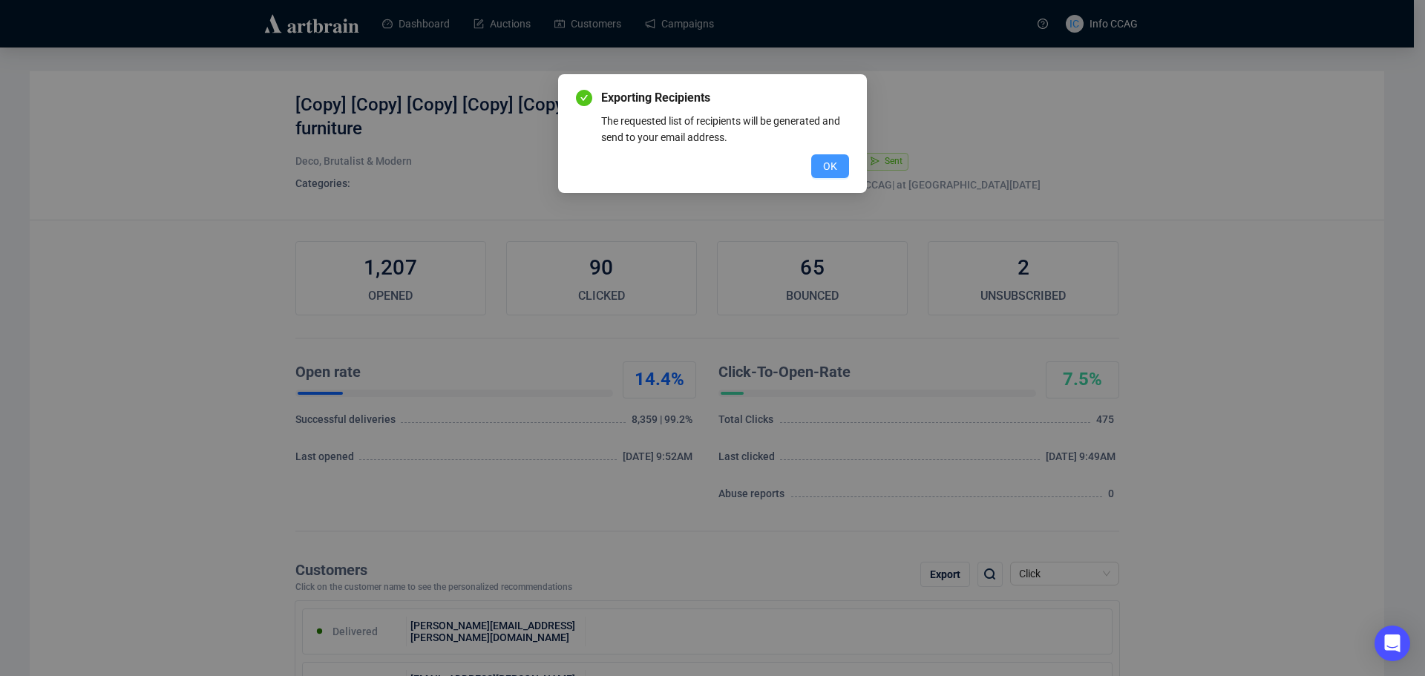
click at [828, 170] on span "OK" at bounding box center [830, 166] width 14 height 16
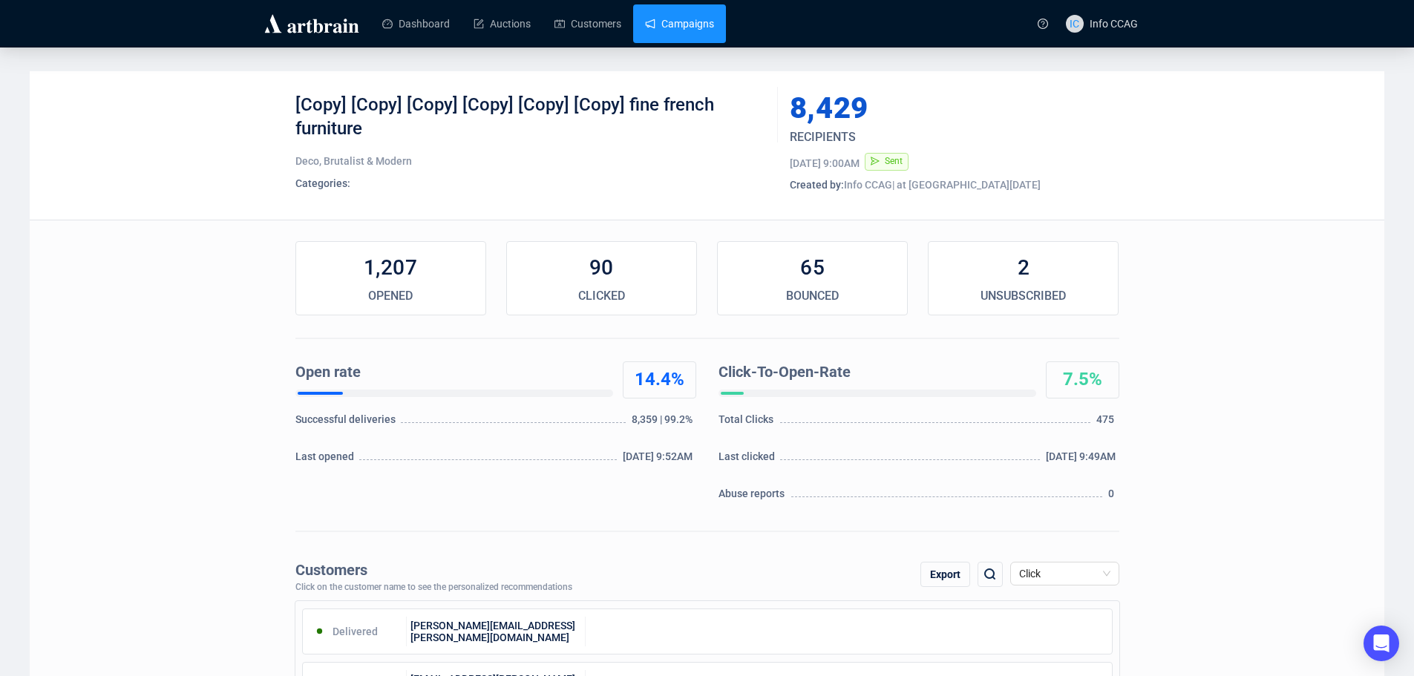
click at [653, 30] on link "Campaigns" at bounding box center [679, 23] width 69 height 39
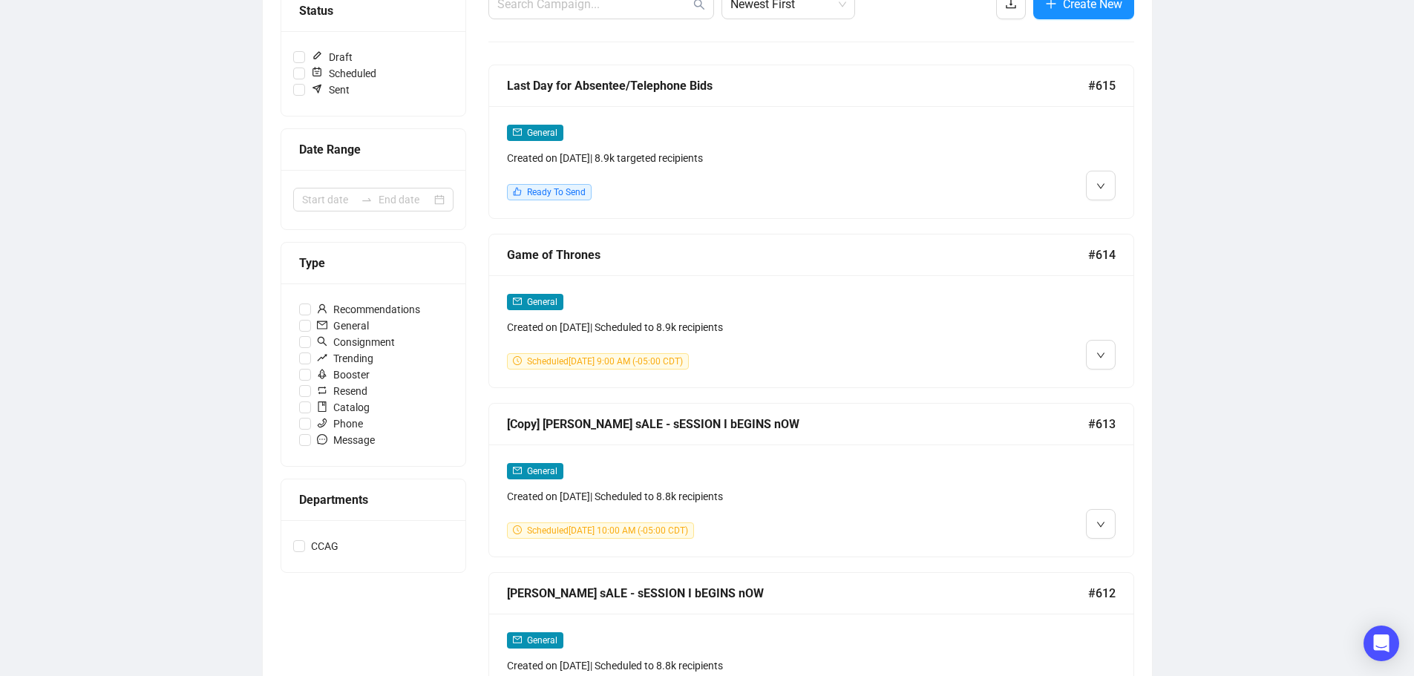
scroll to position [297, 0]
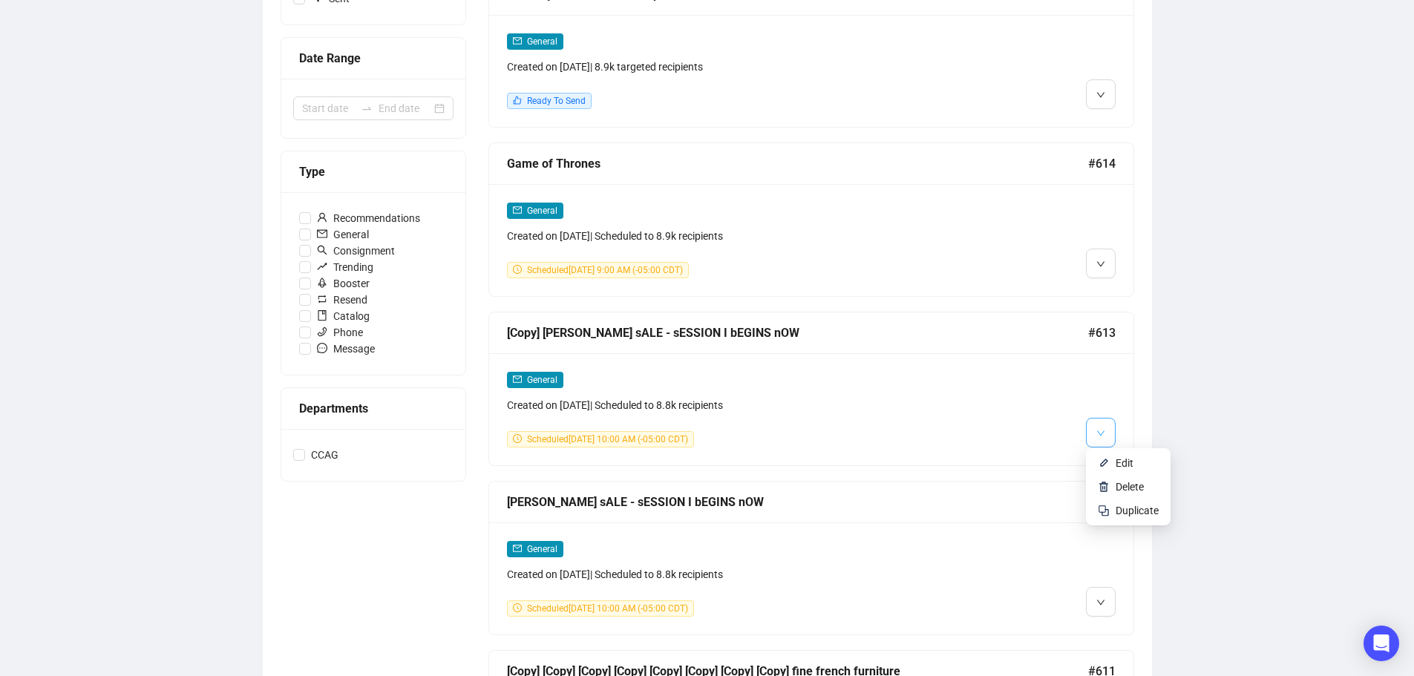
click at [1106, 435] on button "button" at bounding box center [1101, 433] width 30 height 30
click at [1117, 464] on span "Edit" at bounding box center [1125, 463] width 18 height 12
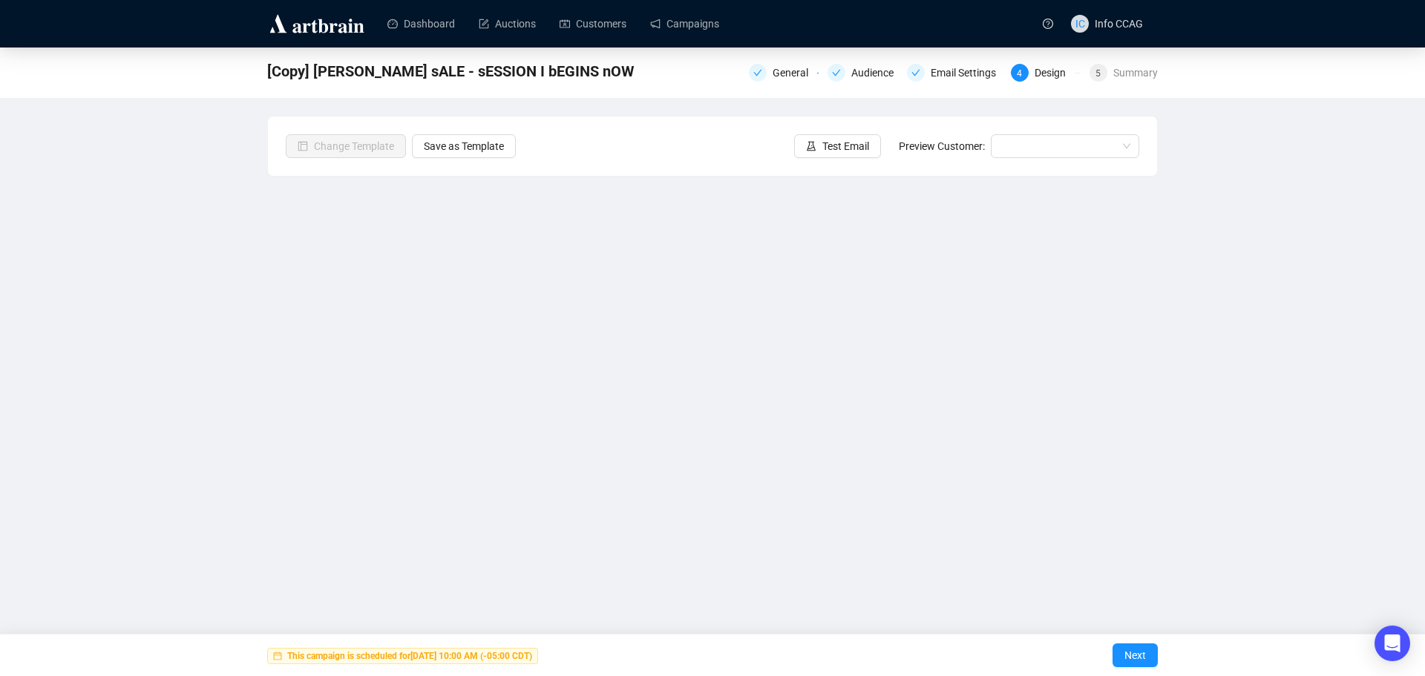
click at [1108, 63] on div "General Audience Email Settings 4 Design 5 Summary" at bounding box center [953, 71] width 409 height 21
click at [1106, 79] on div "5" at bounding box center [1099, 73] width 18 height 18
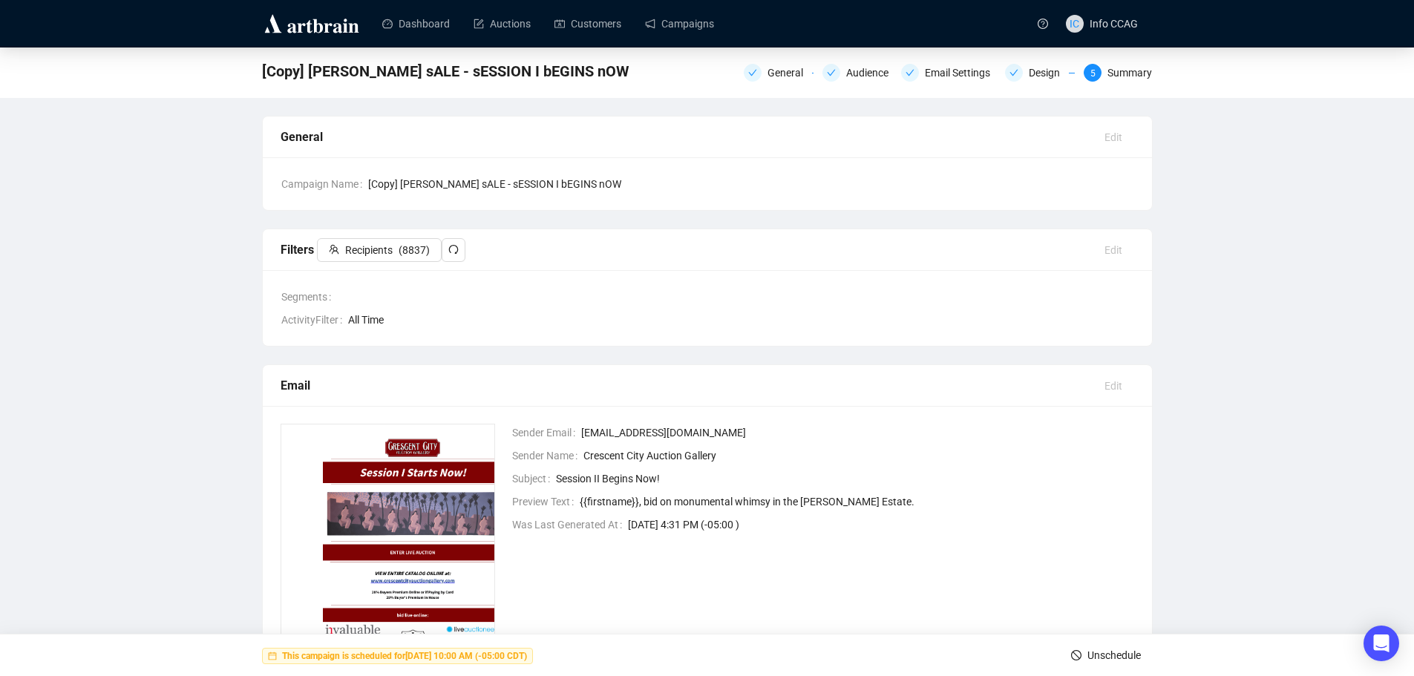
click at [1119, 653] on span "Unschedule" at bounding box center [1114, 656] width 53 height 42
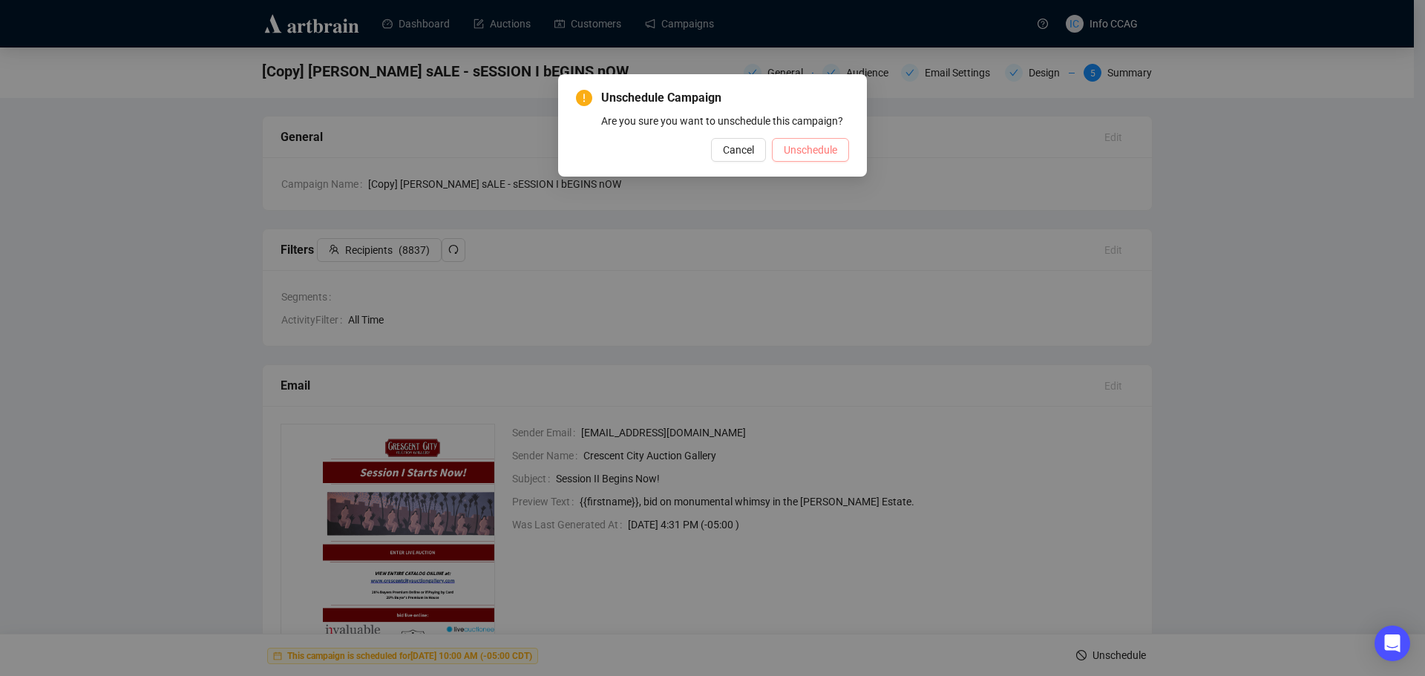
click at [811, 147] on span "Unschedule" at bounding box center [810, 150] width 53 height 16
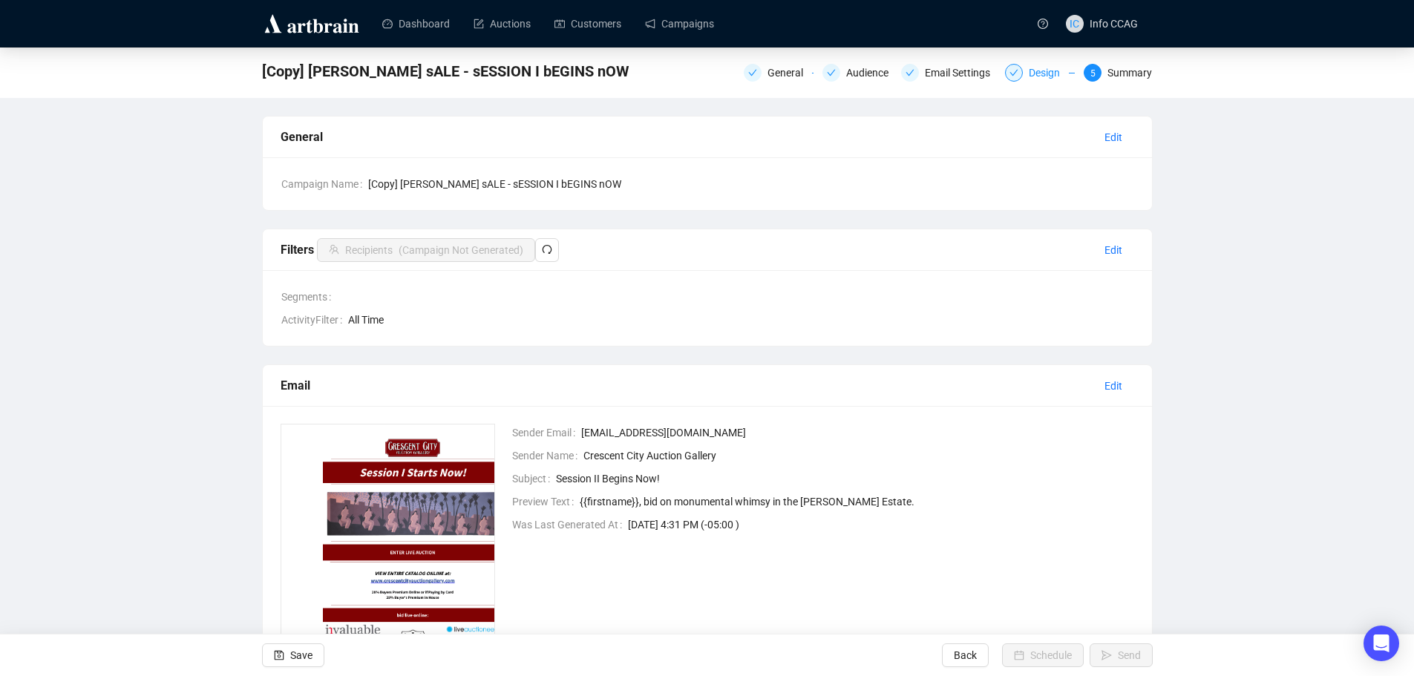
click at [1018, 72] on icon "check" at bounding box center [1014, 73] width 8 height 7
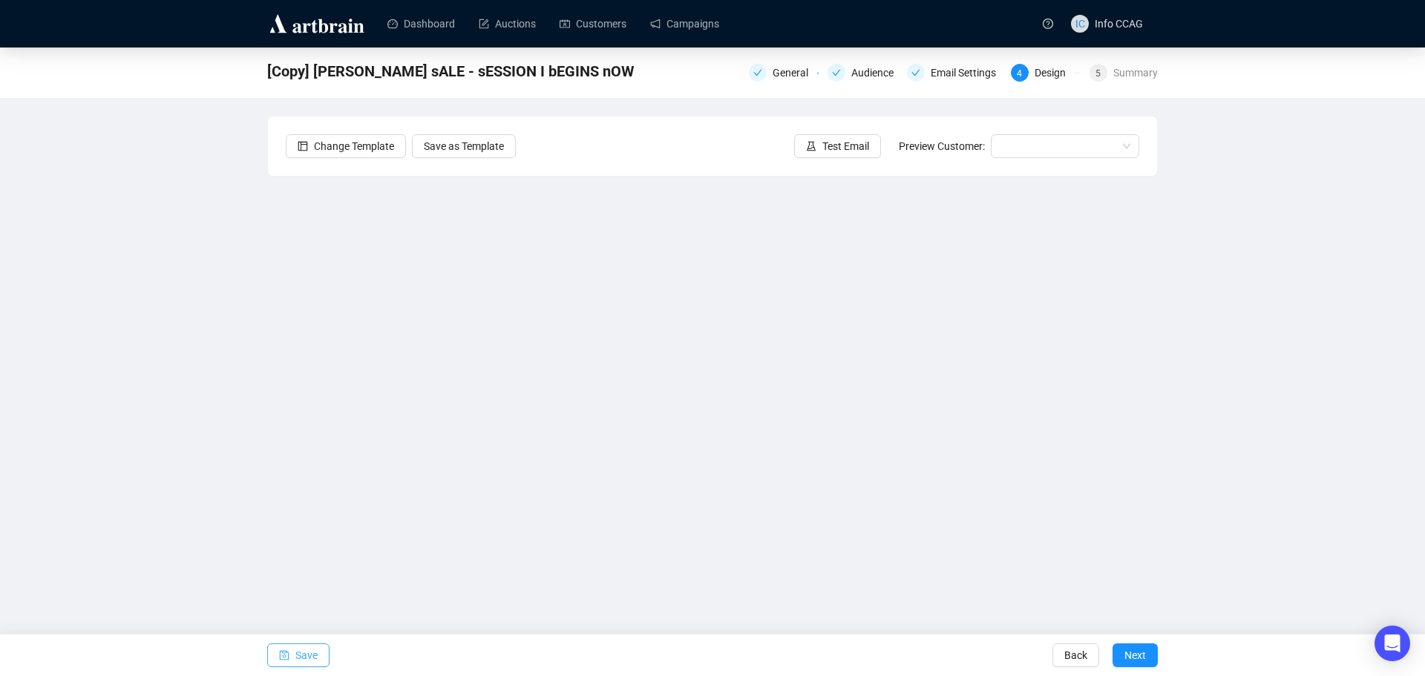
click at [307, 649] on span "Save" at bounding box center [306, 656] width 22 height 42
click at [1148, 654] on button "Next" at bounding box center [1135, 656] width 45 height 24
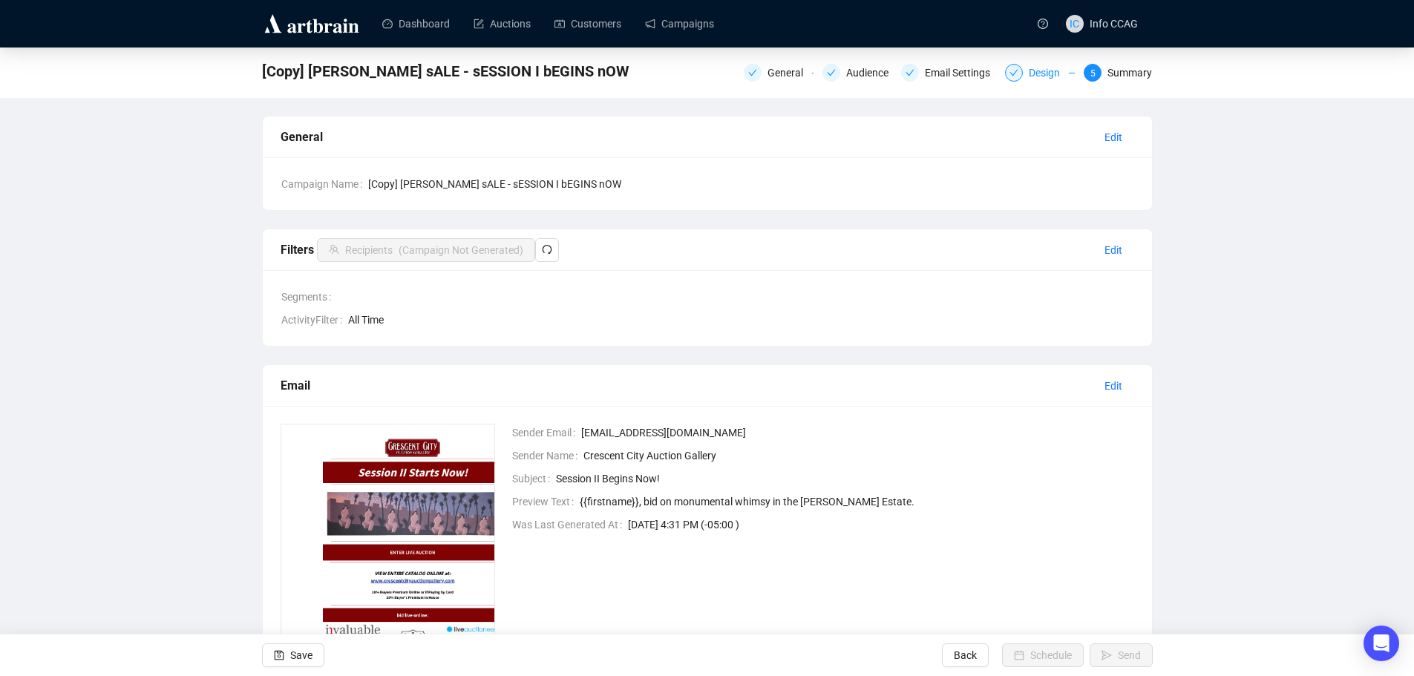
click at [1014, 71] on icon "check" at bounding box center [1014, 72] width 9 height 9
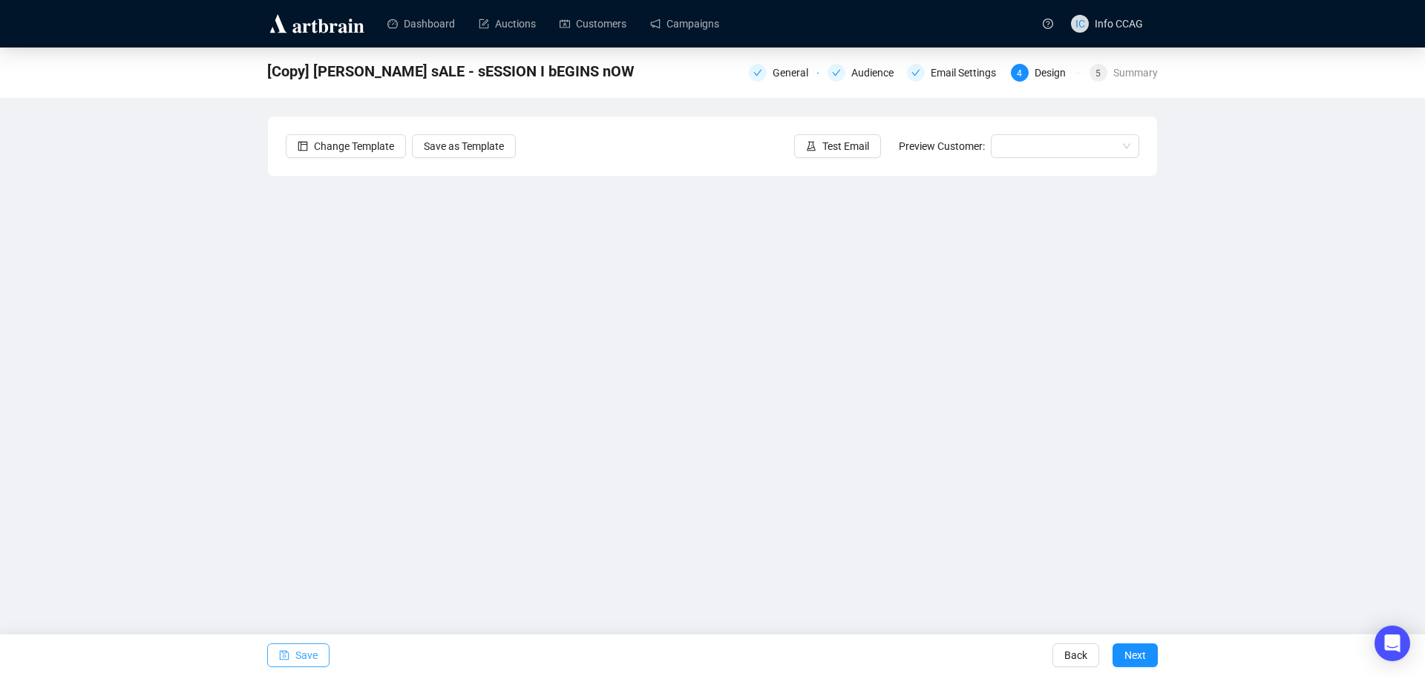
click at [311, 661] on span "Save" at bounding box center [306, 656] width 22 height 42
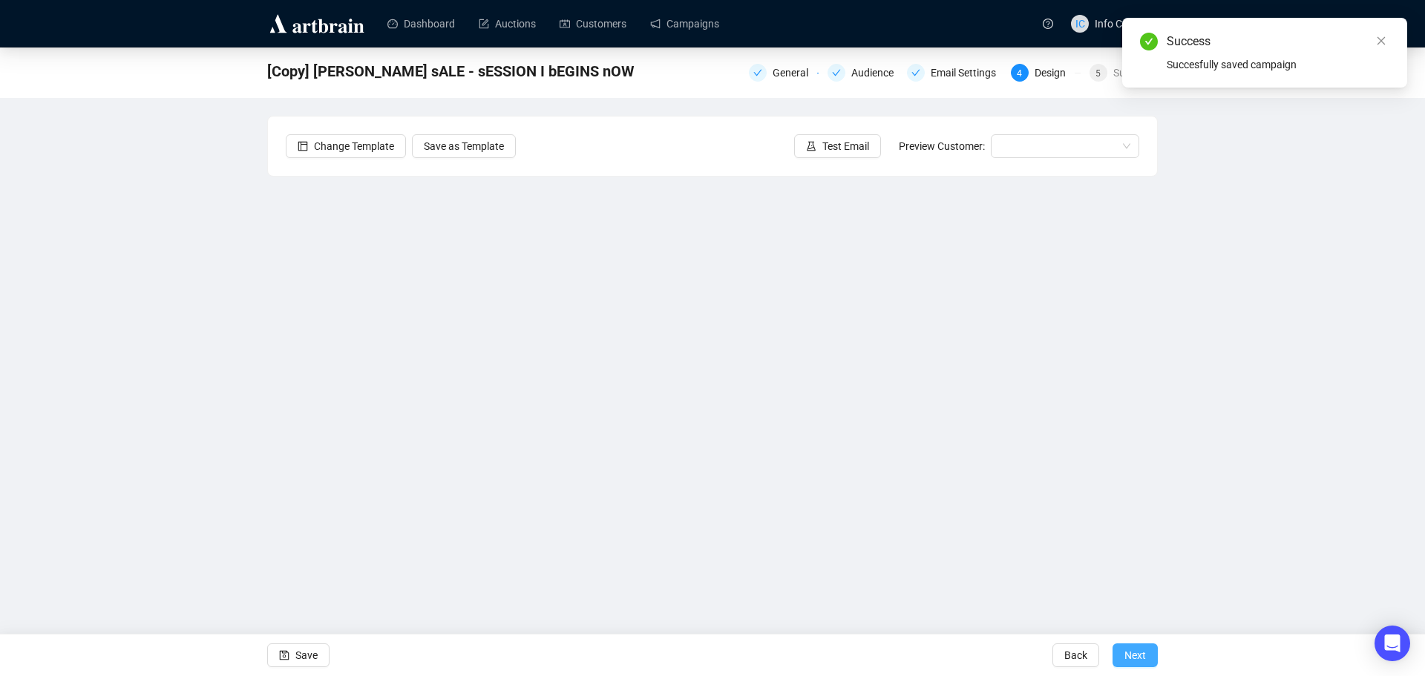
click at [1133, 655] on span "Next" at bounding box center [1136, 656] width 22 height 42
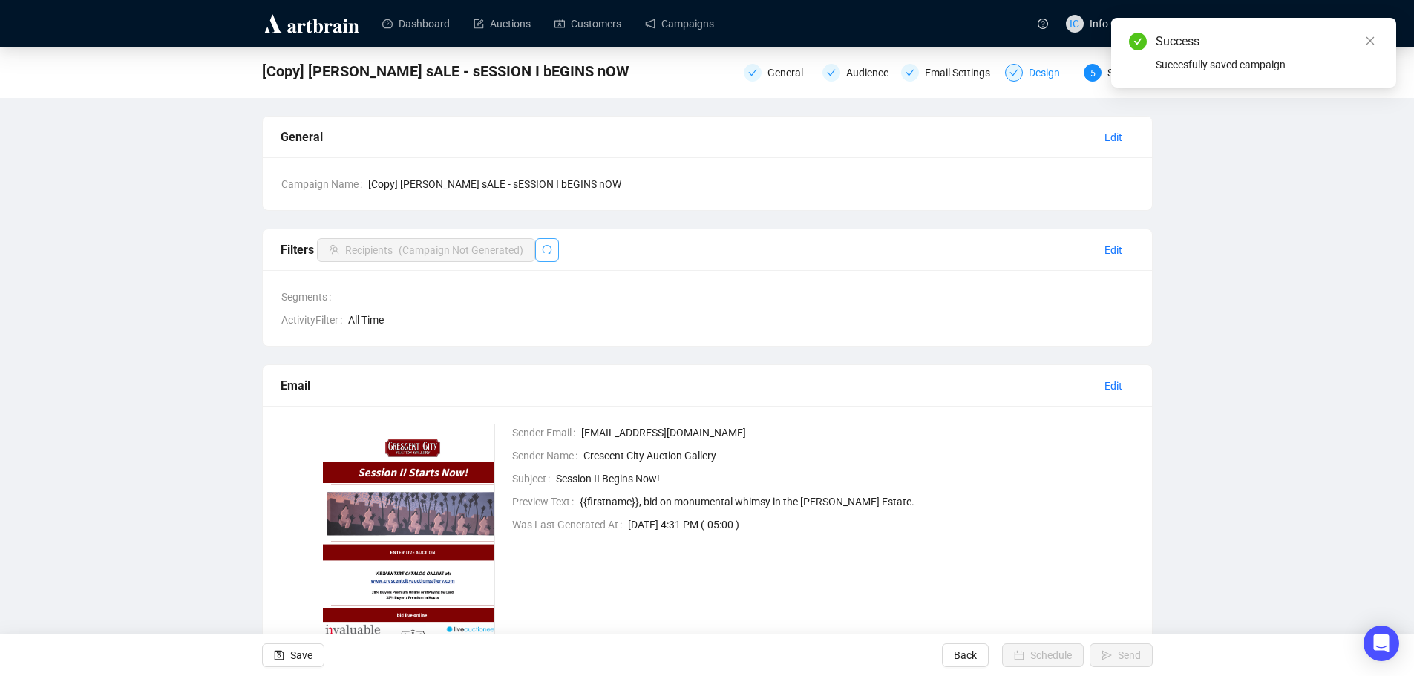
click at [552, 249] on button "button" at bounding box center [547, 250] width 24 height 24
click at [865, 72] on div "Audience" at bounding box center [871, 73] width 51 height 18
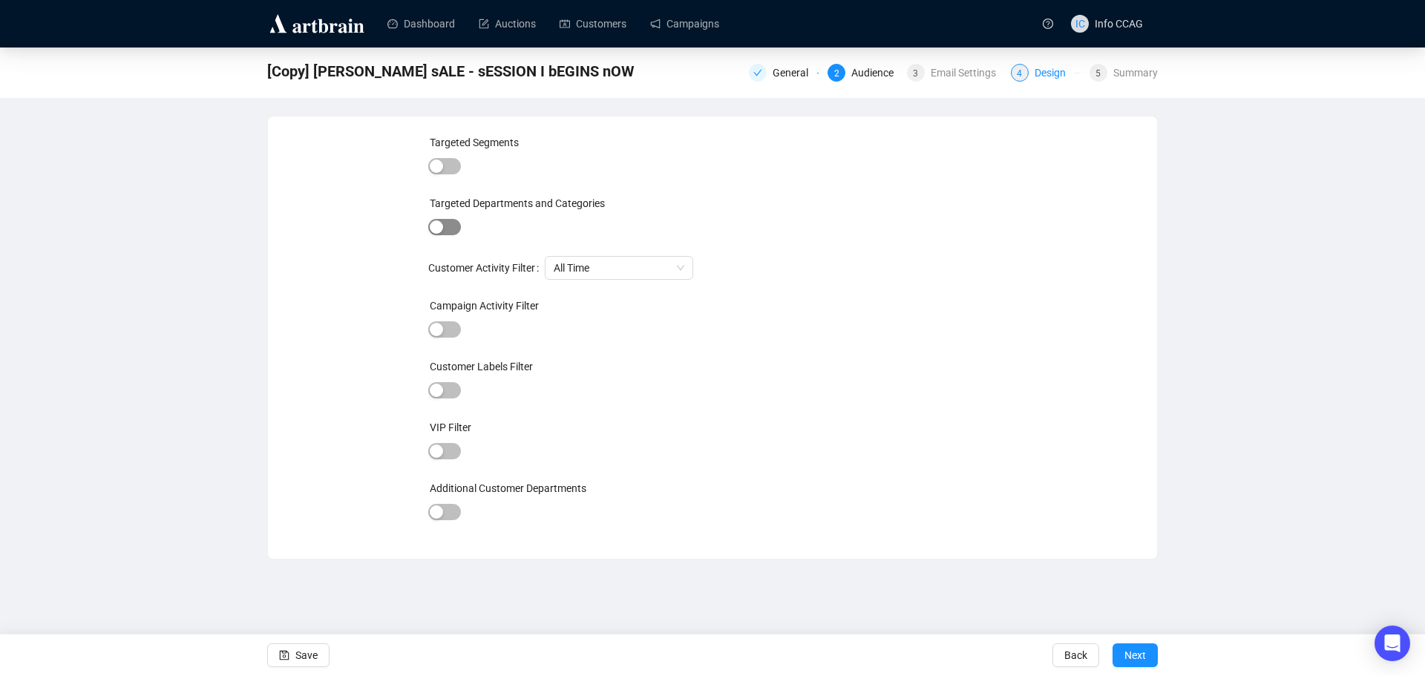
click at [456, 229] on span "button" at bounding box center [444, 227] width 33 height 16
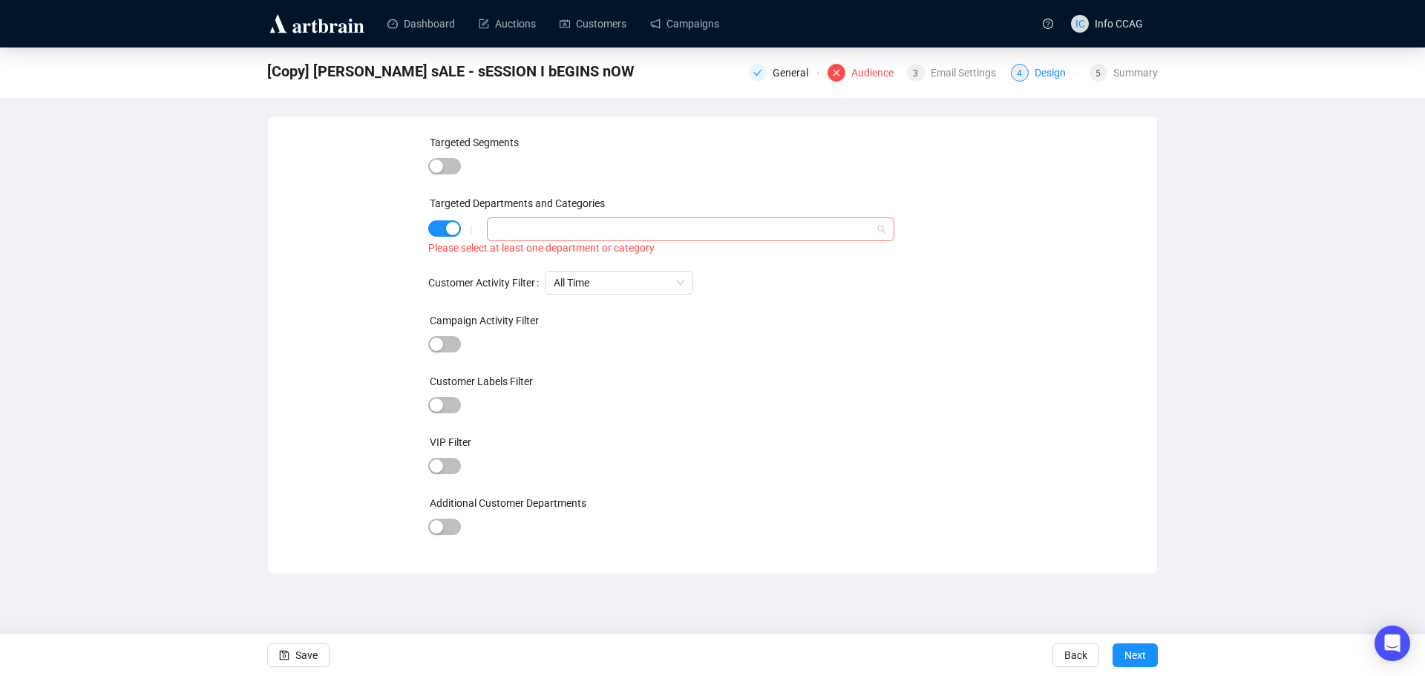
click at [661, 226] on div at bounding box center [683, 229] width 386 height 21
click at [437, 232] on span "button" at bounding box center [444, 228] width 33 height 16
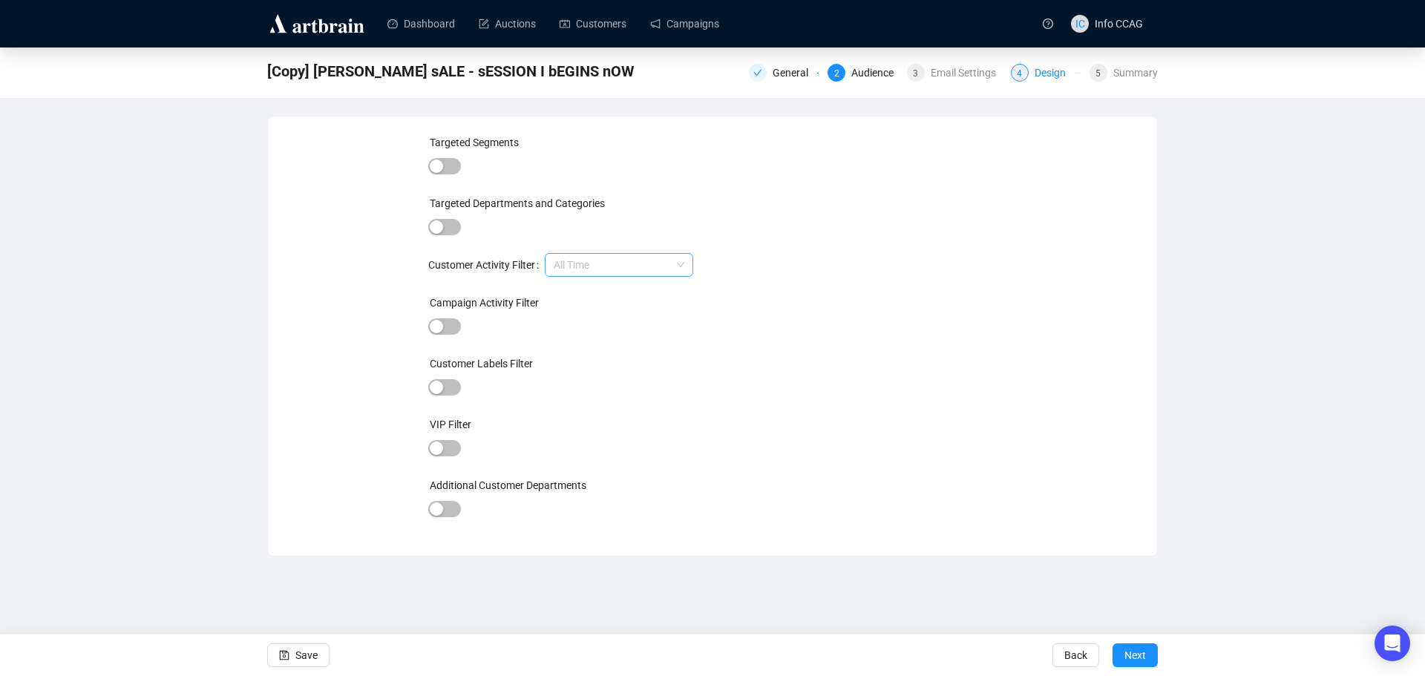
click at [586, 266] on span "All Time" at bounding box center [619, 265] width 131 height 22
click at [586, 343] on div "Last Year" at bounding box center [618, 342] width 125 height 16
click at [593, 263] on span "Last Year" at bounding box center [619, 265] width 131 height 22
click at [589, 291] on div "All Time" at bounding box center [618, 295] width 125 height 16
click at [456, 323] on span "button" at bounding box center [444, 326] width 33 height 16
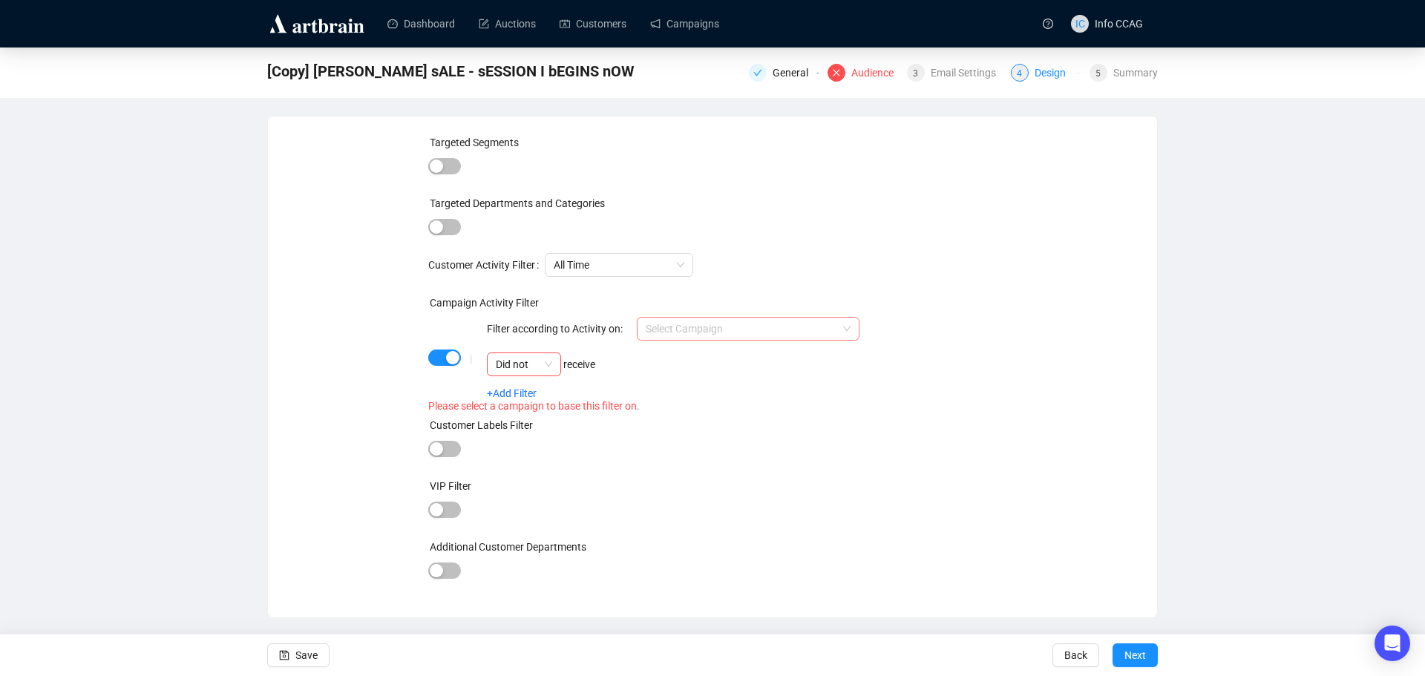
click at [703, 326] on input "search" at bounding box center [742, 329] width 192 height 22
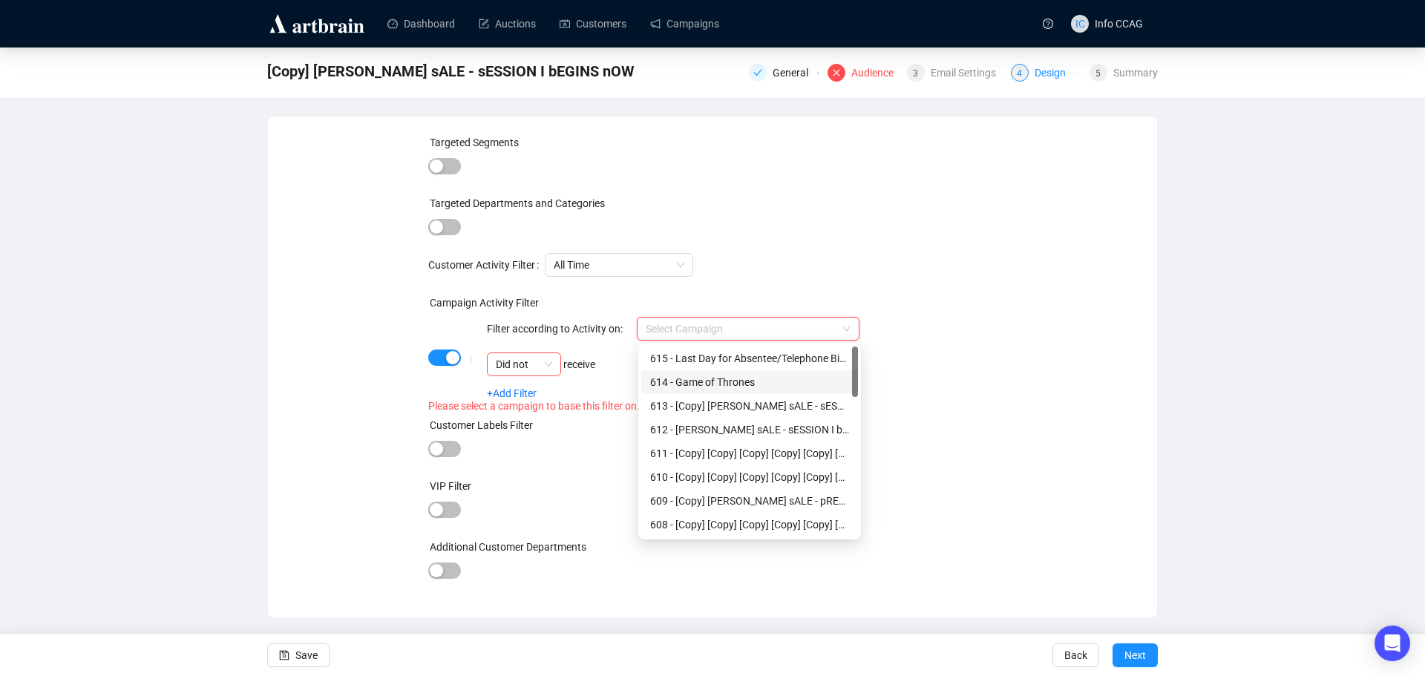
click at [704, 381] on div "614 - Game of Thrones" at bounding box center [749, 382] width 199 height 16
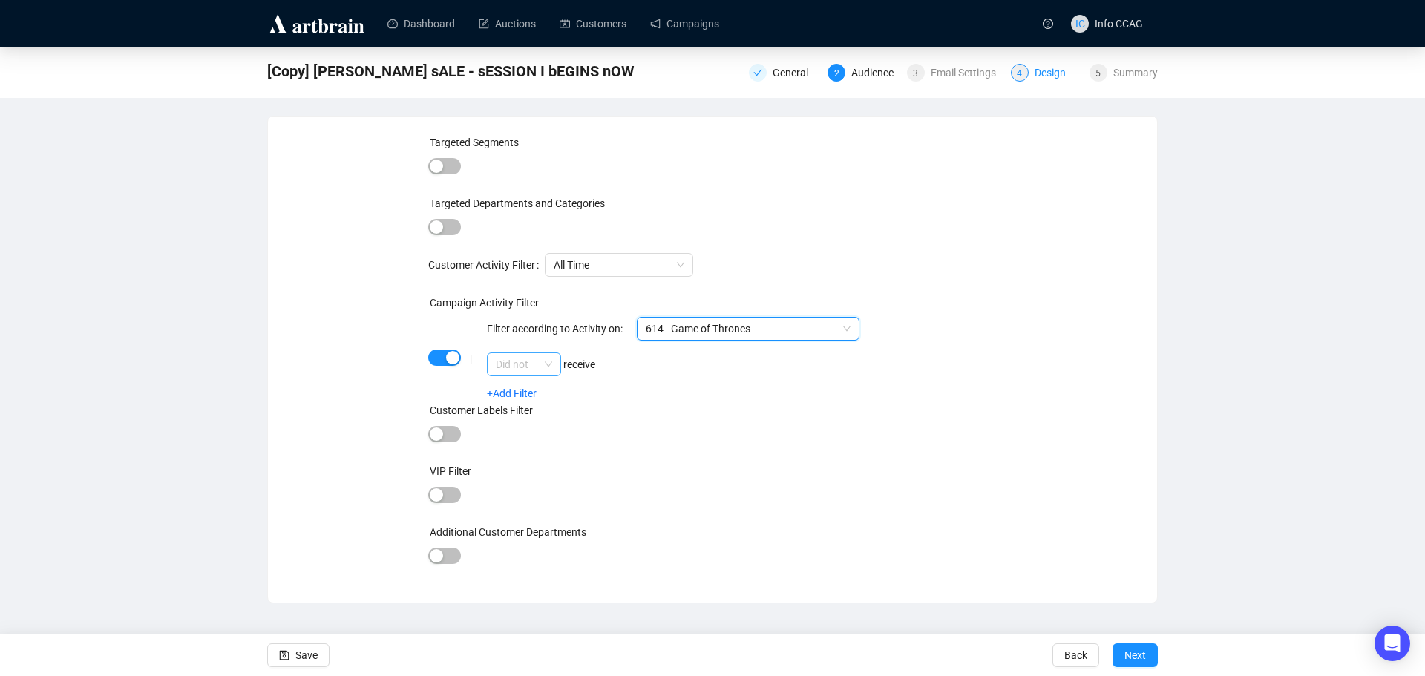
click at [552, 363] on span "Did not" at bounding box center [524, 364] width 56 height 22
click at [544, 388] on div "Did" at bounding box center [524, 394] width 50 height 16
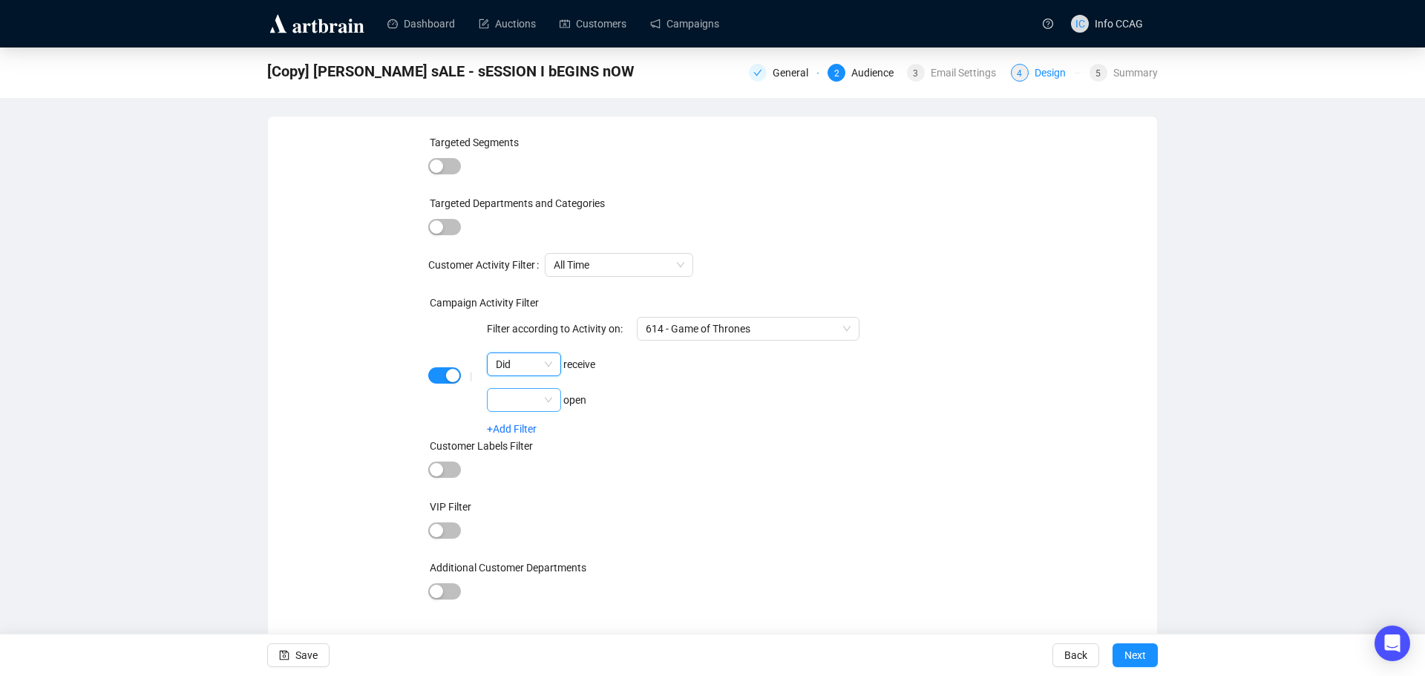
click at [547, 399] on span at bounding box center [524, 400] width 56 height 22
click at [537, 449] on div "Did not" at bounding box center [524, 453] width 50 height 16
click at [287, 659] on icon "save" at bounding box center [285, 656] width 10 height 10
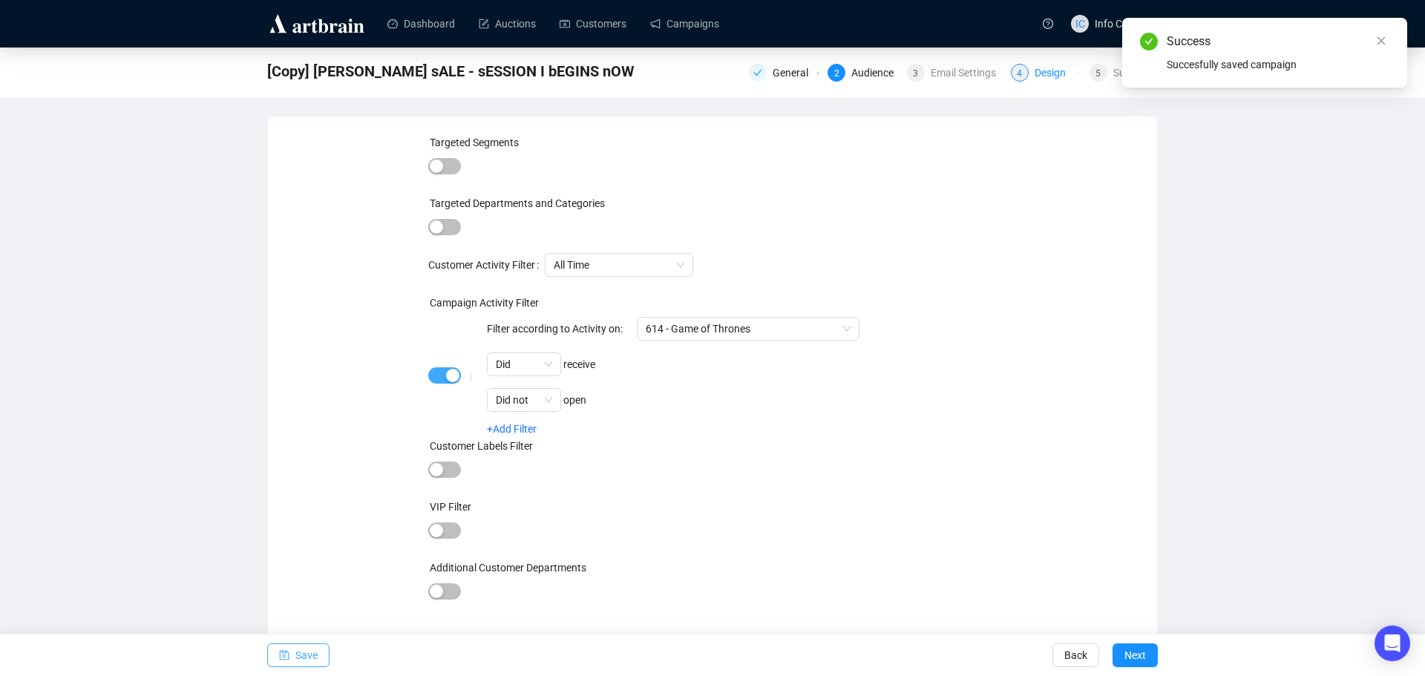
click at [440, 376] on span "button" at bounding box center [444, 375] width 33 height 16
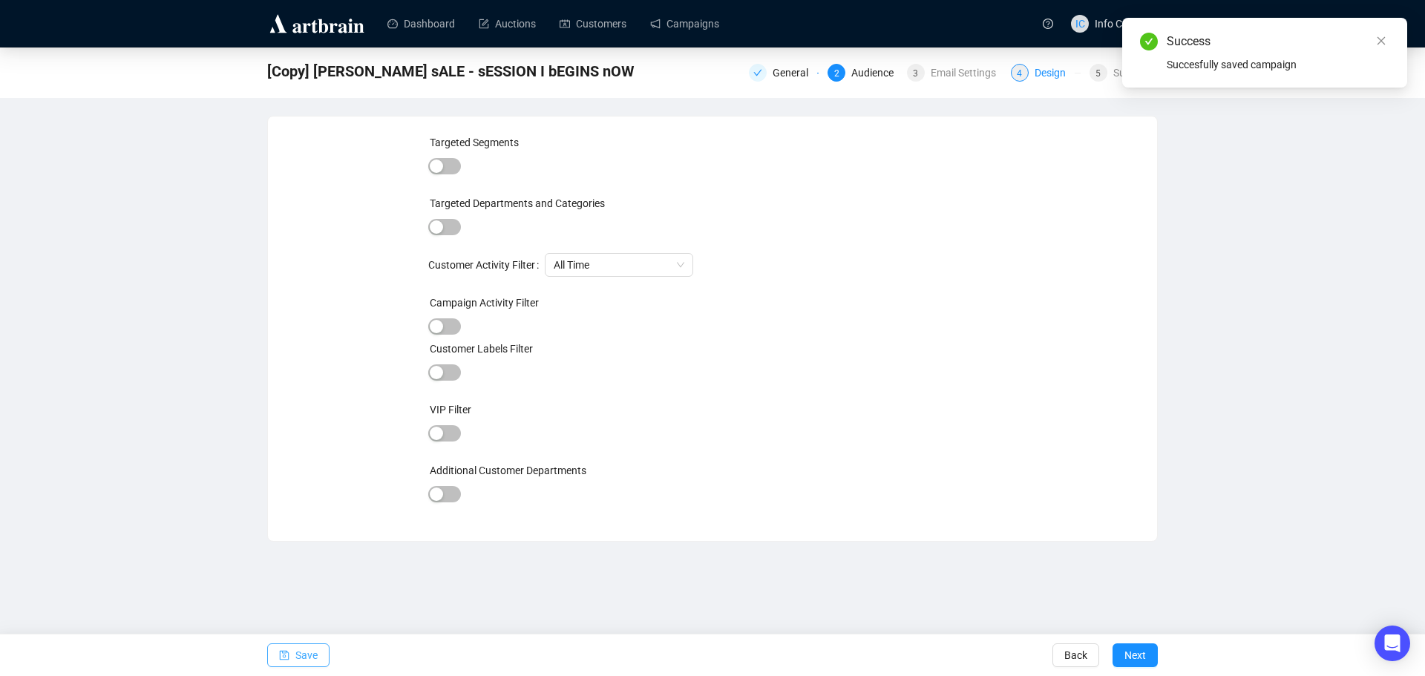
click at [302, 662] on span "Save" at bounding box center [306, 656] width 22 height 42
click at [1383, 40] on icon "close" at bounding box center [1381, 41] width 10 height 10
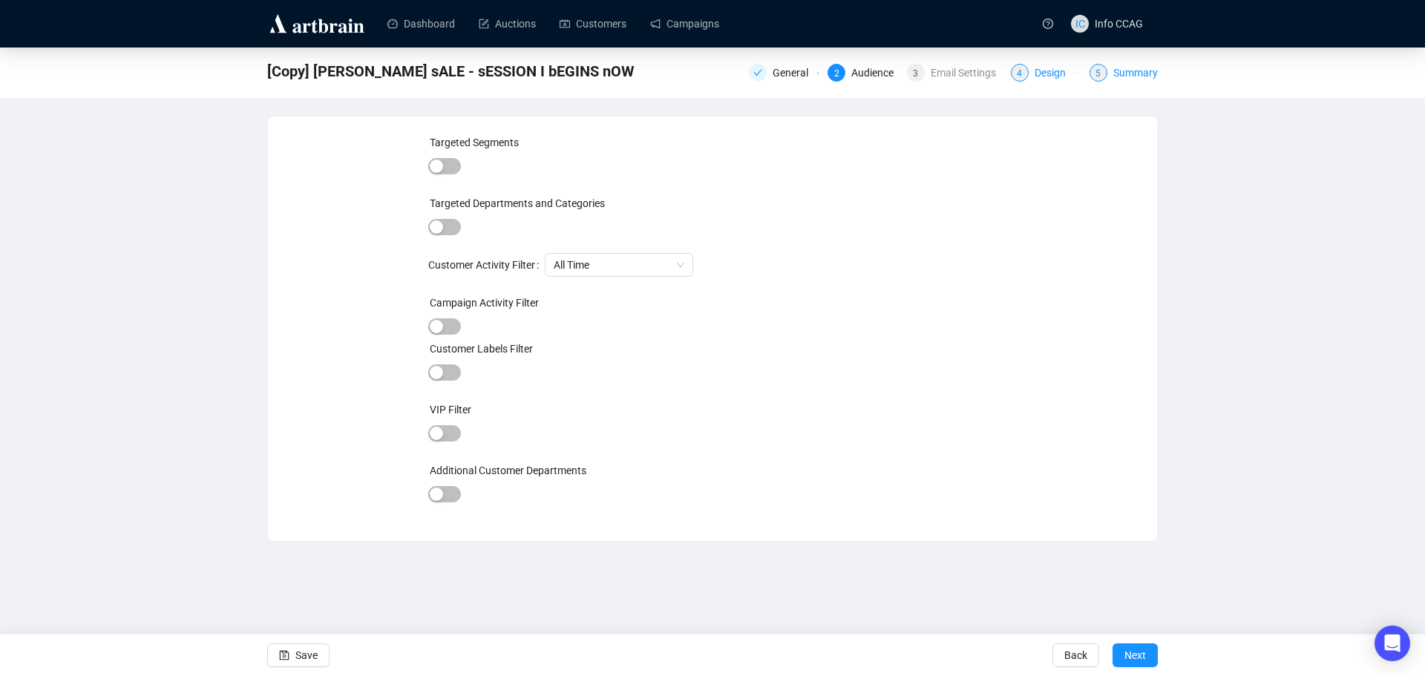
click at [1115, 72] on div "Summary" at bounding box center [1135, 73] width 45 height 18
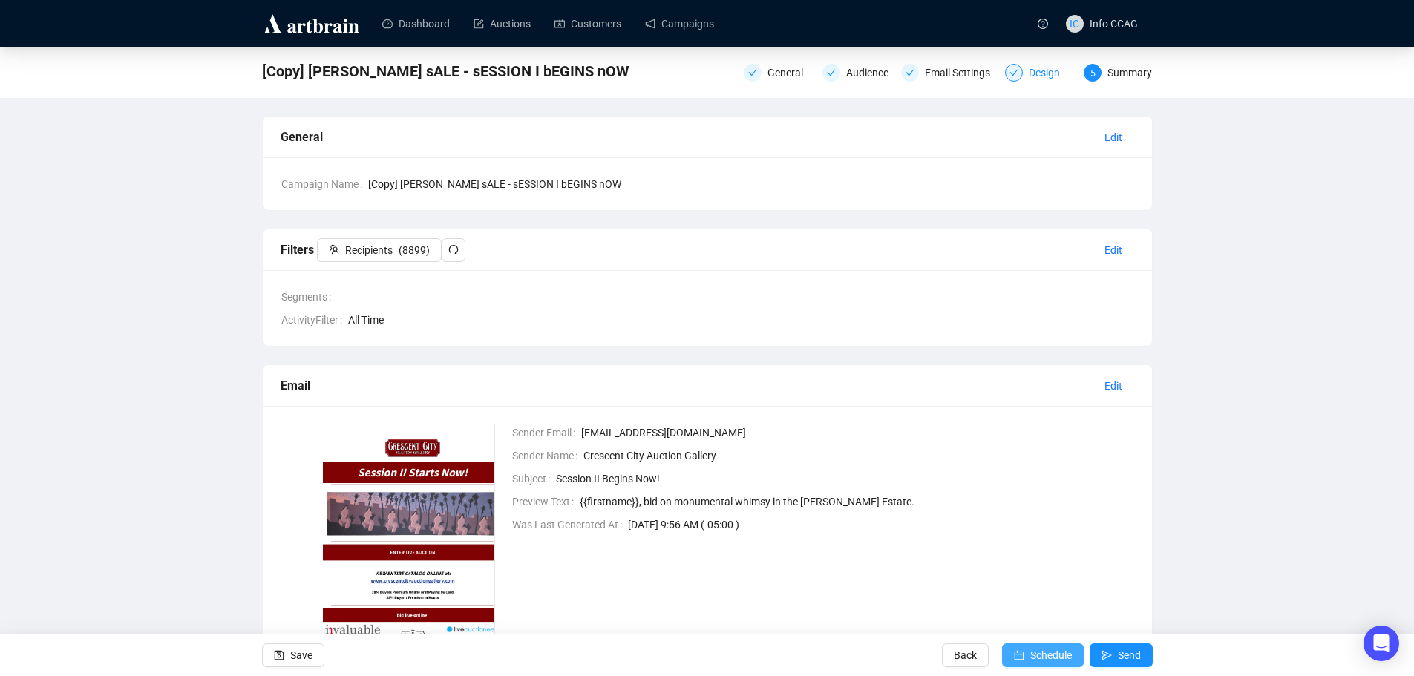
click at [1054, 655] on span "Schedule" at bounding box center [1051, 656] width 42 height 42
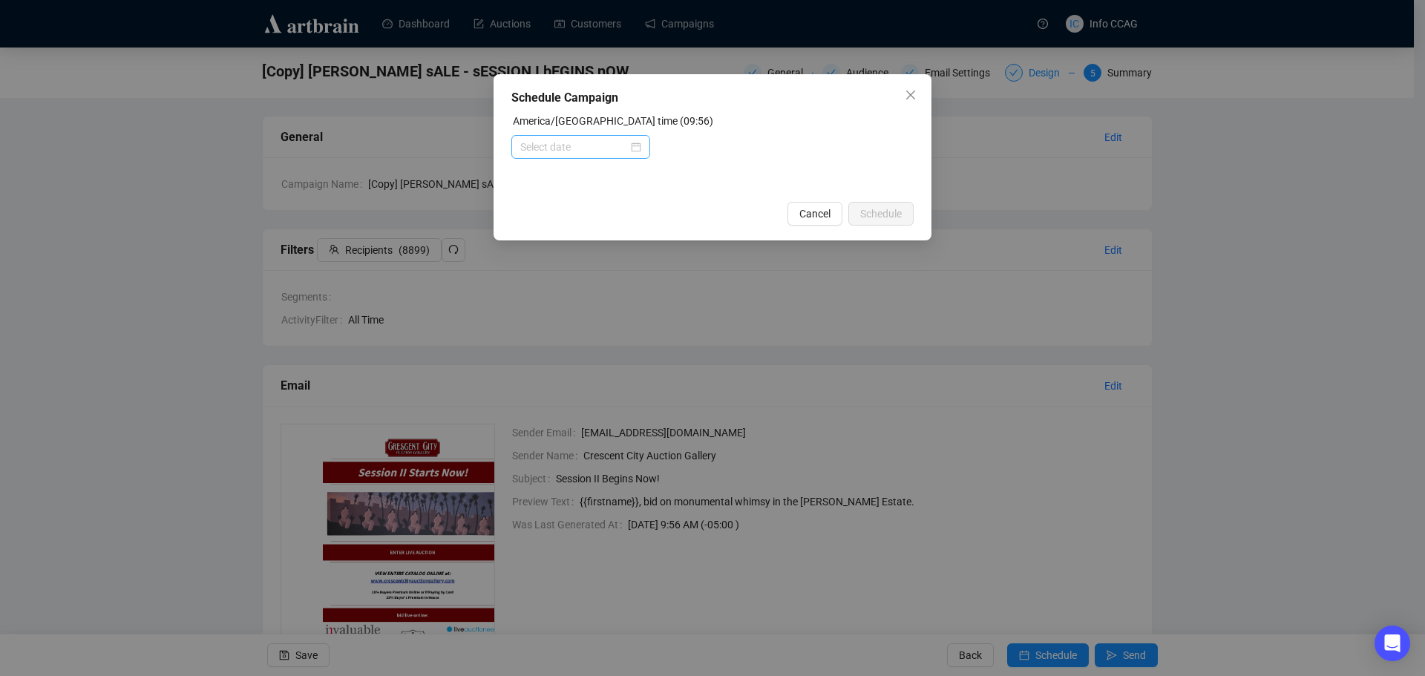
click at [594, 137] on div at bounding box center [580, 147] width 139 height 24
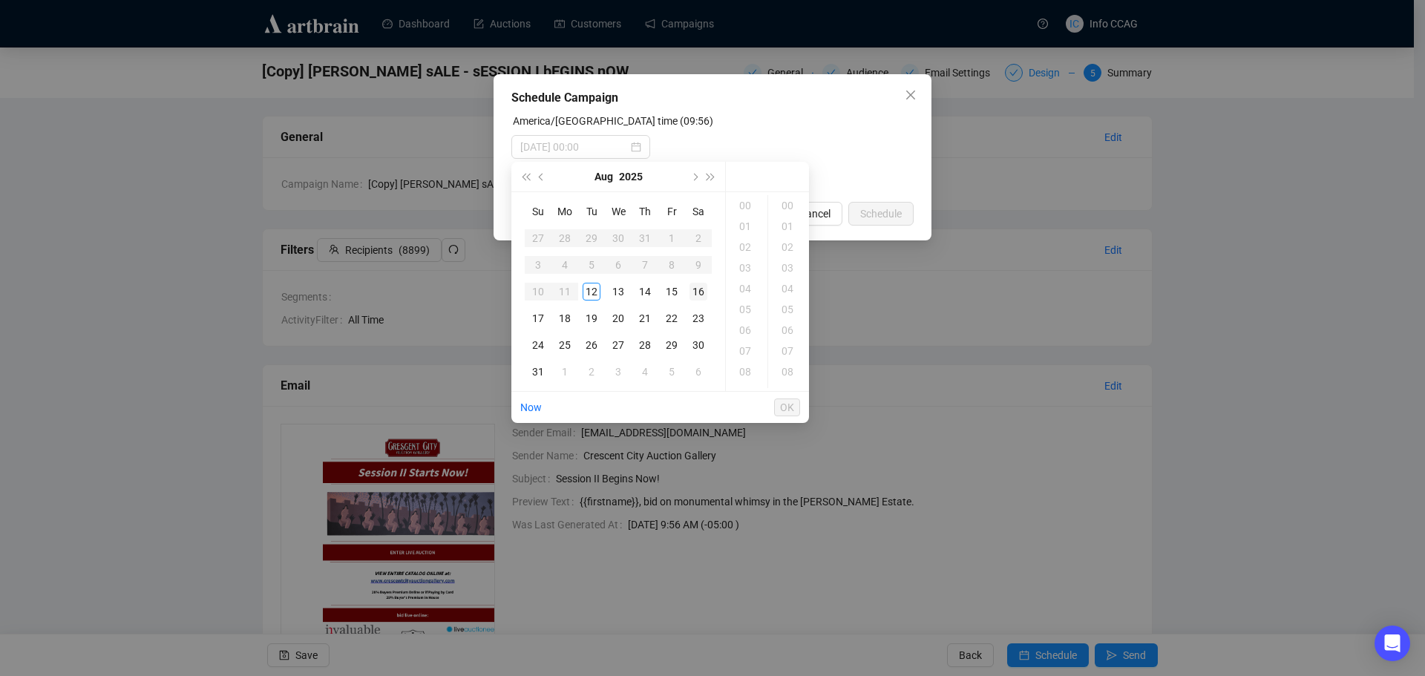
click at [699, 290] on div "16" at bounding box center [699, 292] width 18 height 18
click at [753, 339] on div "10" at bounding box center [747, 339] width 36 height 21
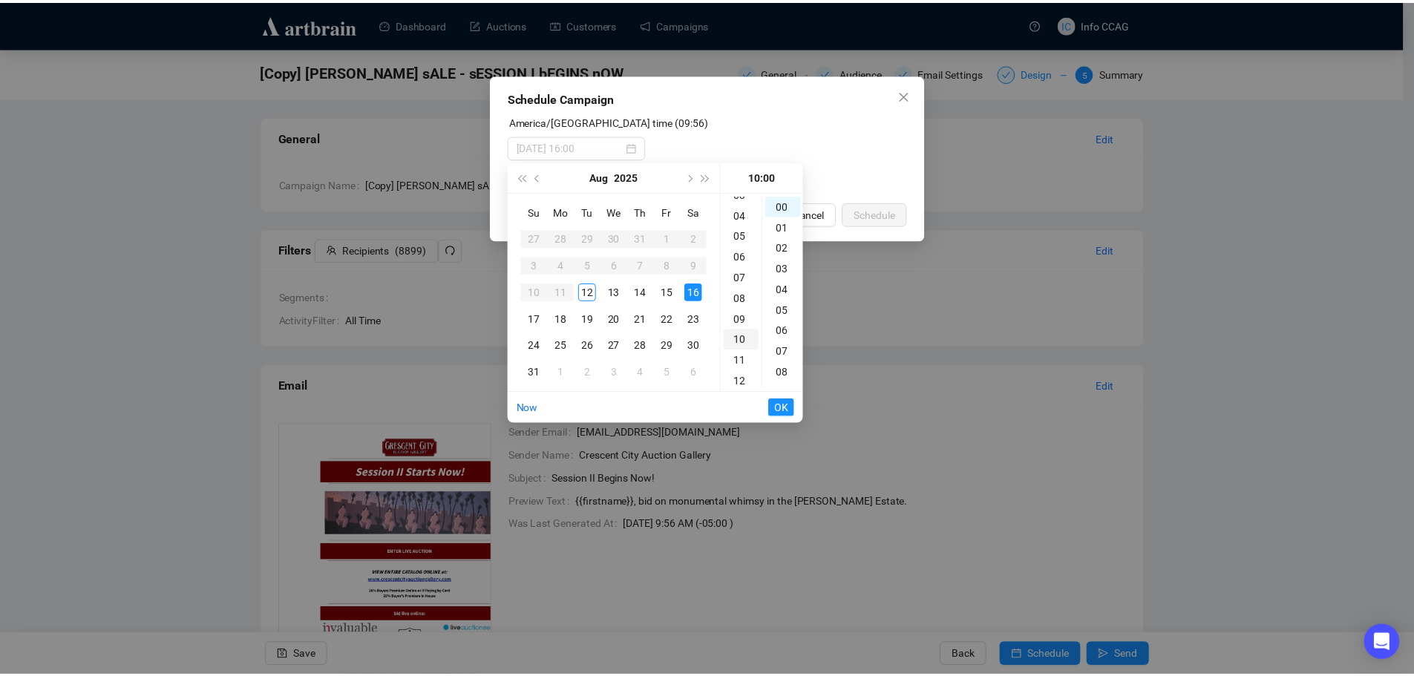
scroll to position [208, 0]
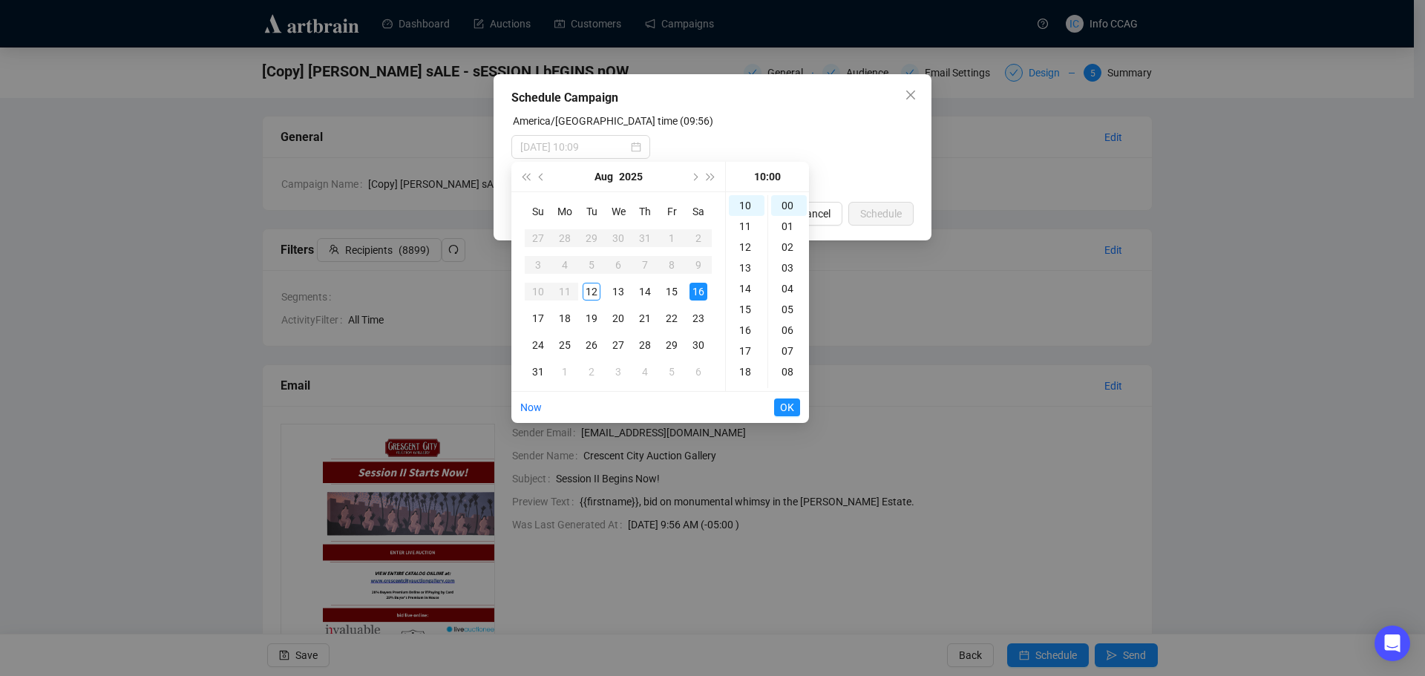
type input "2025-08-16 10:00"
click at [788, 405] on span "OK" at bounding box center [787, 407] width 14 height 28
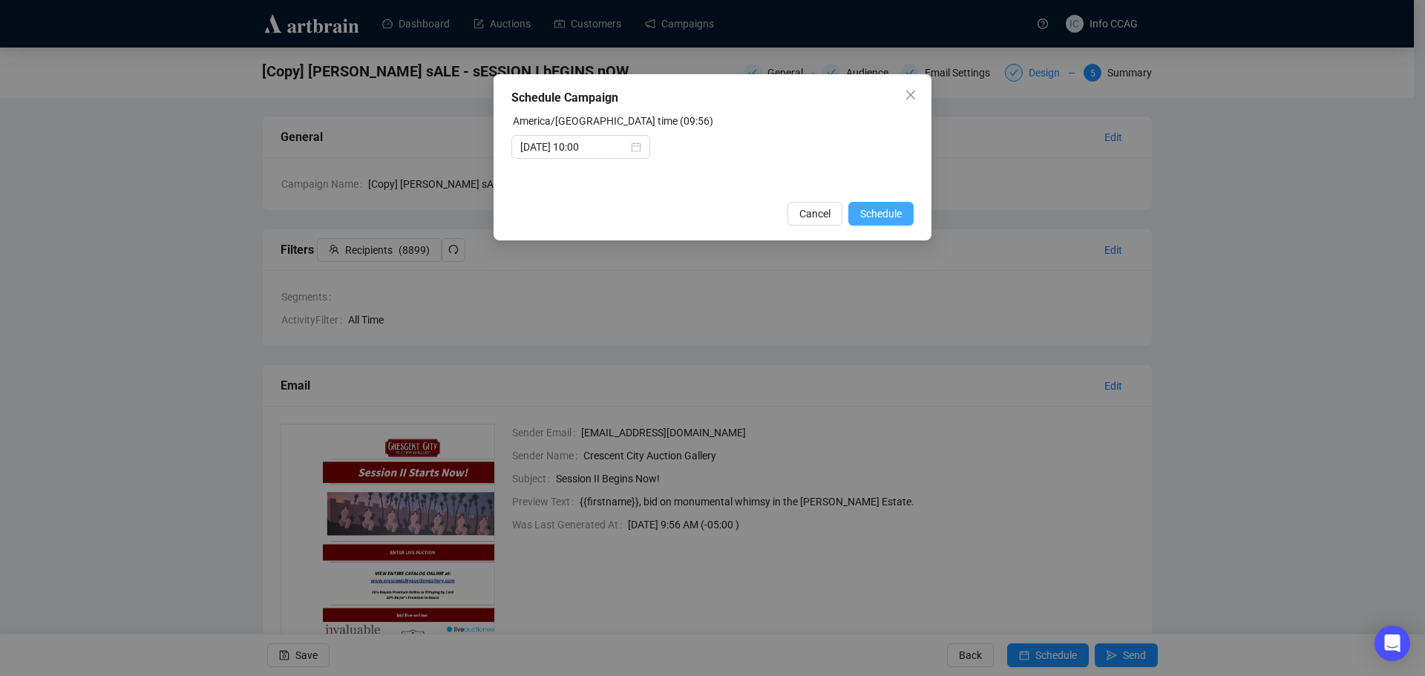
click at [870, 215] on span "Schedule" at bounding box center [881, 214] width 42 height 16
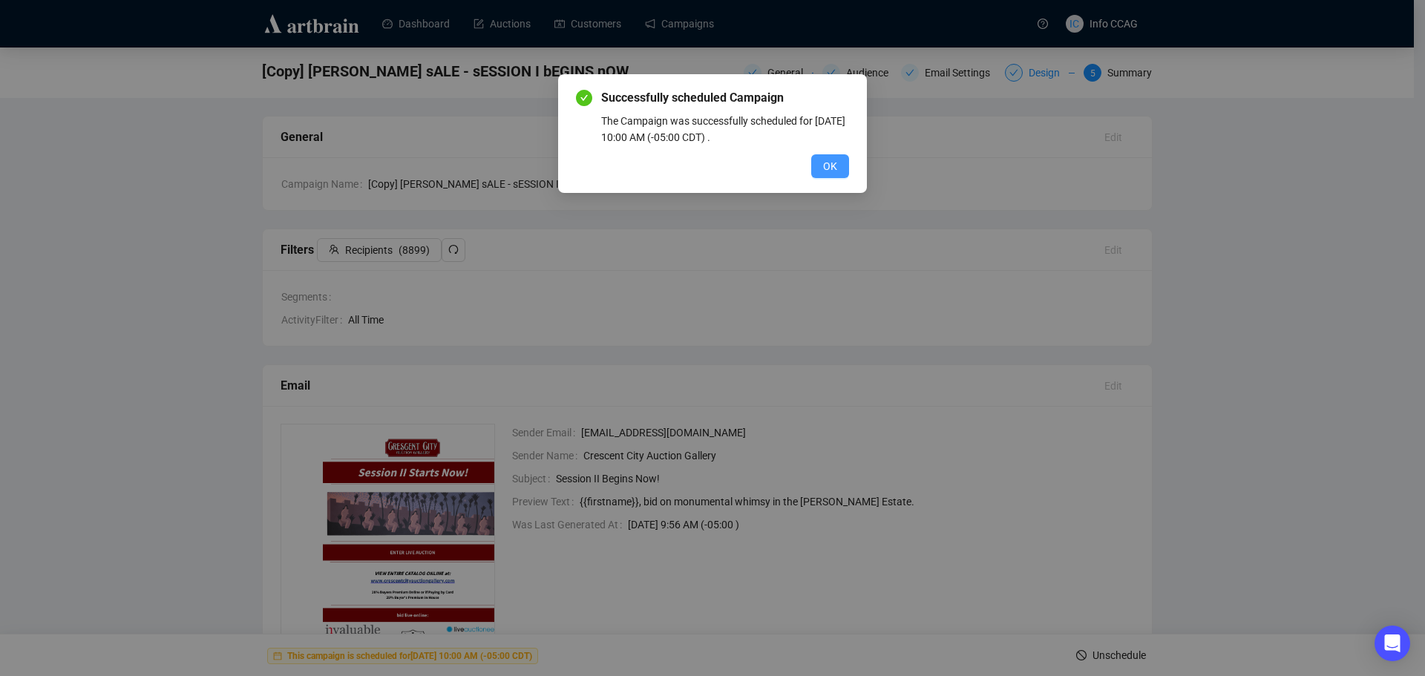
click at [831, 165] on span "OK" at bounding box center [830, 166] width 14 height 16
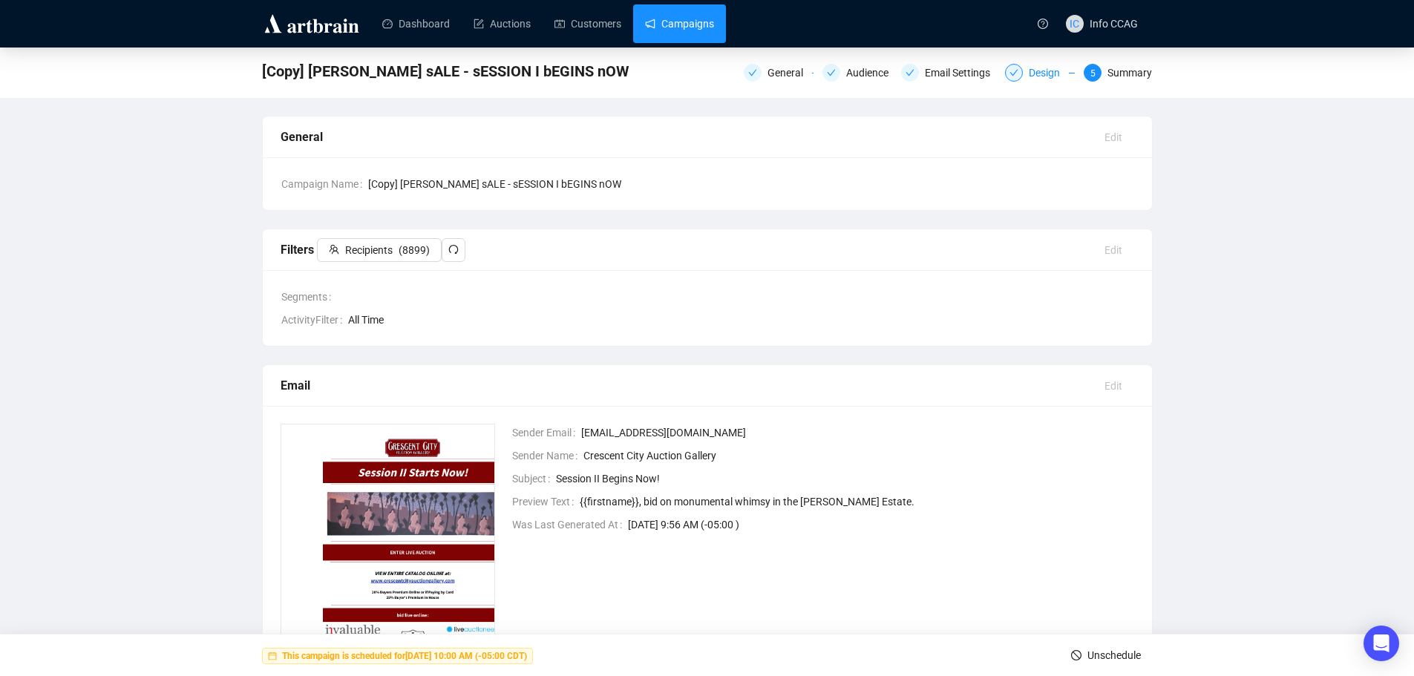
click at [672, 28] on link "Campaigns" at bounding box center [679, 23] width 69 height 39
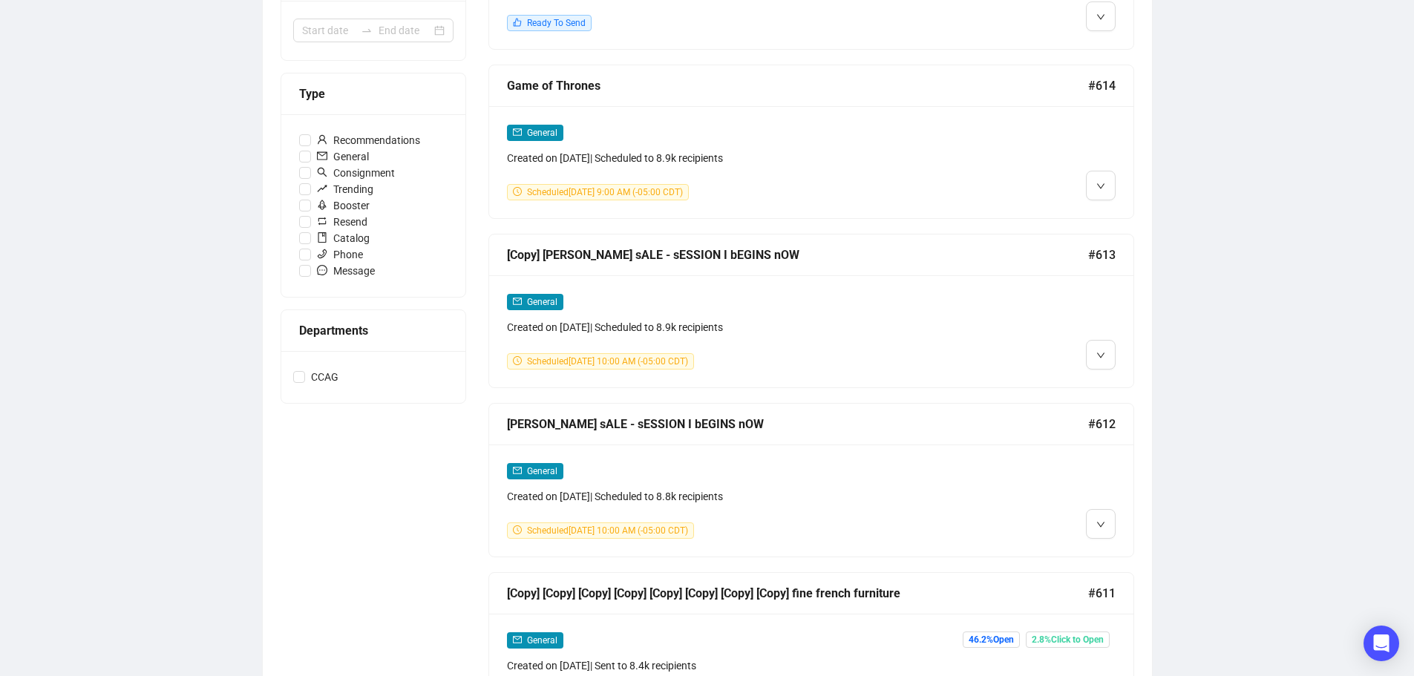
scroll to position [371, 0]
